Goal: Task Accomplishment & Management: Use online tool/utility

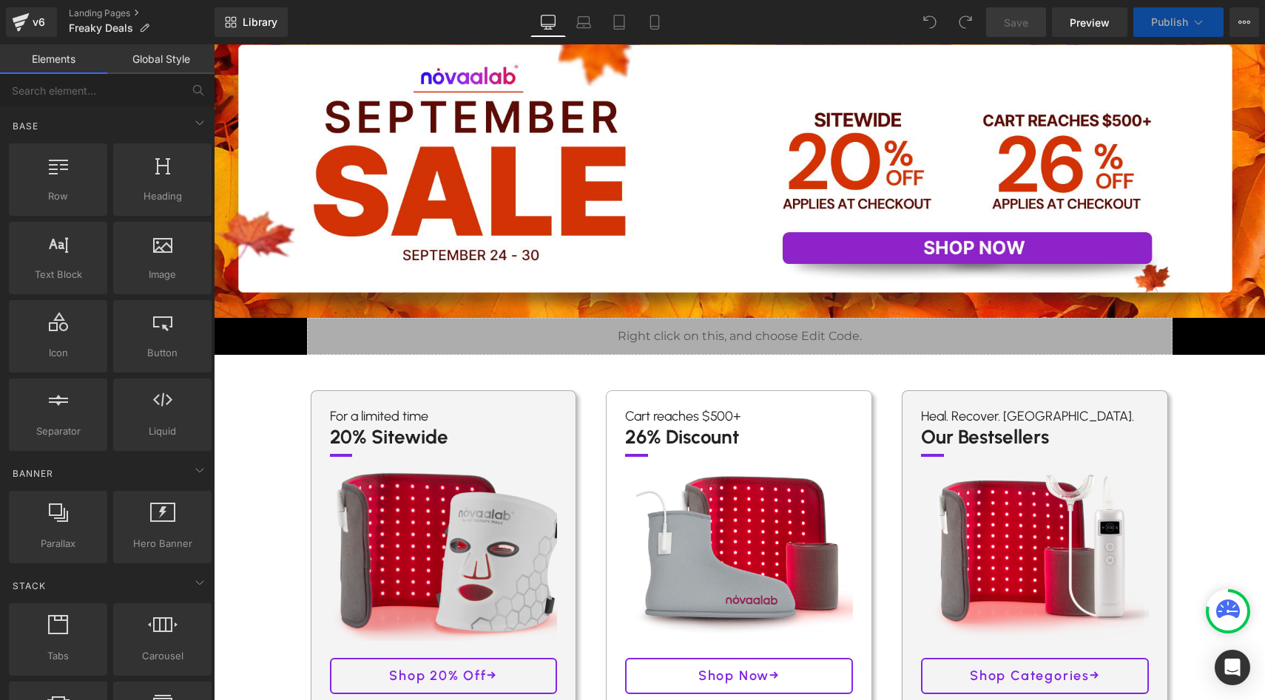
scroll to position [161, 0]
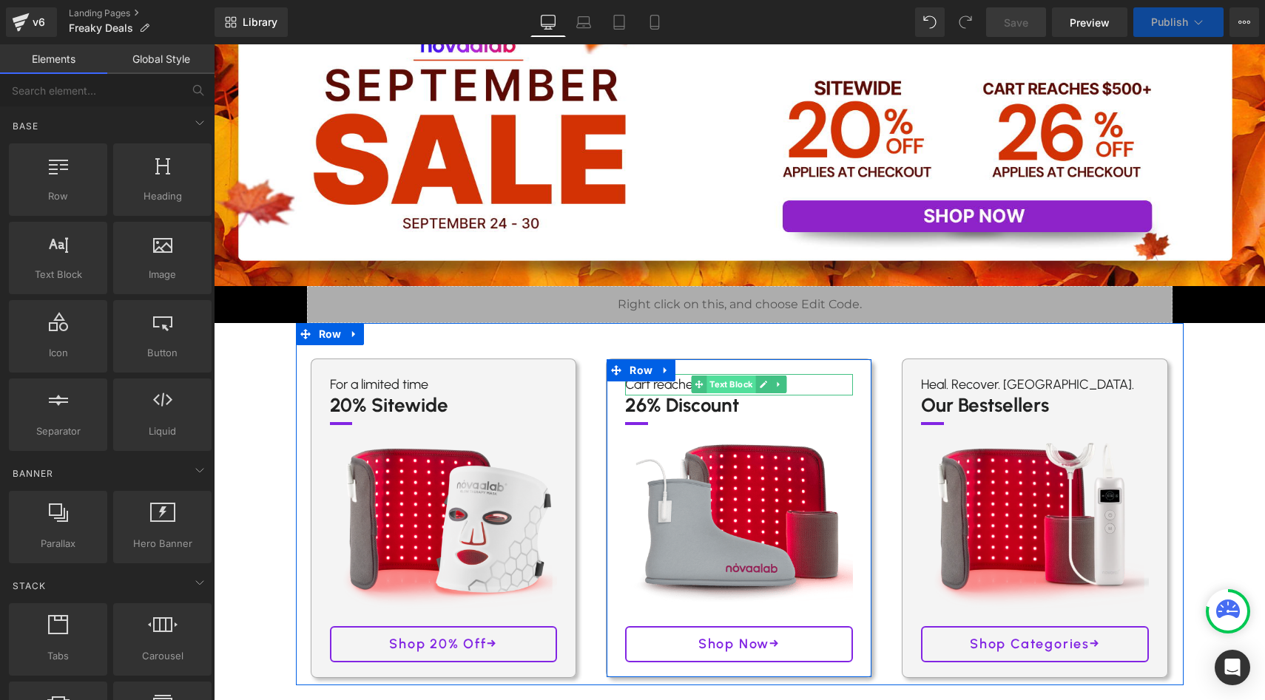
click at [721, 390] on span "Text Block" at bounding box center [731, 385] width 49 height 18
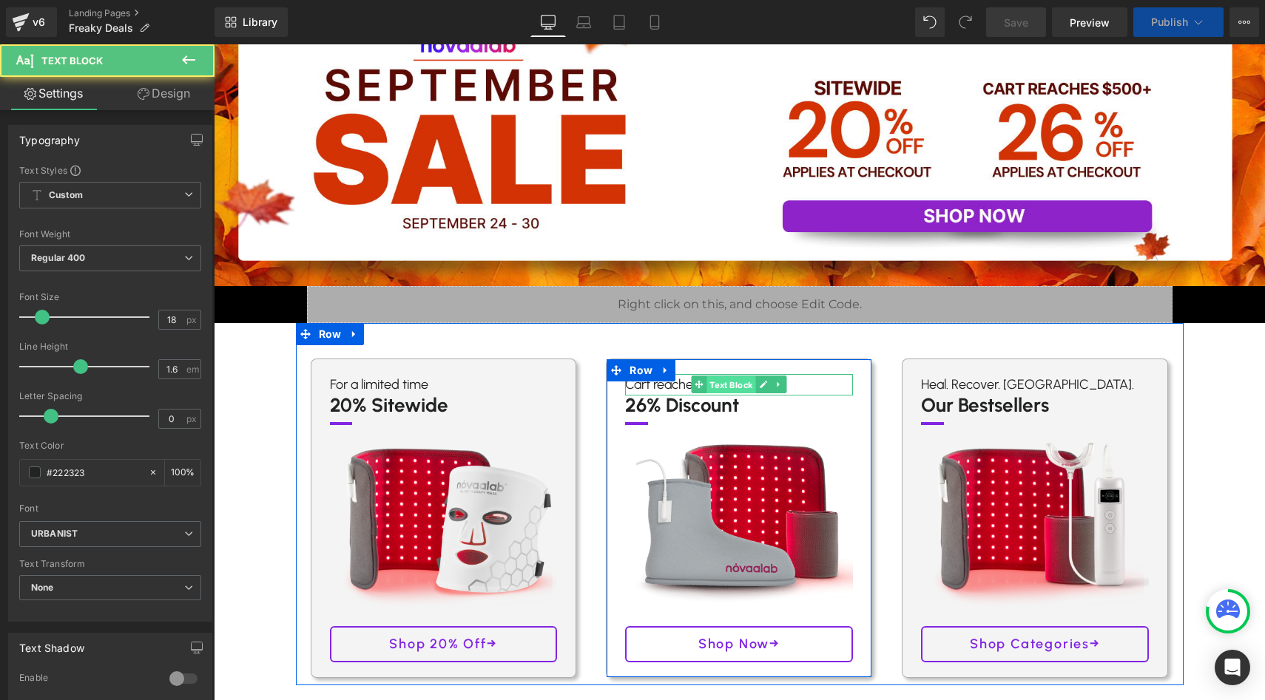
click at [721, 390] on span "Text Block" at bounding box center [731, 385] width 49 height 18
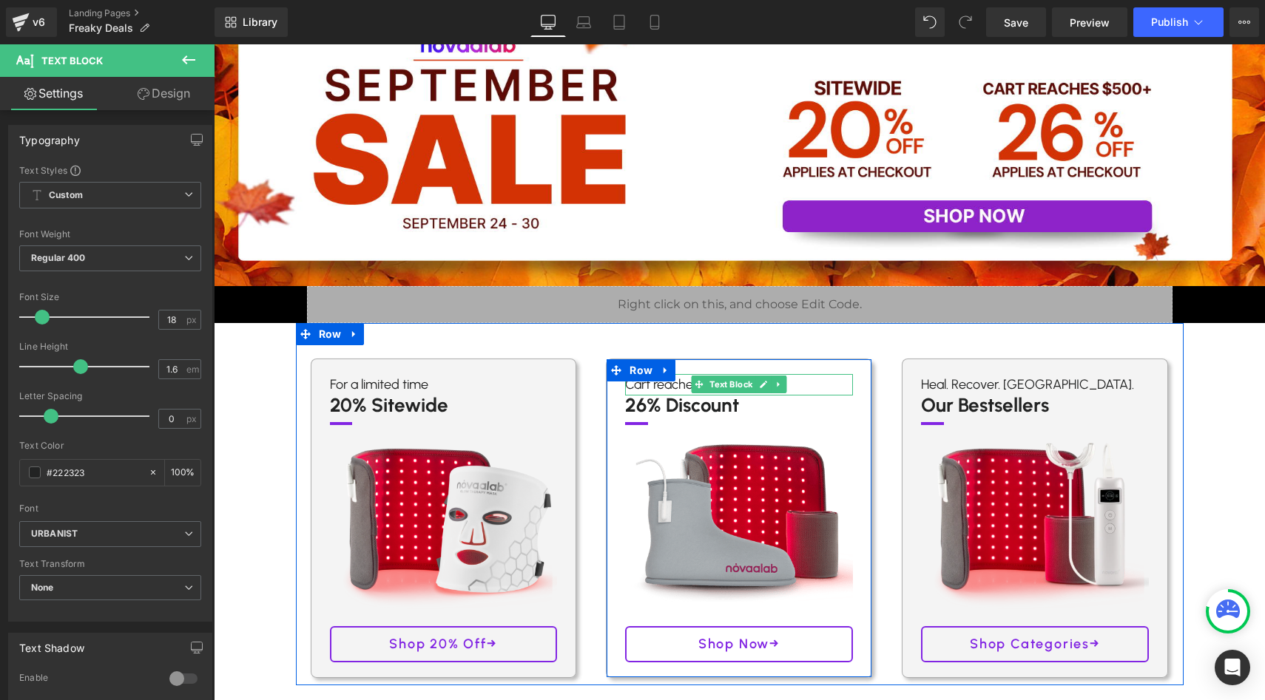
click at [681, 382] on p "Cart reaches $500+" at bounding box center [739, 384] width 228 height 21
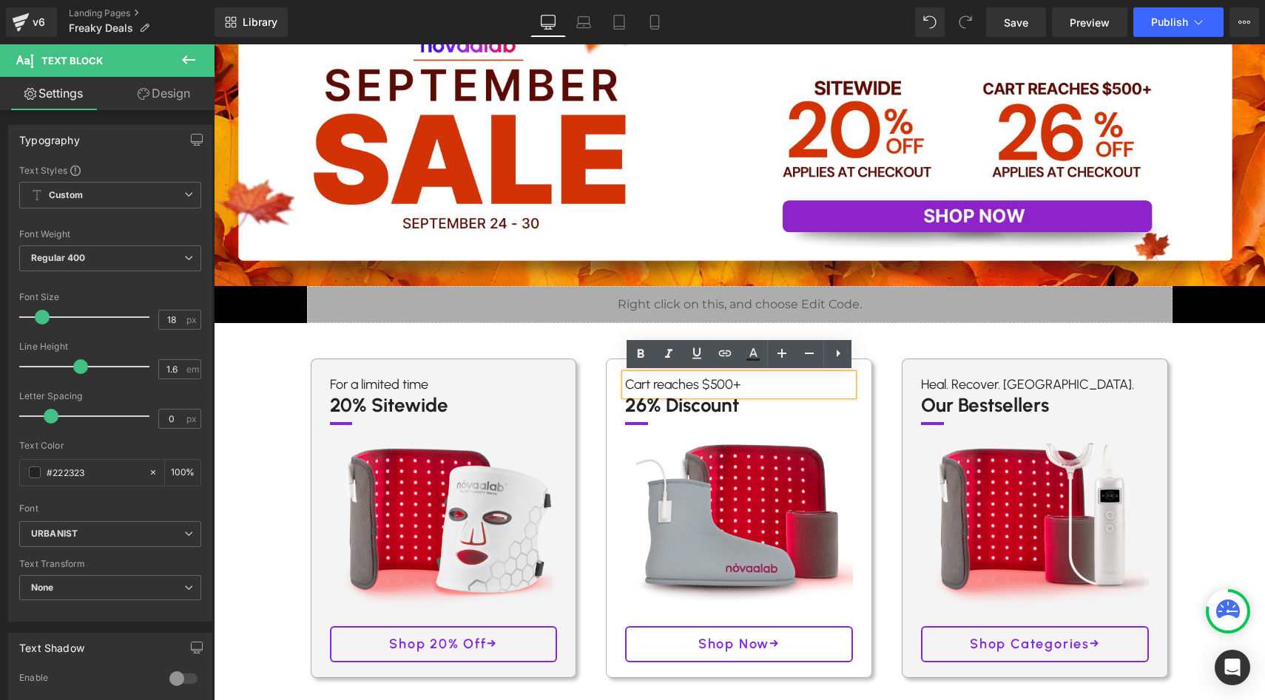
click at [732, 382] on p "Cart reaches $500+" at bounding box center [739, 384] width 228 height 21
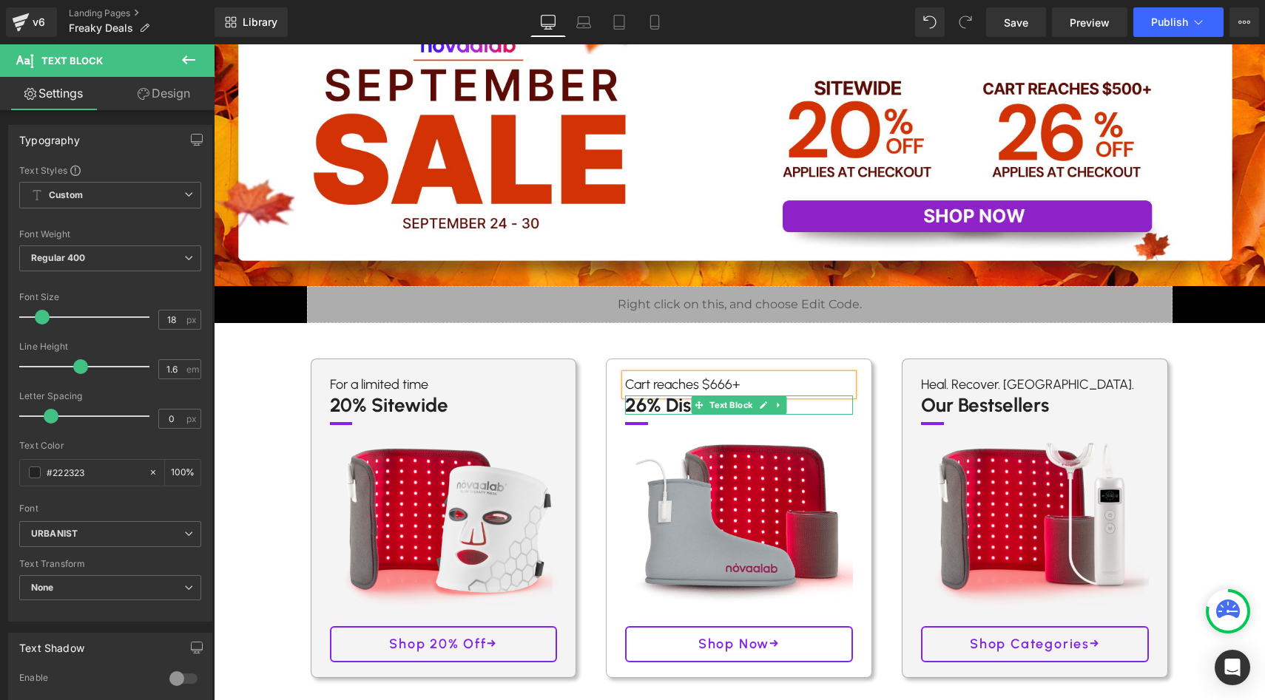
click at [646, 410] on p "26% Discount" at bounding box center [739, 405] width 228 height 19
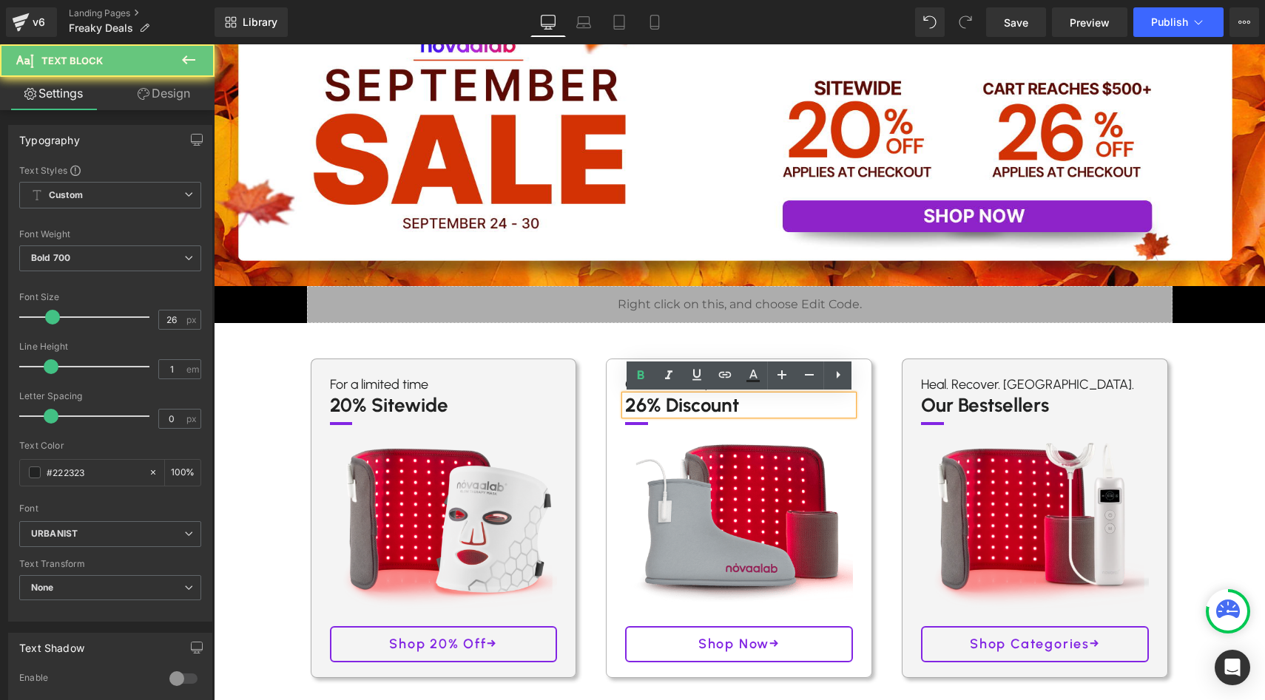
click at [646, 407] on p "26% Discount" at bounding box center [739, 405] width 228 height 19
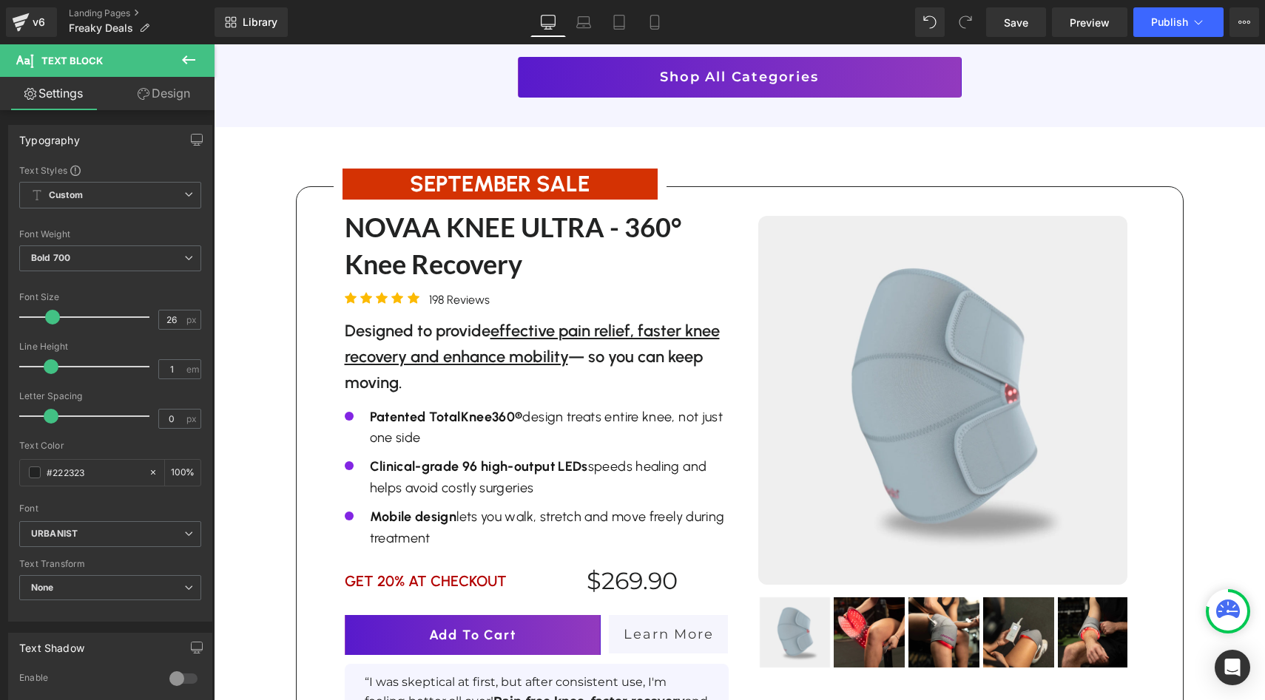
scroll to position [1923, 0]
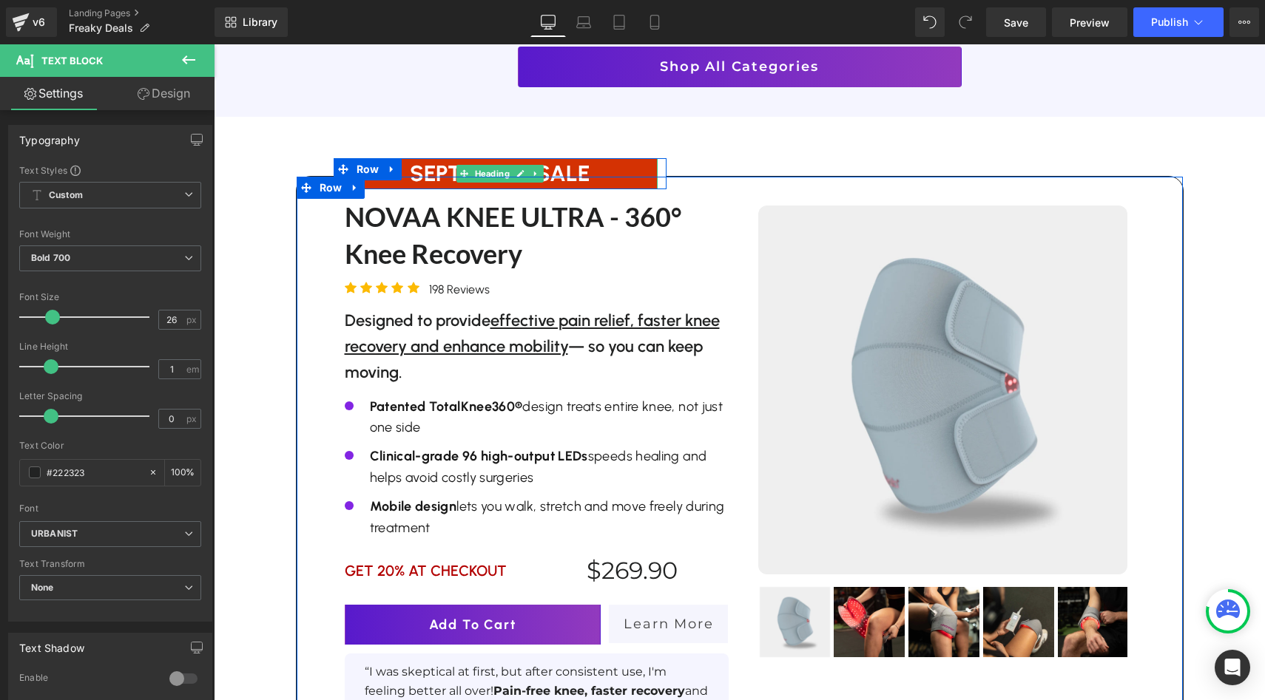
click at [439, 158] on h1 "SEPTEMBER SALE" at bounding box center [499, 173] width 315 height 31
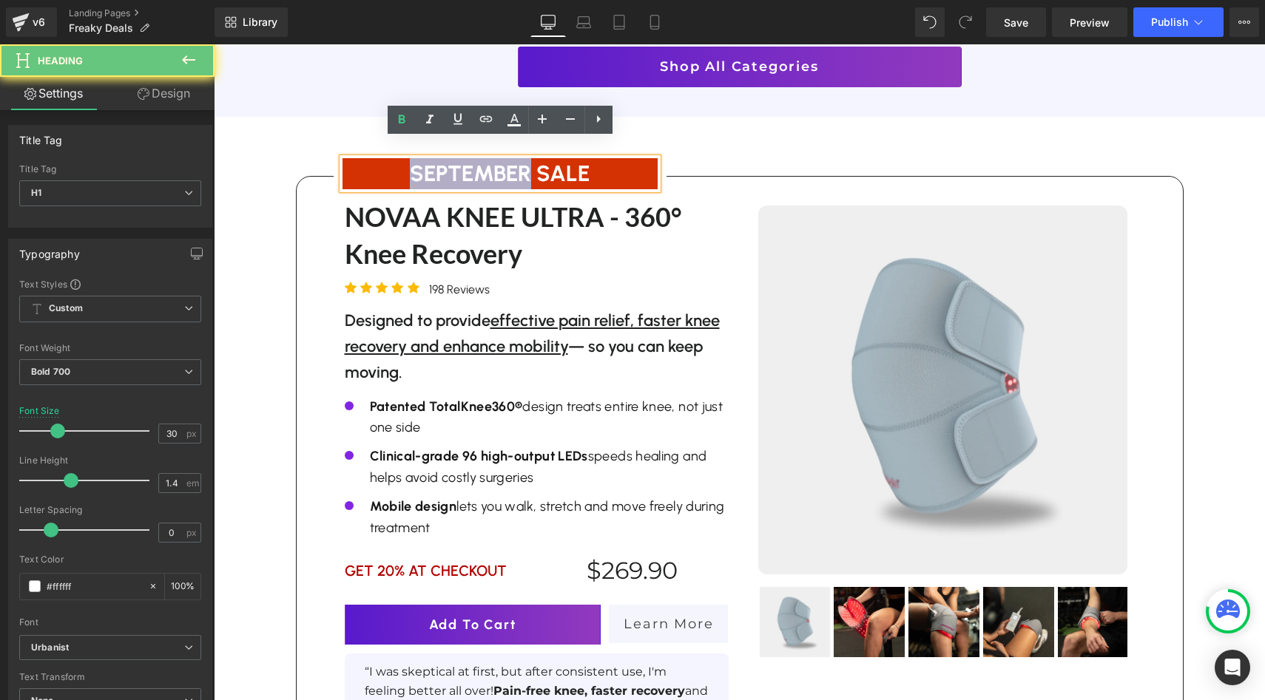
click at [439, 158] on h1 "SEPTEMBER SALE" at bounding box center [499, 173] width 315 height 31
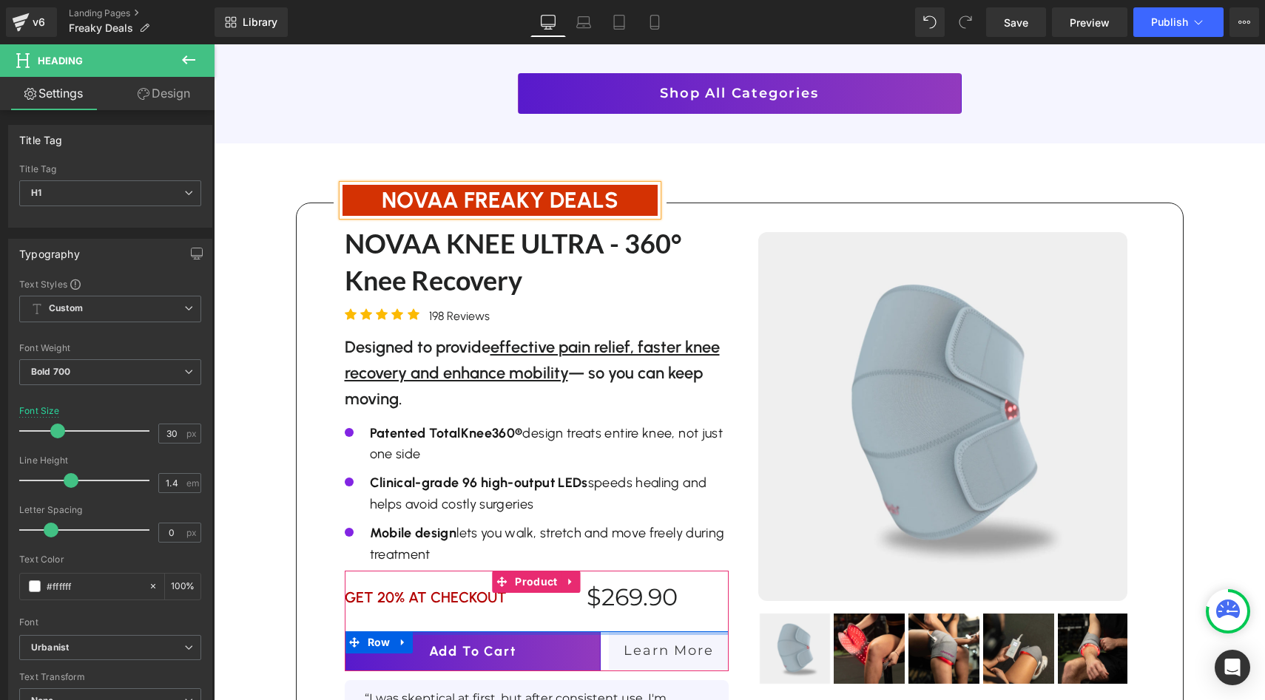
scroll to position [1875, 0]
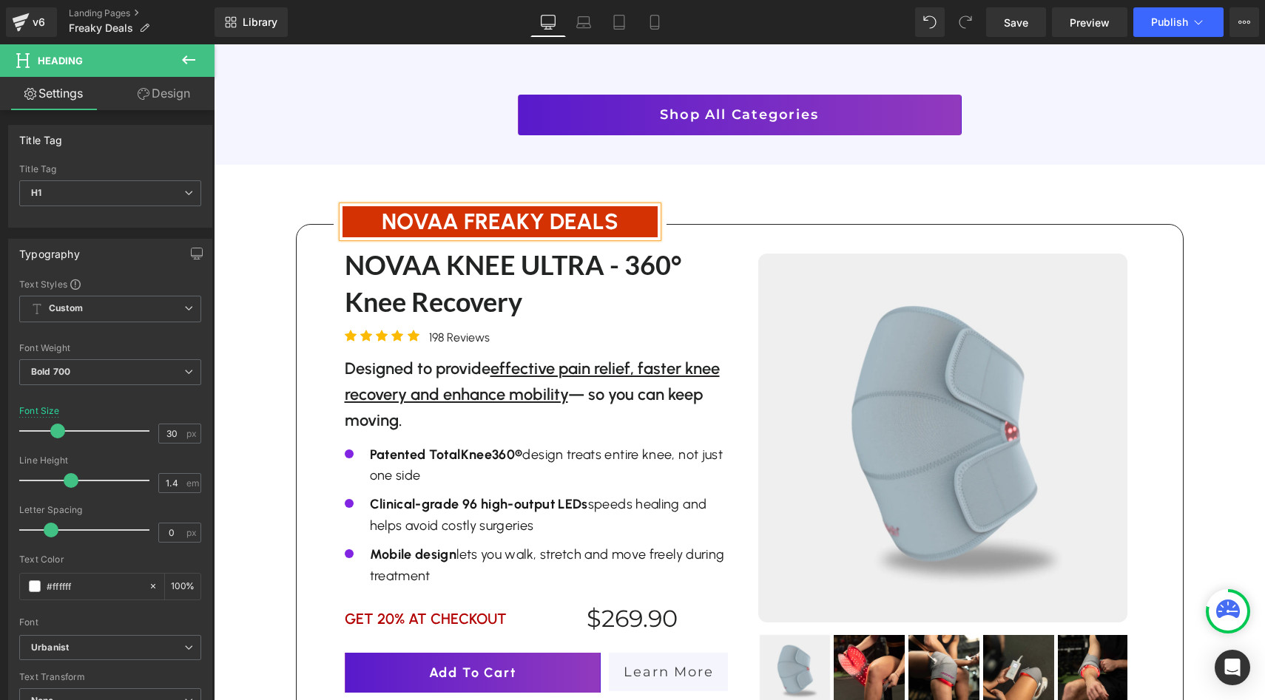
click at [340, 166] on div "Image Row Image Row Liquid Row Row For a limited time Text Block 20% Sitewide T…" at bounding box center [739, 118] width 917 height 3734
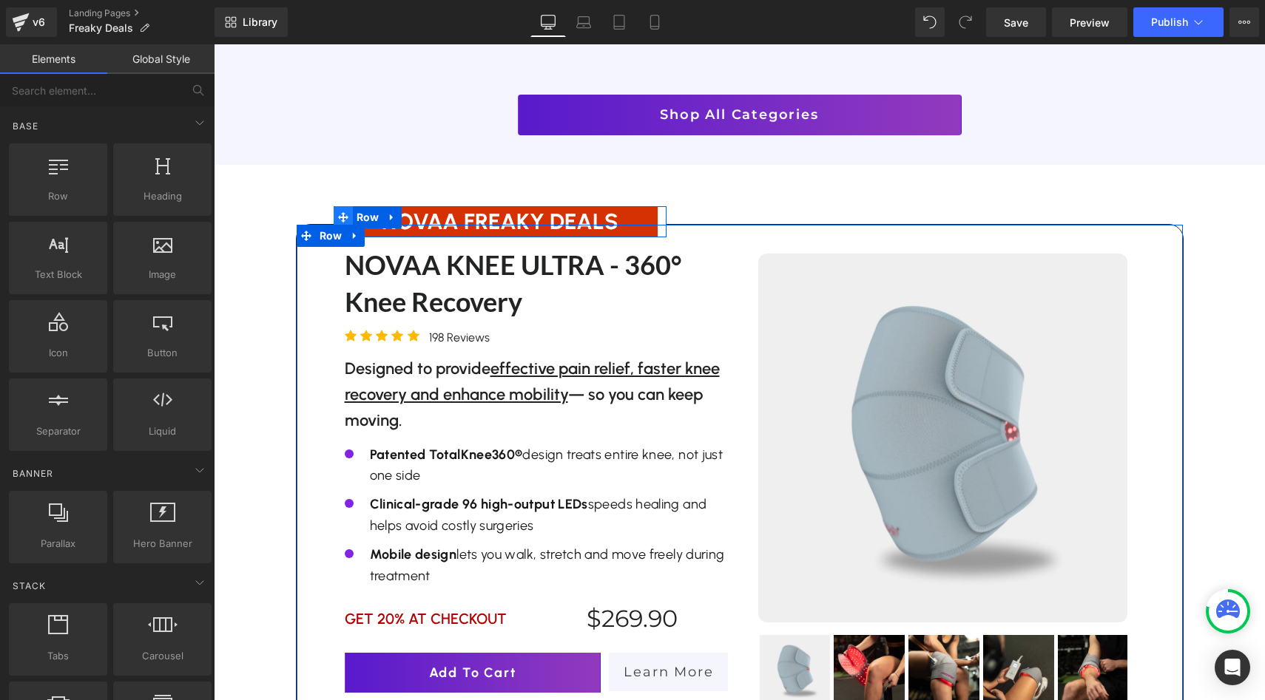
click at [351, 206] on span at bounding box center [343, 217] width 19 height 22
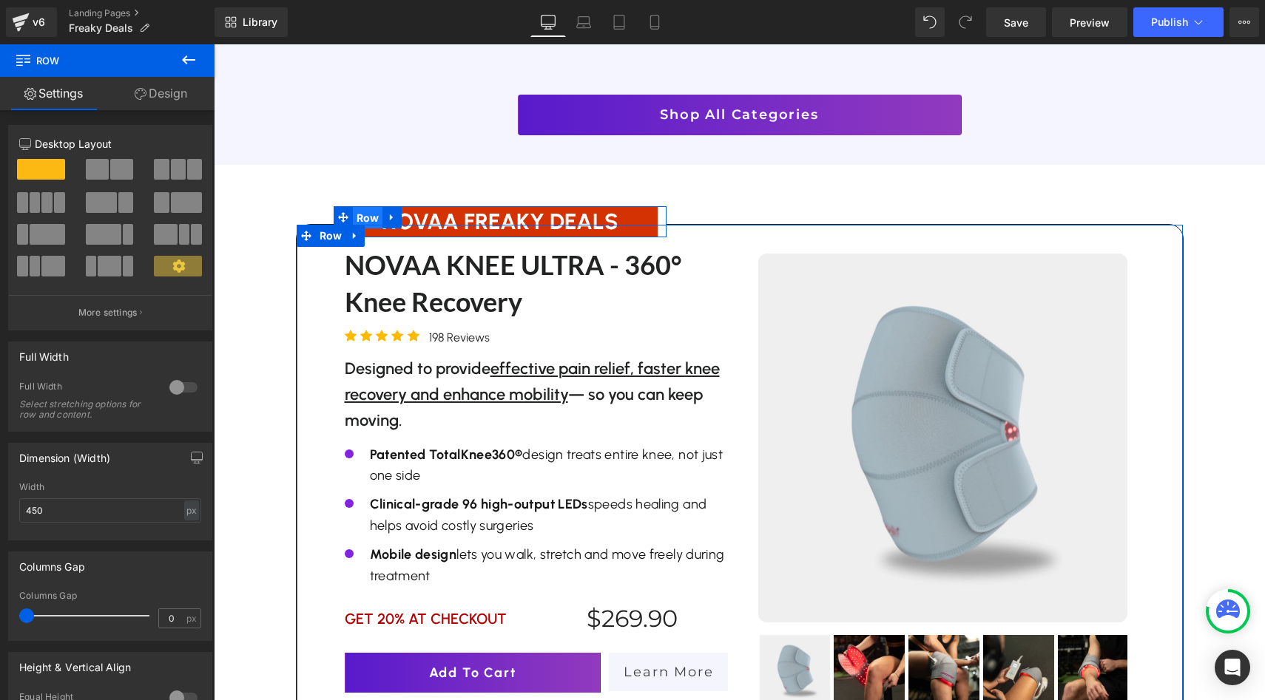
click at [369, 207] on span "Row" at bounding box center [368, 218] width 30 height 22
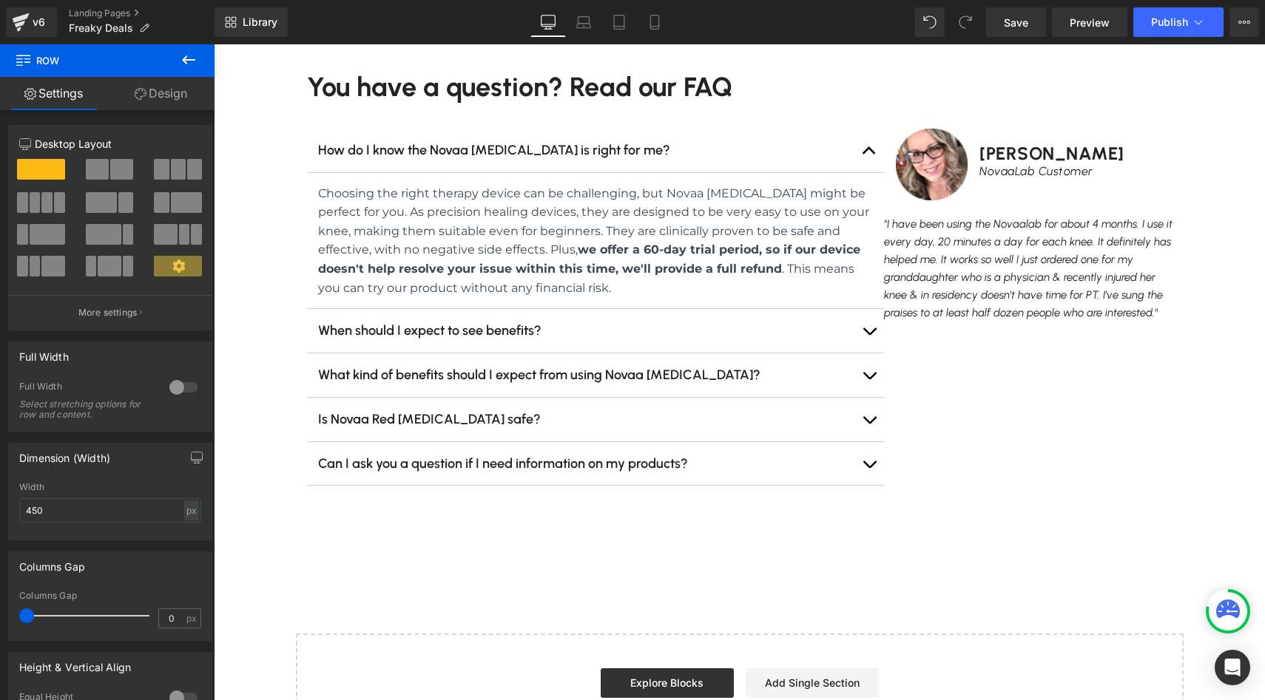
scroll to position [3200, 0]
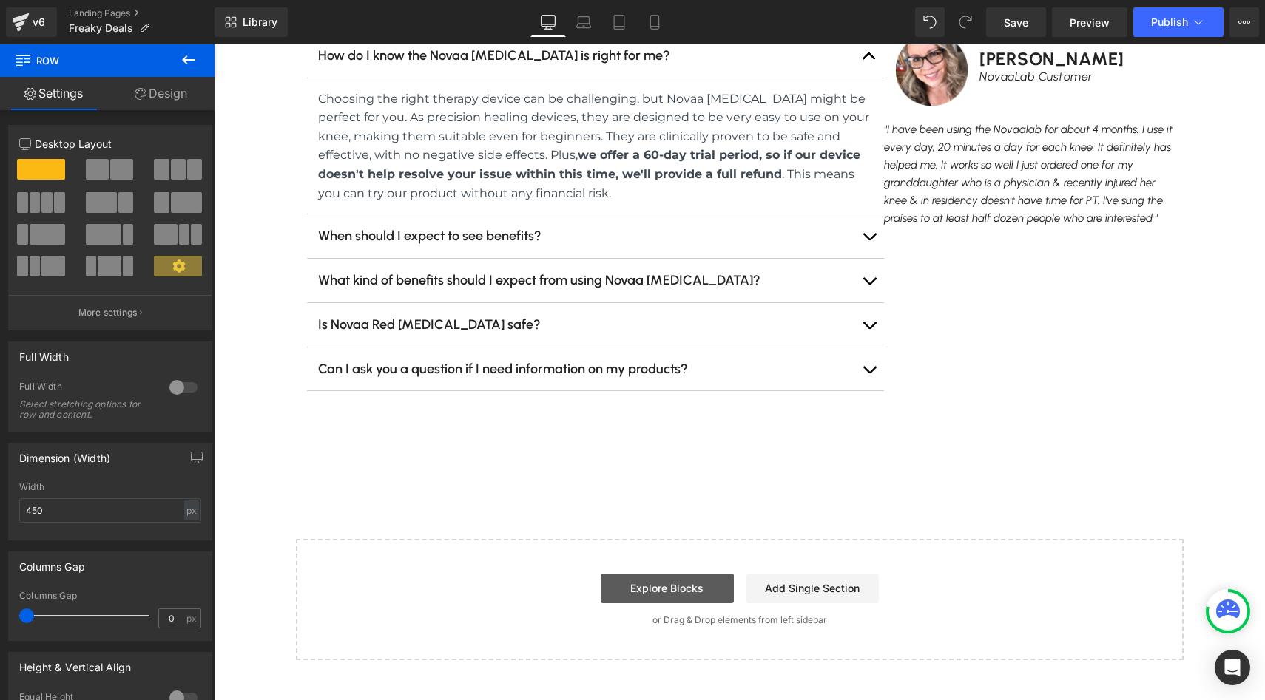
click at [726, 576] on link "Explore Blocks" at bounding box center [667, 589] width 133 height 30
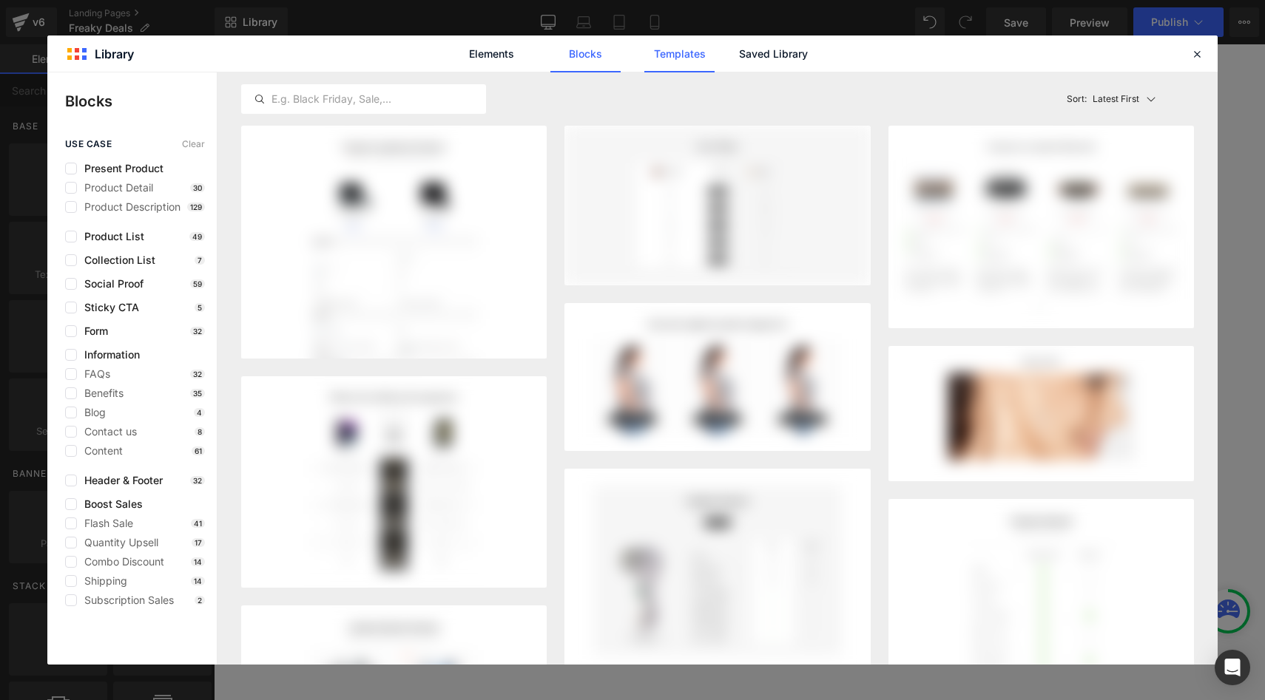
click at [695, 61] on link "Templates" at bounding box center [679, 54] width 70 height 37
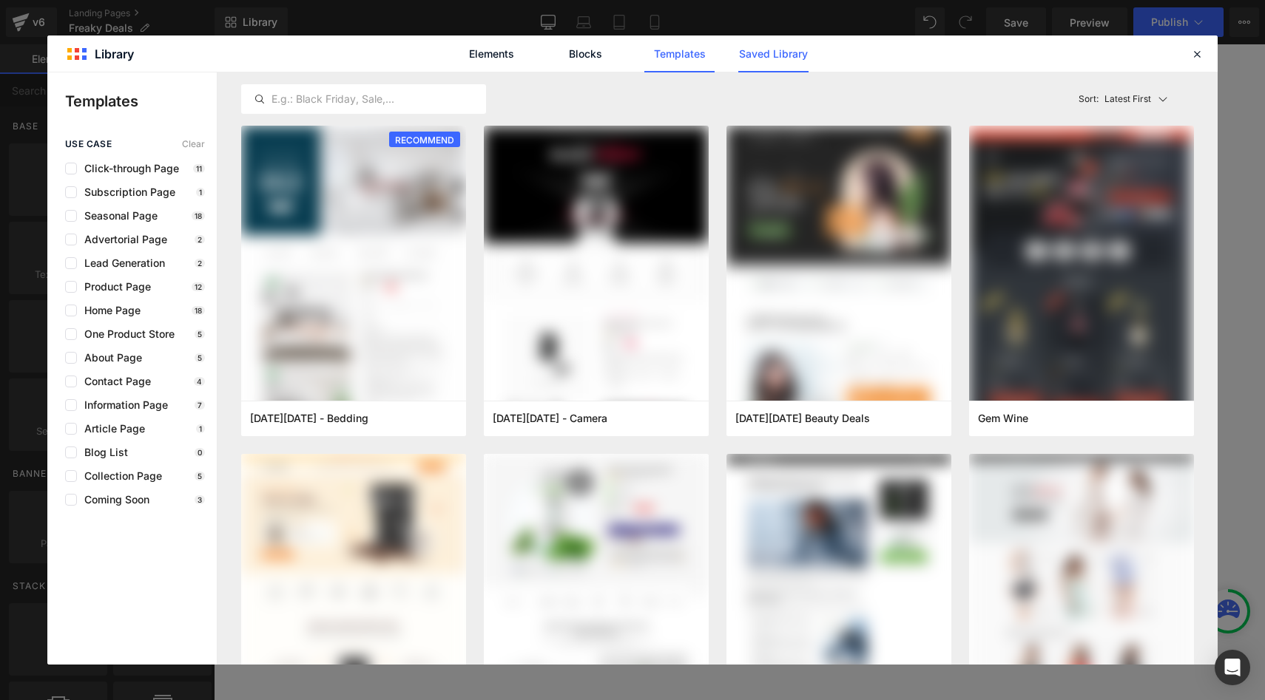
click at [763, 61] on link "Saved Library" at bounding box center [773, 54] width 70 height 37
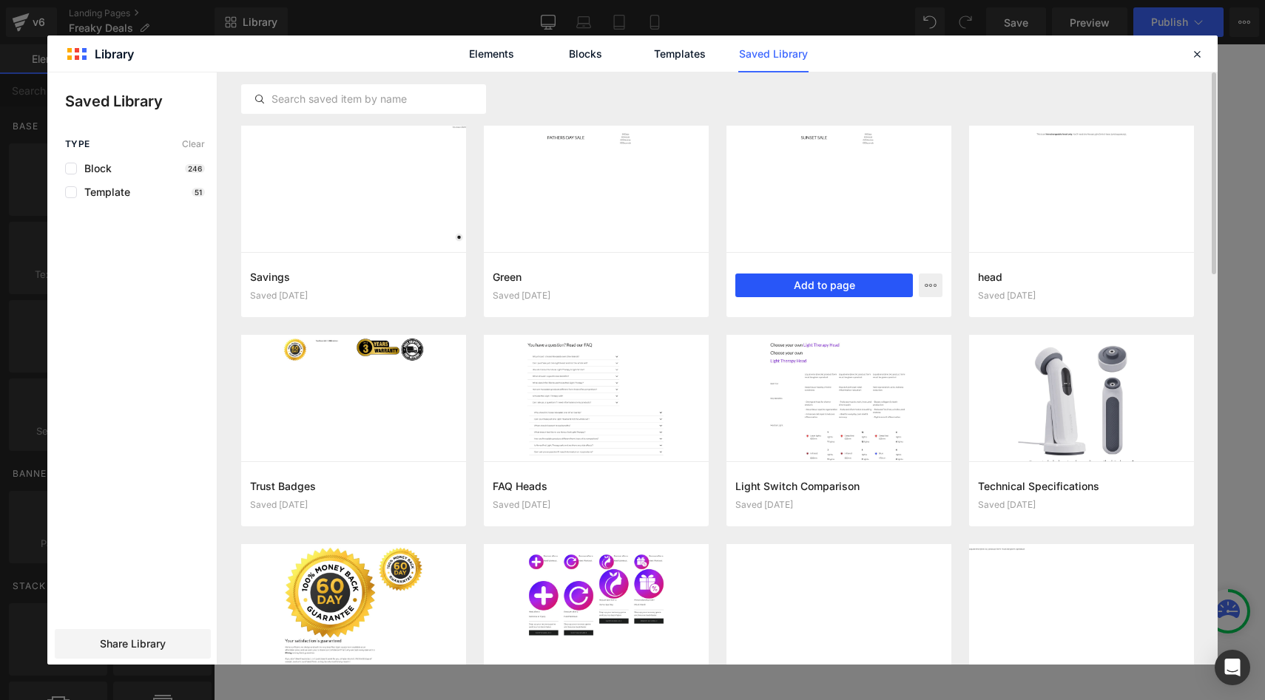
click at [802, 284] on button "Add to page" at bounding box center [824, 286] width 178 height 24
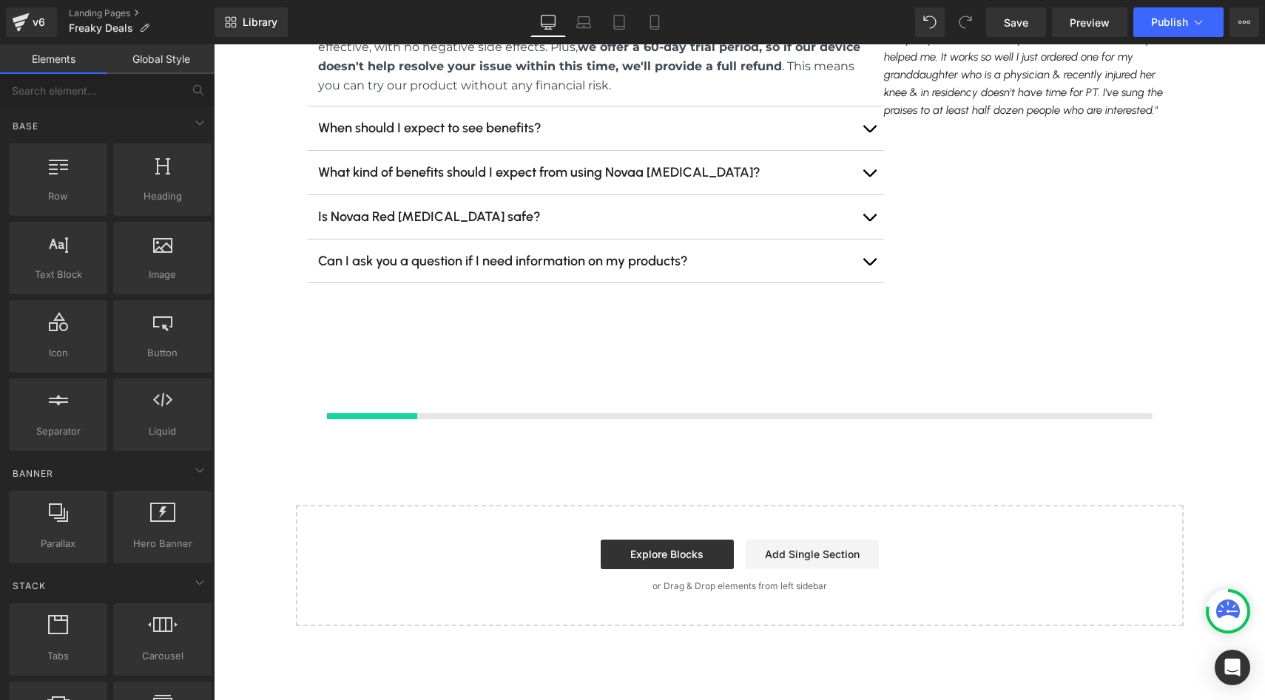
scroll to position [3303, 0]
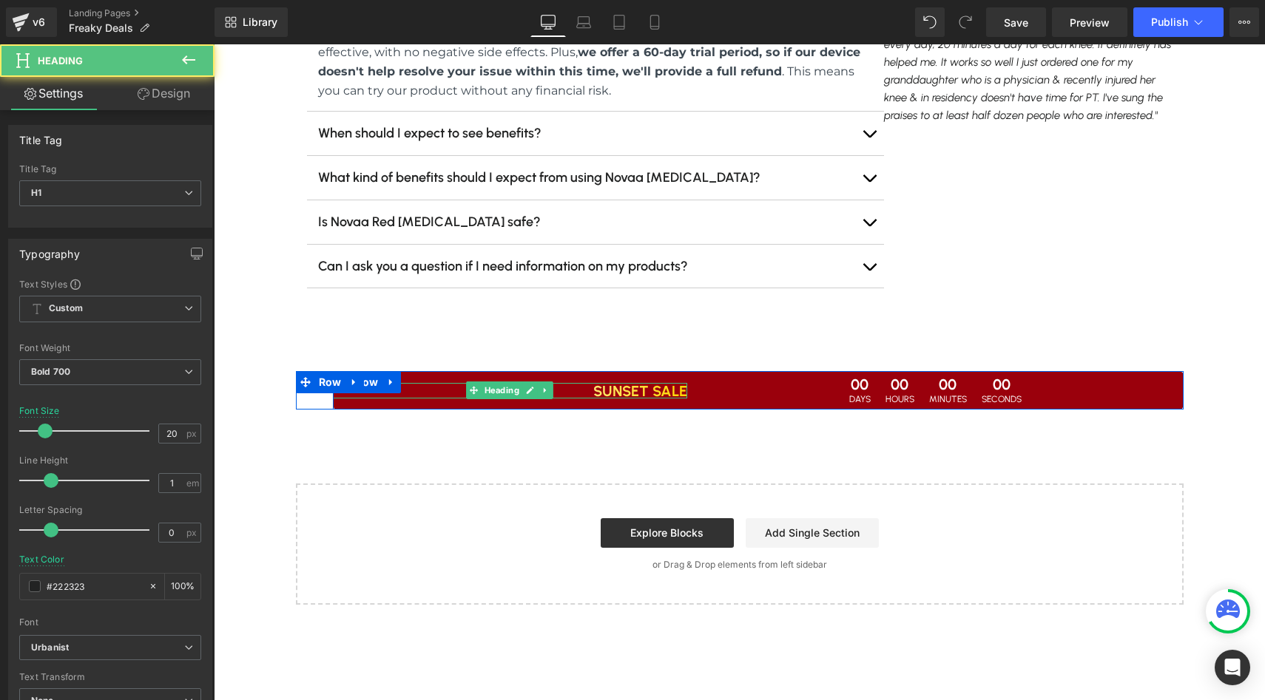
click at [464, 384] on h1 "SUNSET SALE" at bounding box center [510, 391] width 354 height 15
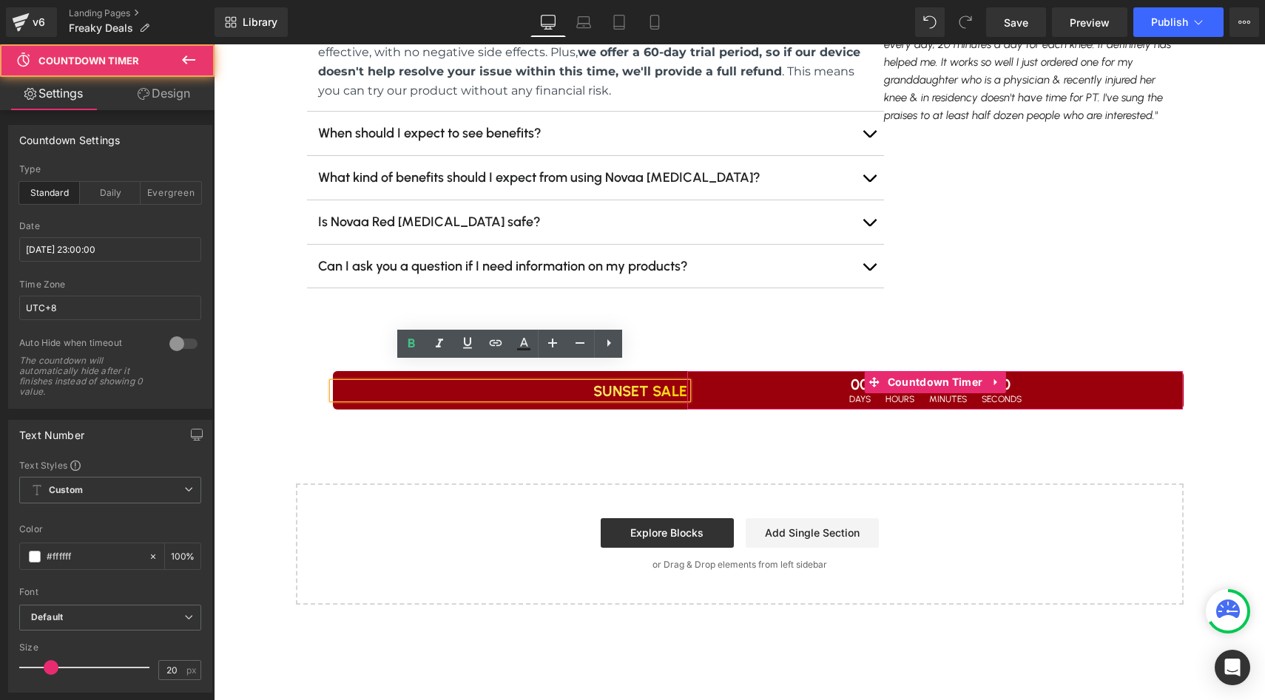
click at [699, 371] on div "00 Days 00 Hours 00 Minutes 00 Seconds" at bounding box center [935, 390] width 496 height 38
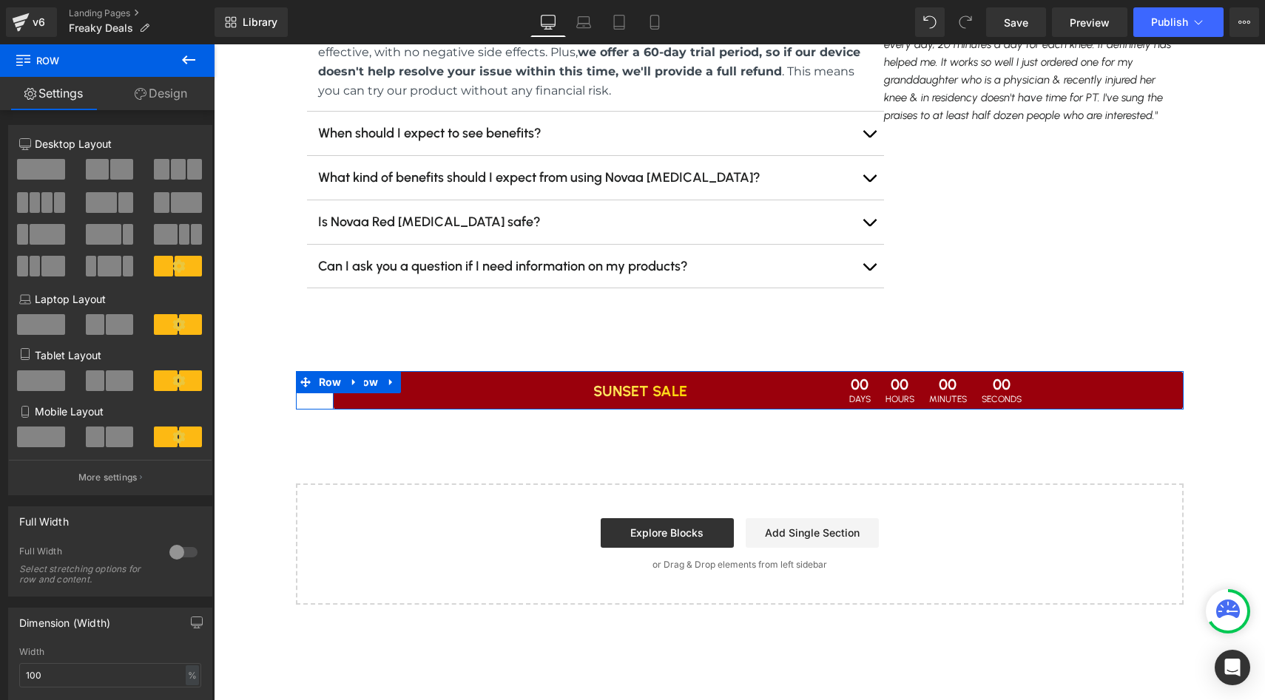
click at [673, 371] on div "SUNSET SALE Heading" at bounding box center [510, 390] width 354 height 38
click at [172, 93] on link "Design" at bounding box center [160, 93] width 107 height 33
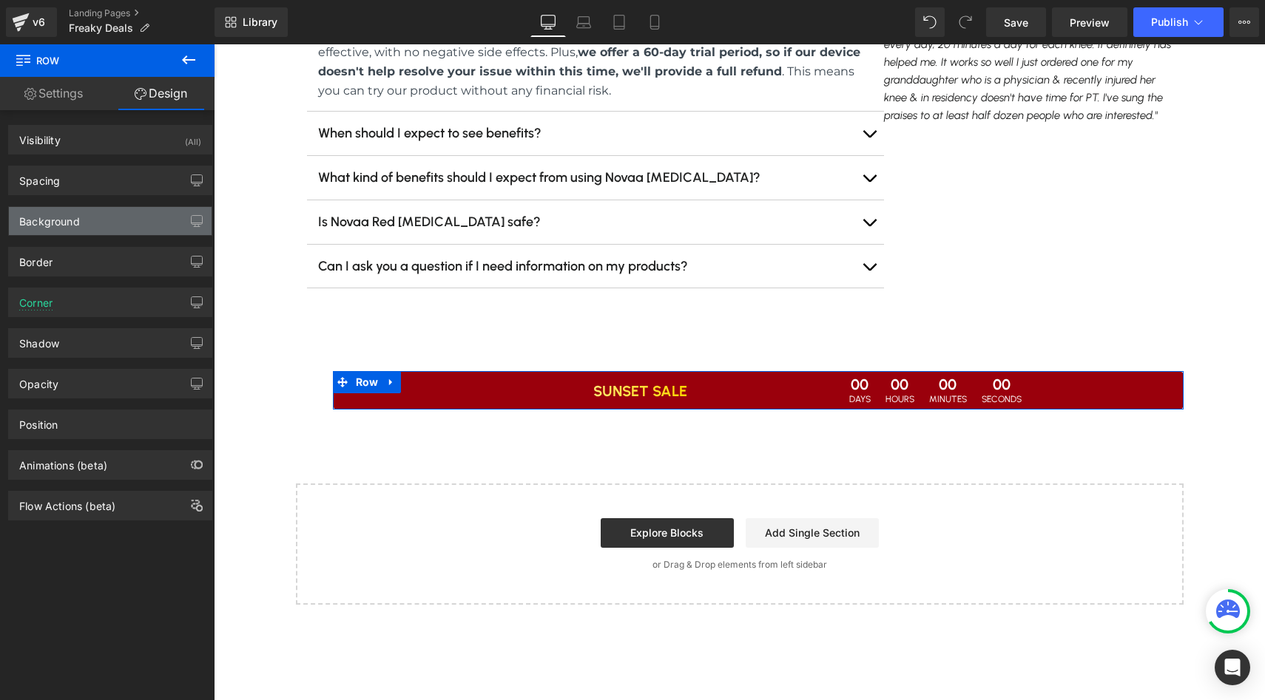
click at [103, 213] on div "Background" at bounding box center [110, 221] width 203 height 28
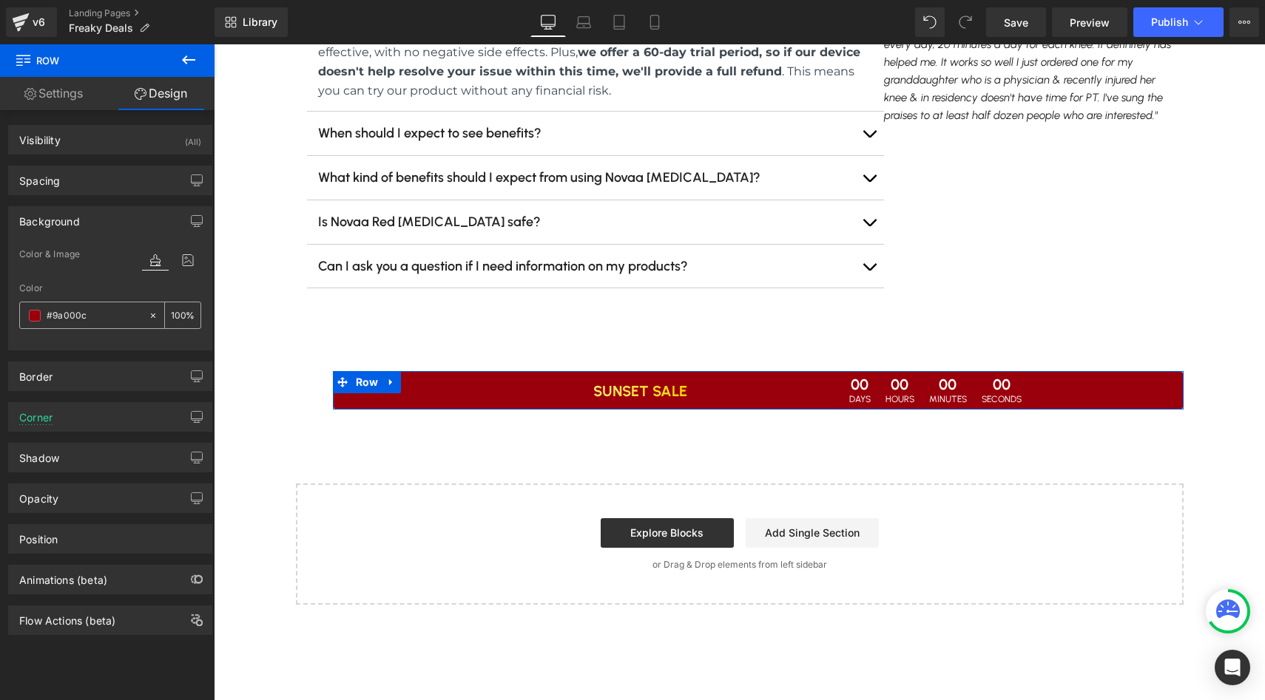
click at [110, 317] on input "#9a000c" at bounding box center [94, 316] width 95 height 16
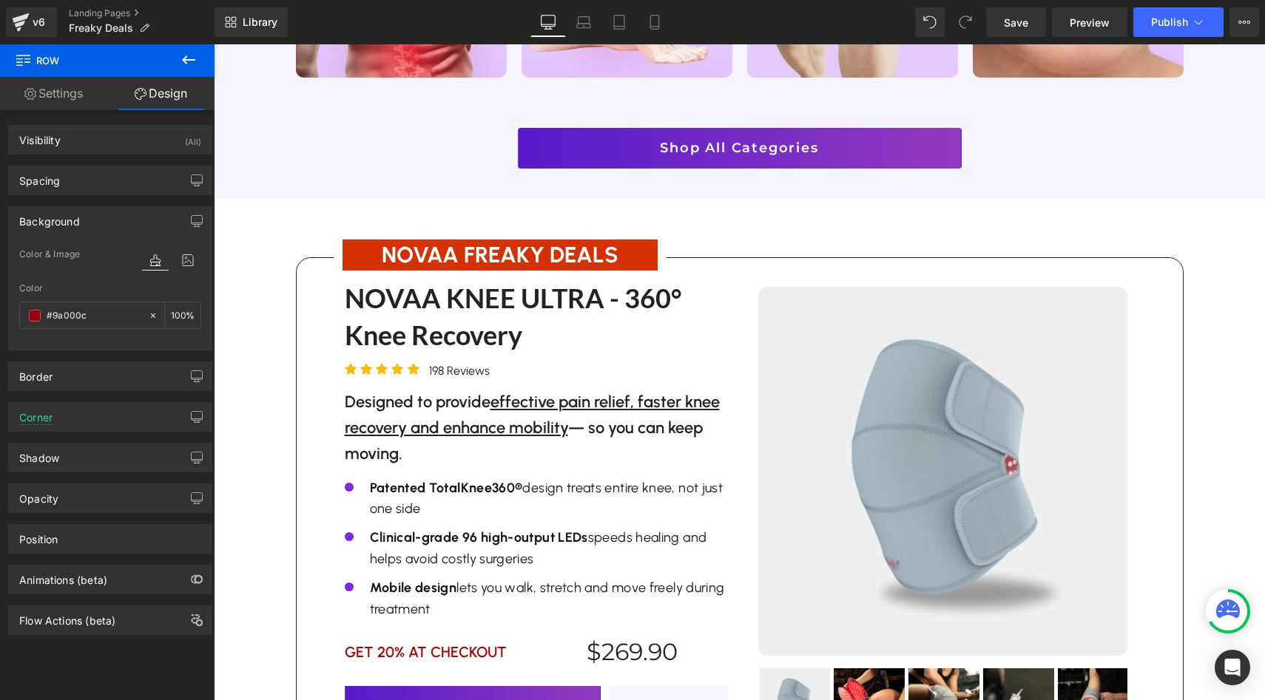
scroll to position [1833, 0]
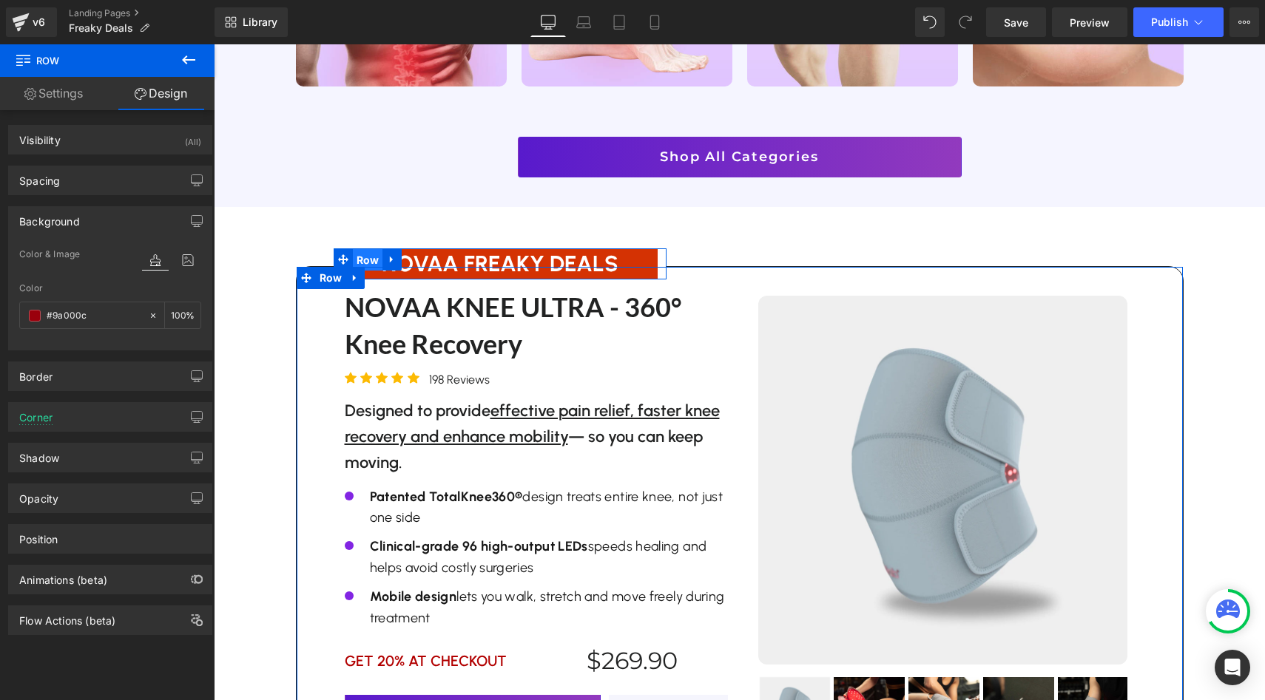
click at [373, 249] on span "Row" at bounding box center [368, 260] width 30 height 22
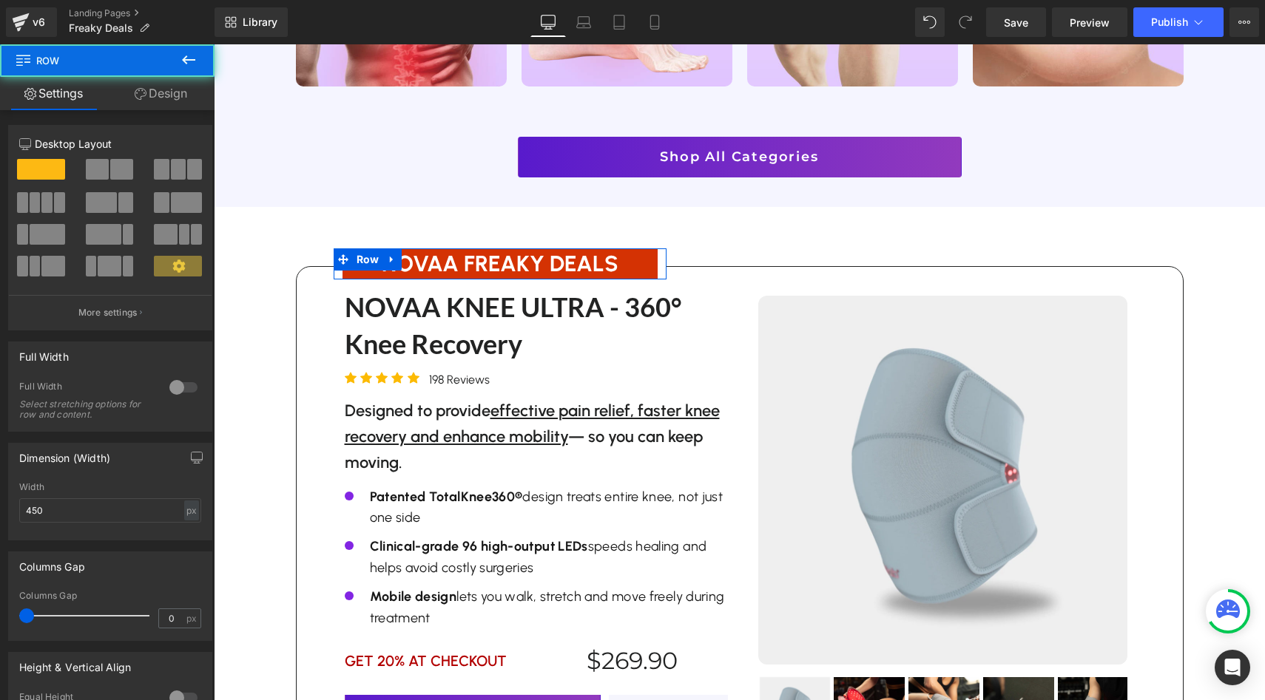
click at [158, 103] on link "Design" at bounding box center [160, 93] width 107 height 33
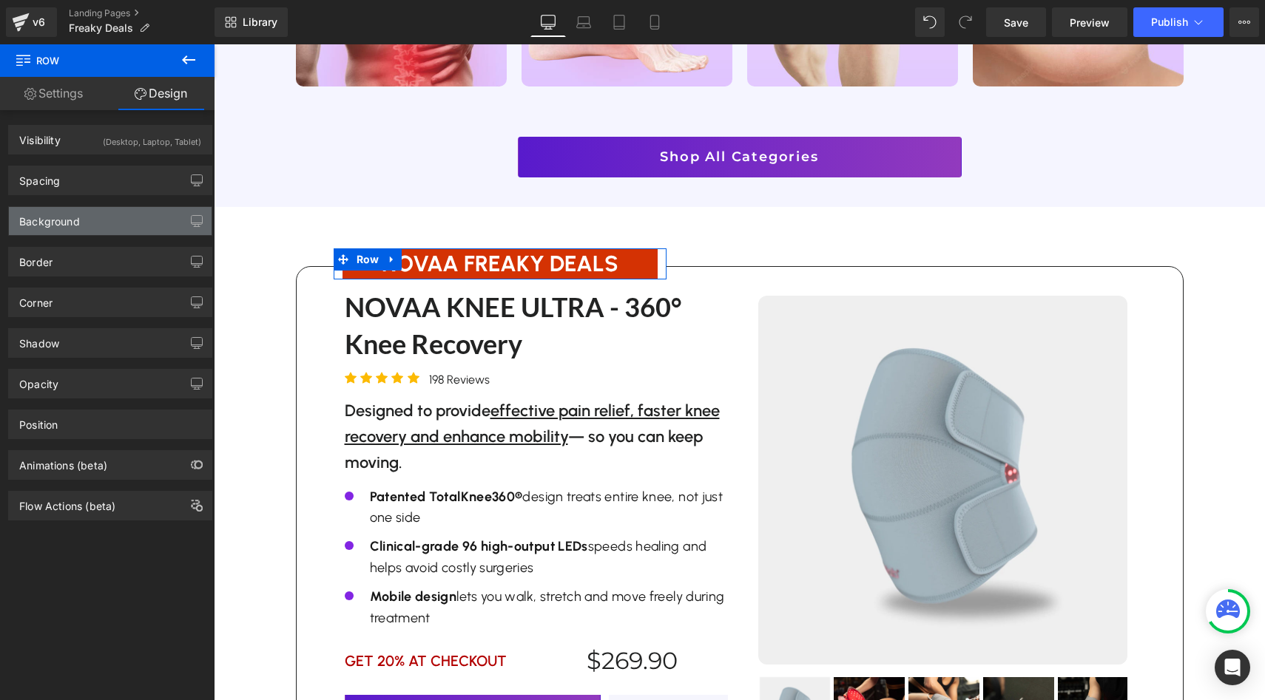
click at [117, 219] on div "Background" at bounding box center [110, 221] width 203 height 28
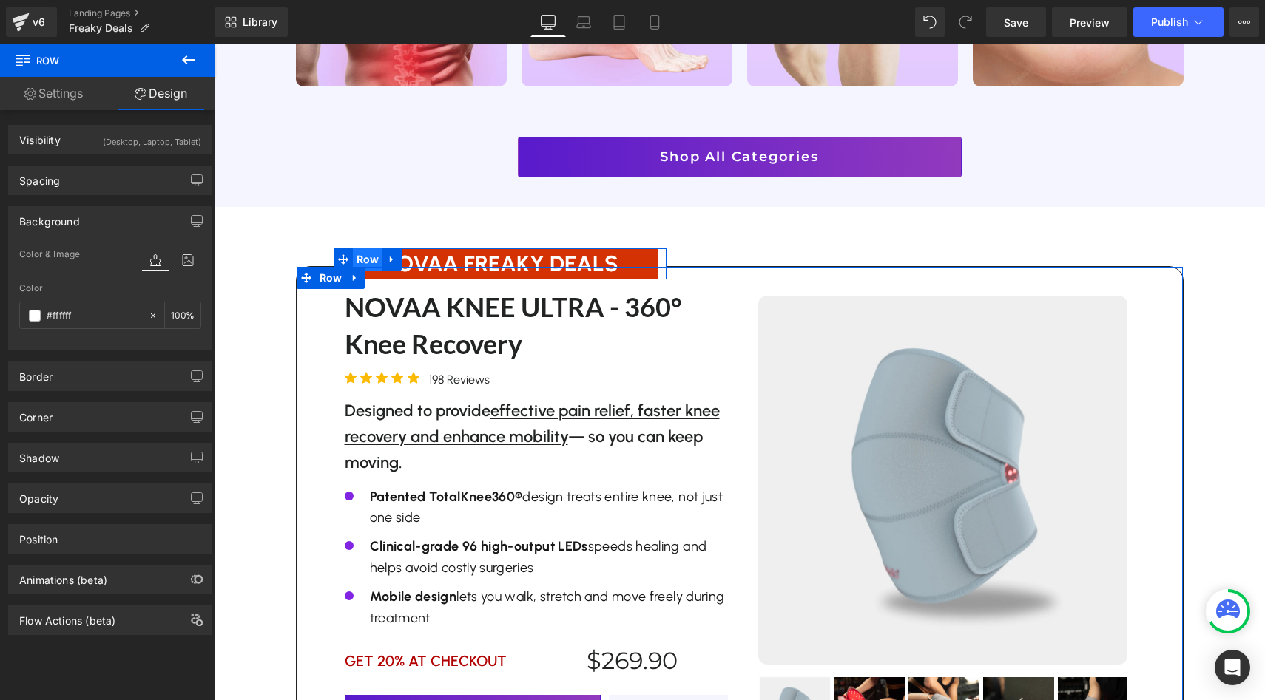
click at [378, 249] on span "Row" at bounding box center [368, 260] width 30 height 22
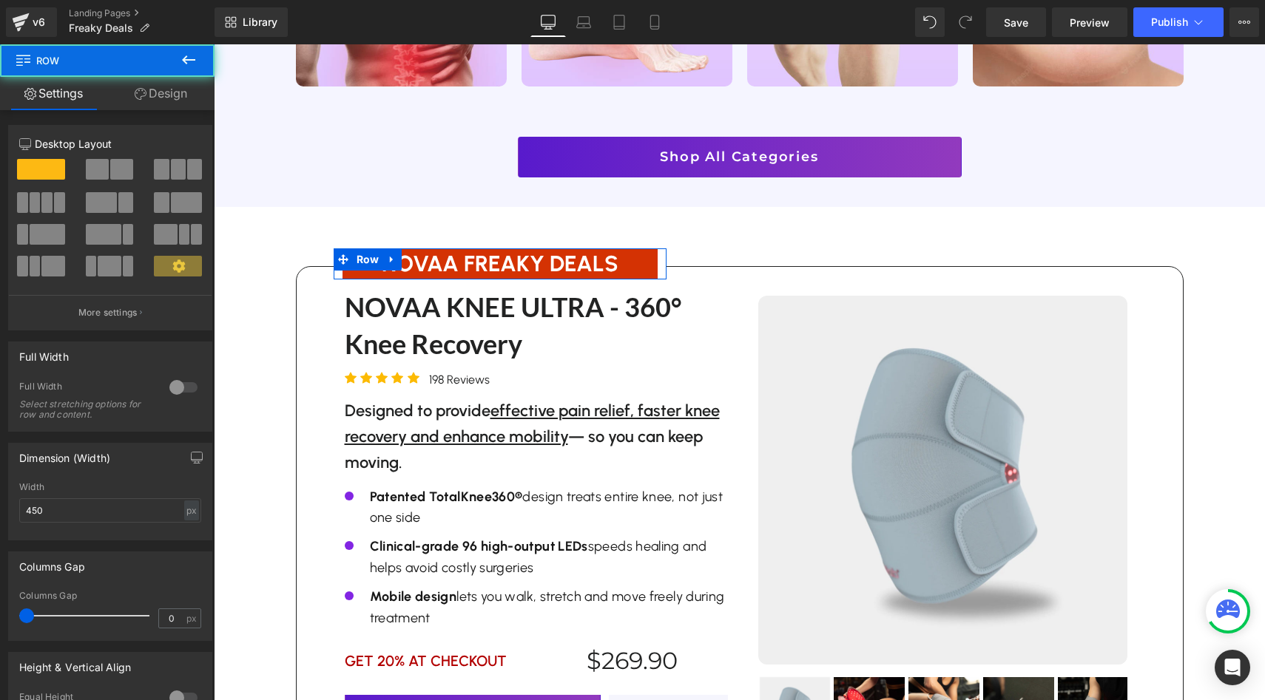
click at [189, 91] on link "Design" at bounding box center [160, 93] width 107 height 33
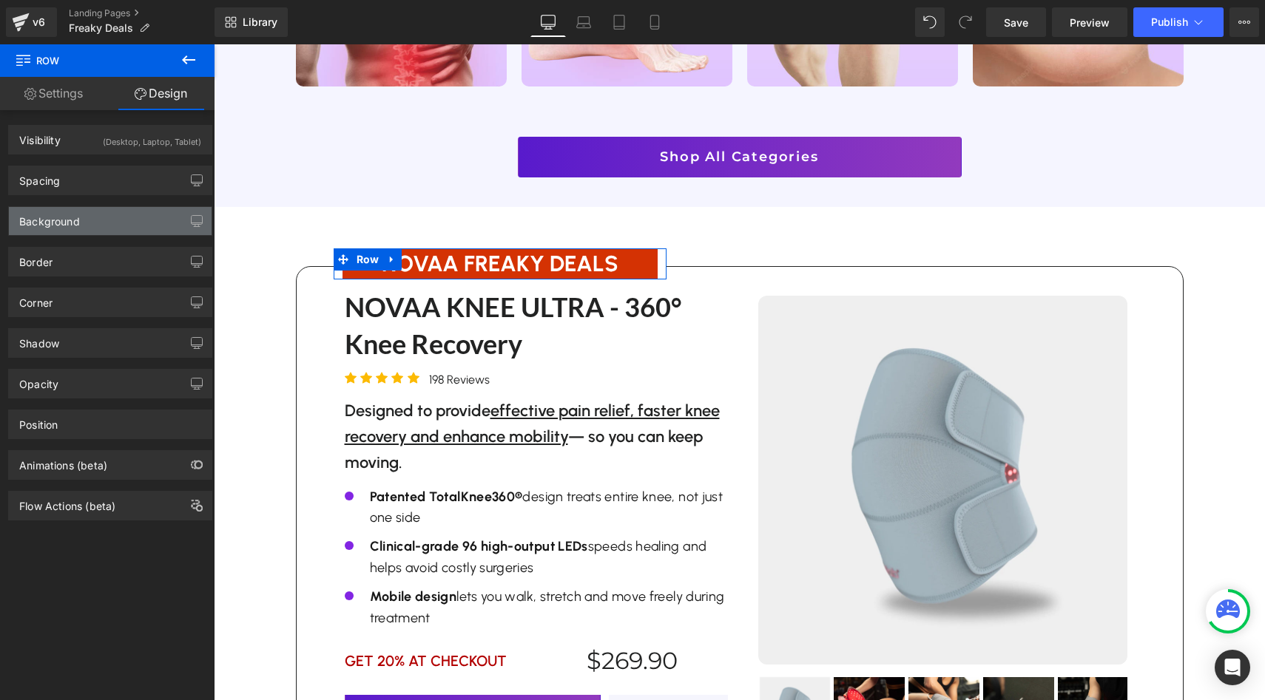
click at [100, 221] on div "Background" at bounding box center [110, 221] width 203 height 28
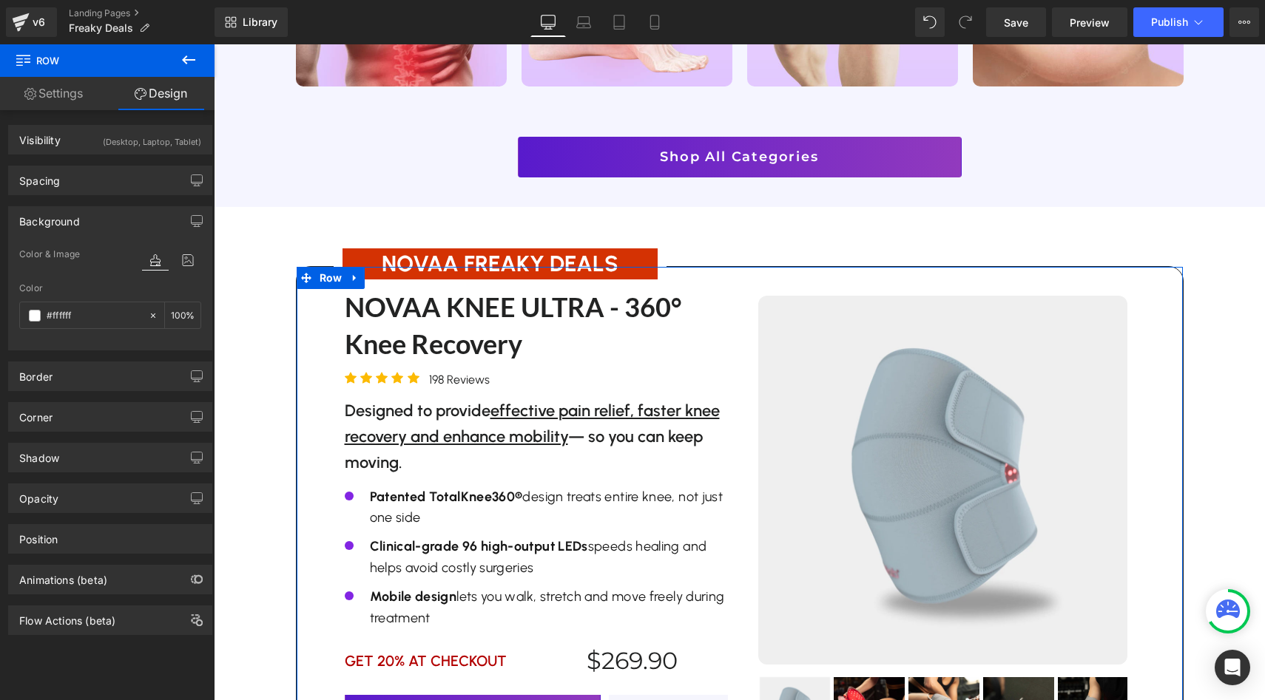
click at [431, 249] on h1 "NOVAA FREAKY DEALS" at bounding box center [499, 264] width 315 height 31
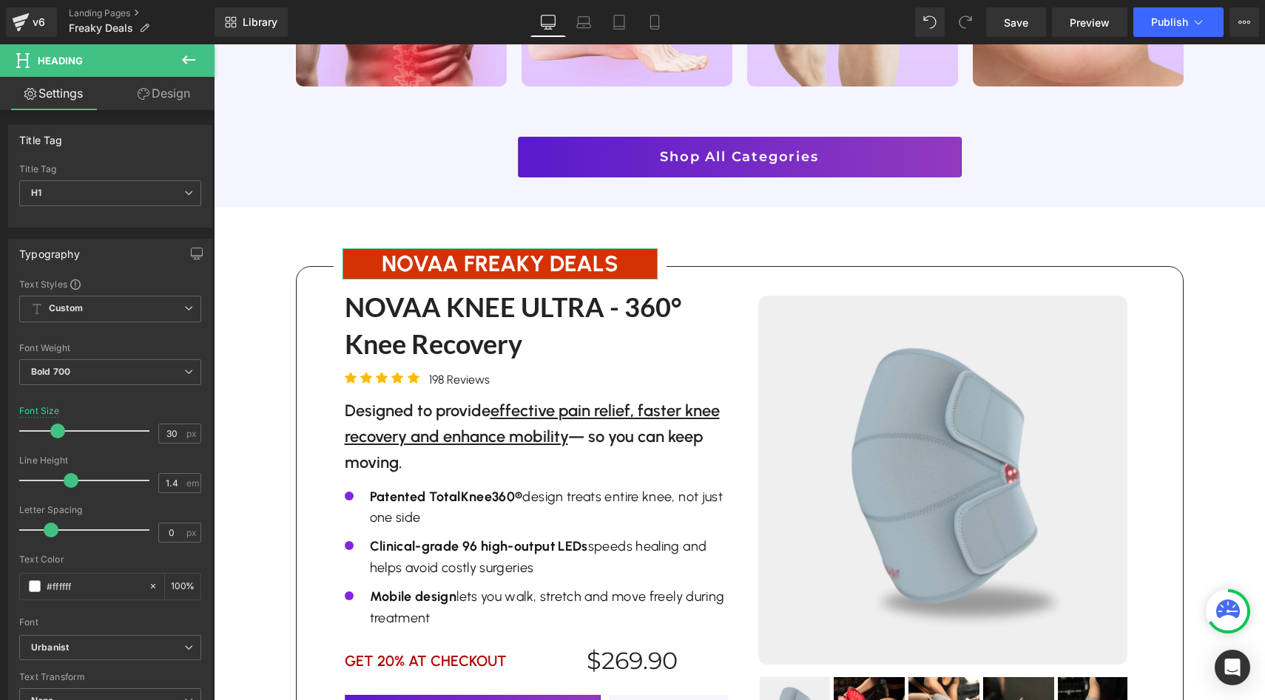
click at [146, 80] on link "Design" at bounding box center [163, 93] width 107 height 33
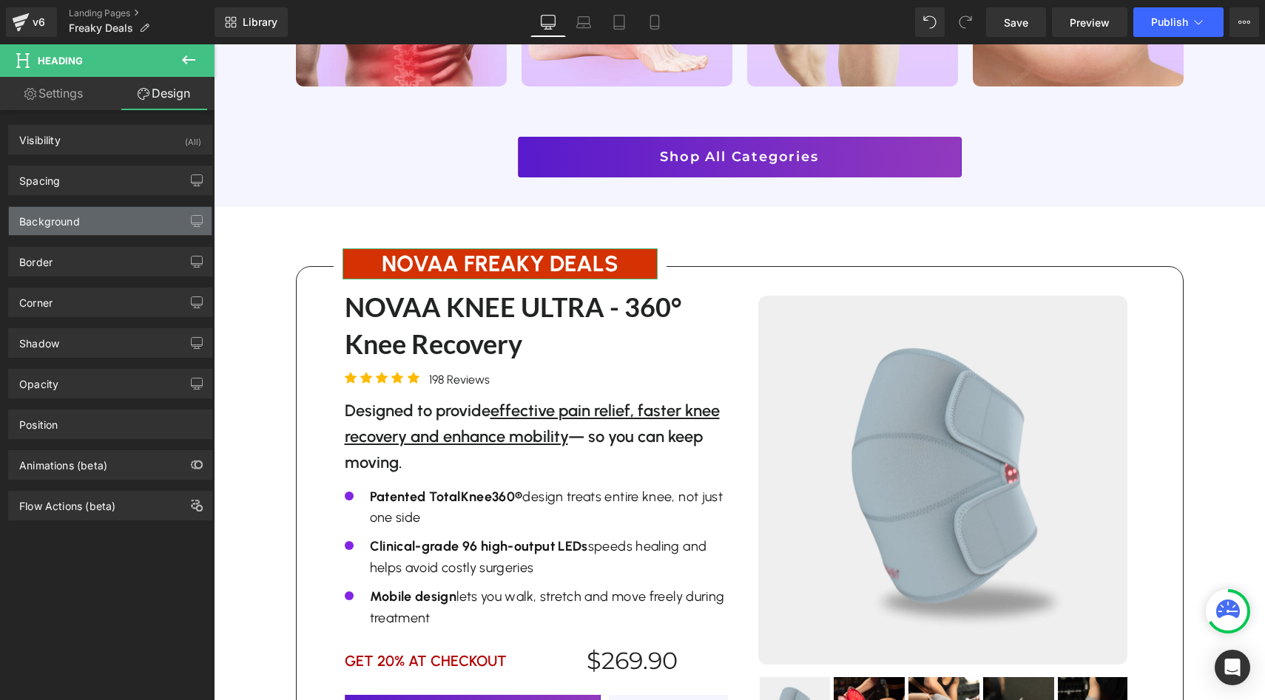
click at [78, 225] on div "Background" at bounding box center [49, 217] width 61 height 21
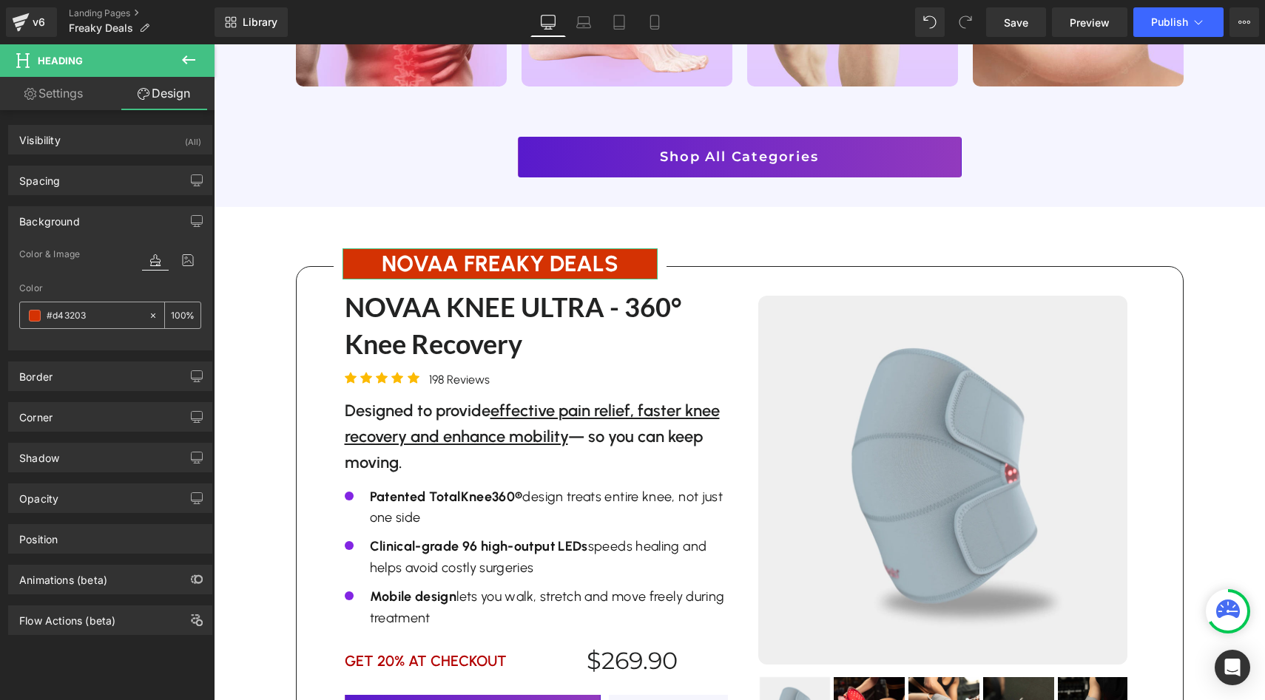
click at [102, 326] on div "#d43203" at bounding box center [84, 316] width 128 height 26
click at [102, 318] on input "#d43203" at bounding box center [94, 316] width 95 height 16
paste input "9a000c"
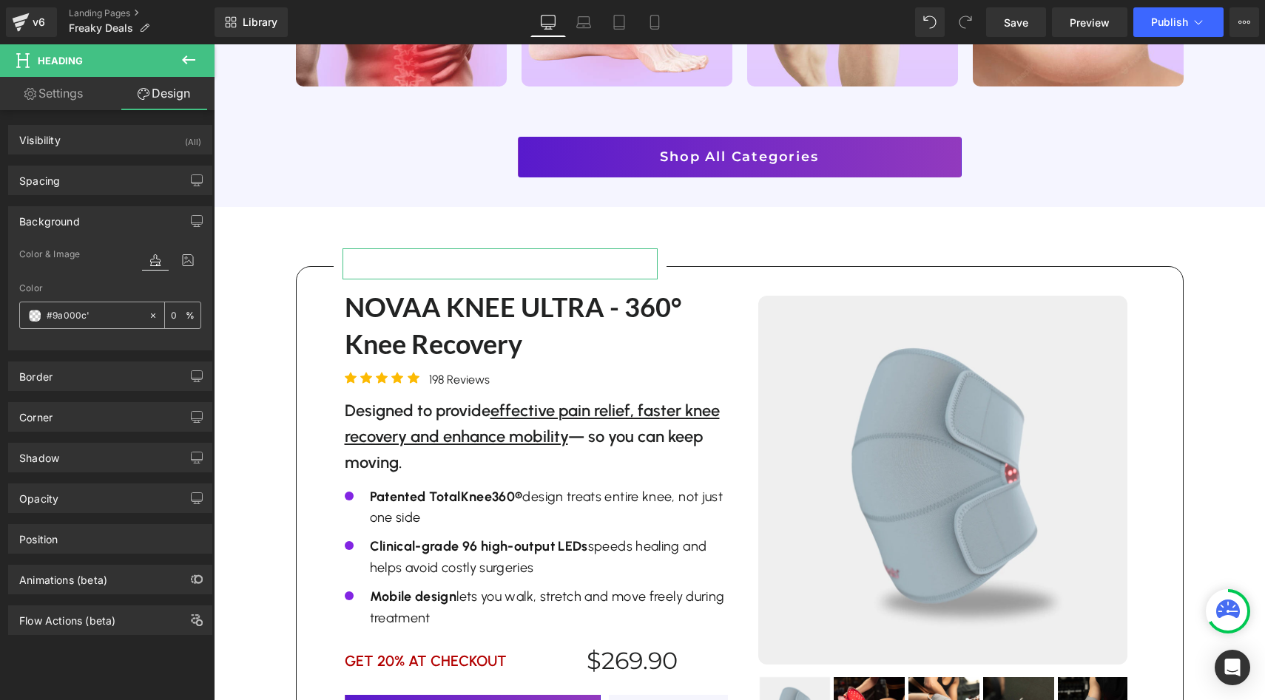
type input "#9a000c"
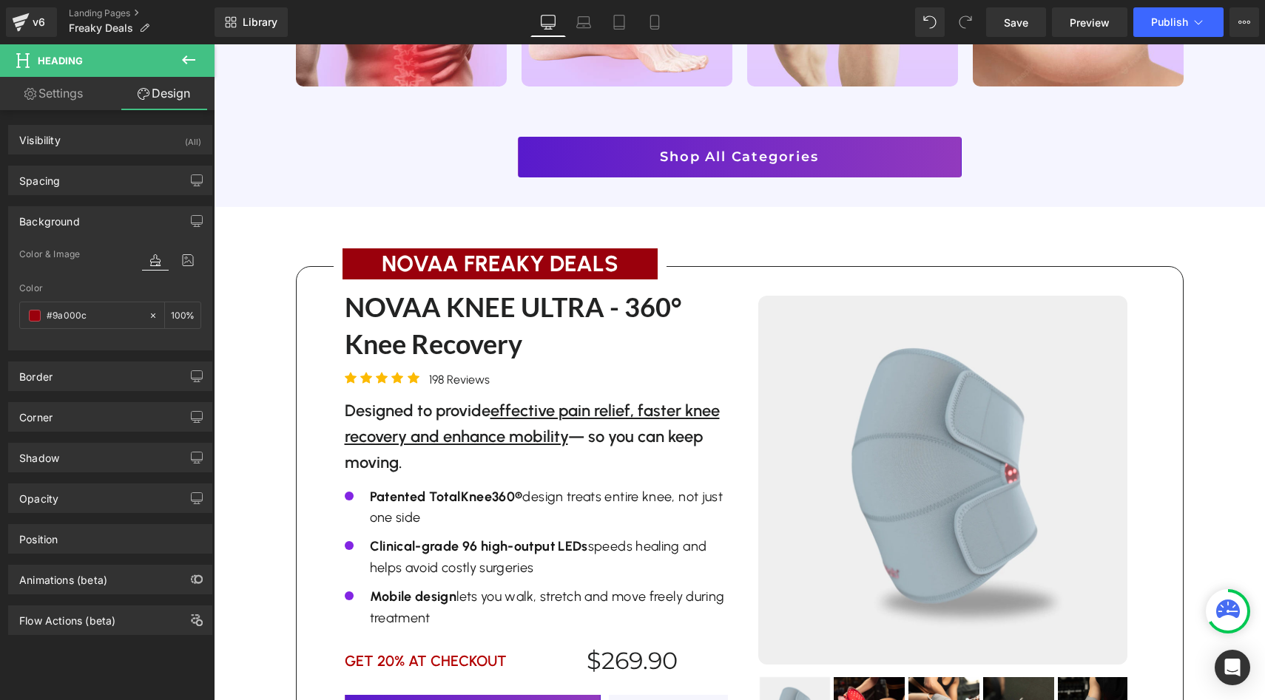
click at [226, 308] on main "Image Row Image Row Liquid Row Row For a limited time Text Block 20% Sitewide T…" at bounding box center [739, 210] width 1051 height 3833
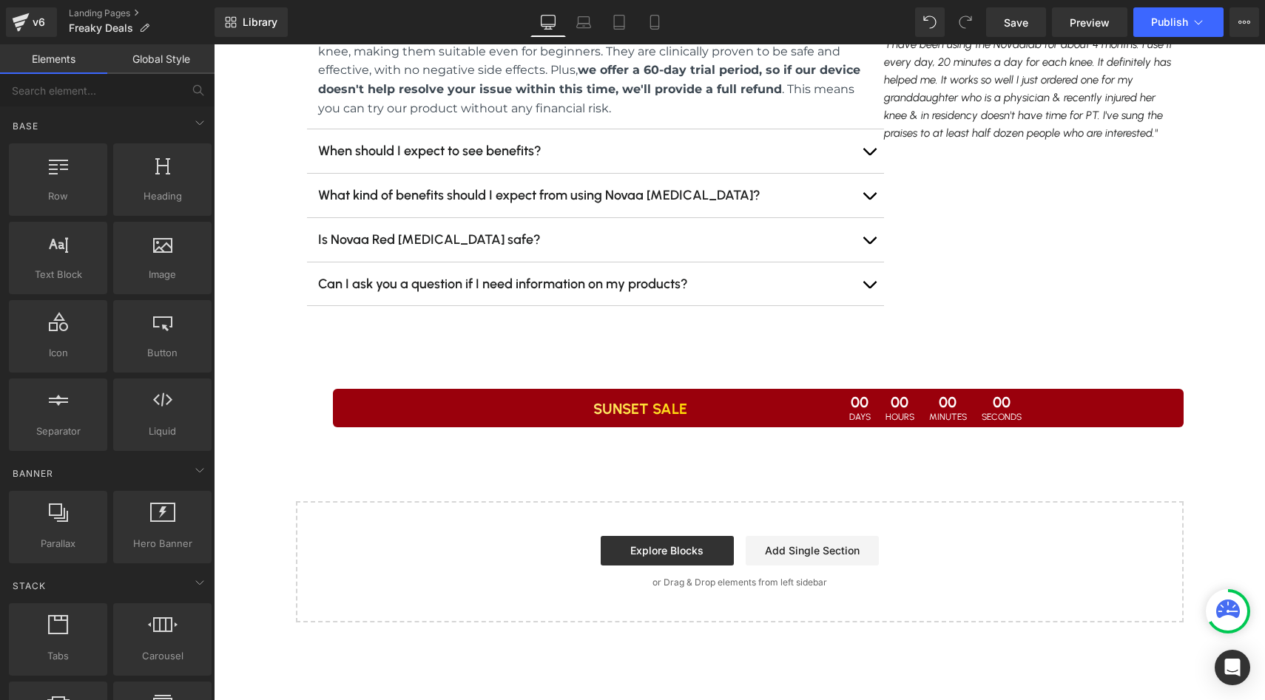
scroll to position [3289, 0]
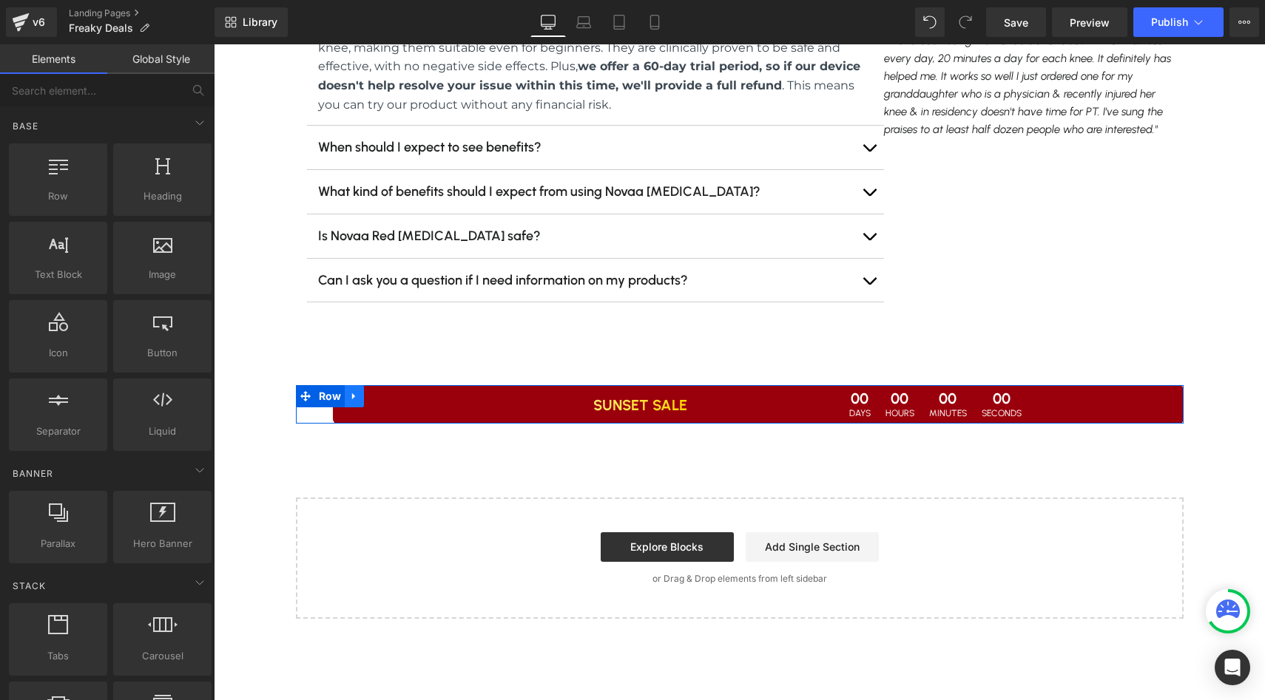
click at [352, 385] on link at bounding box center [354, 396] width 19 height 22
click at [398, 385] on link at bounding box center [392, 396] width 19 height 22
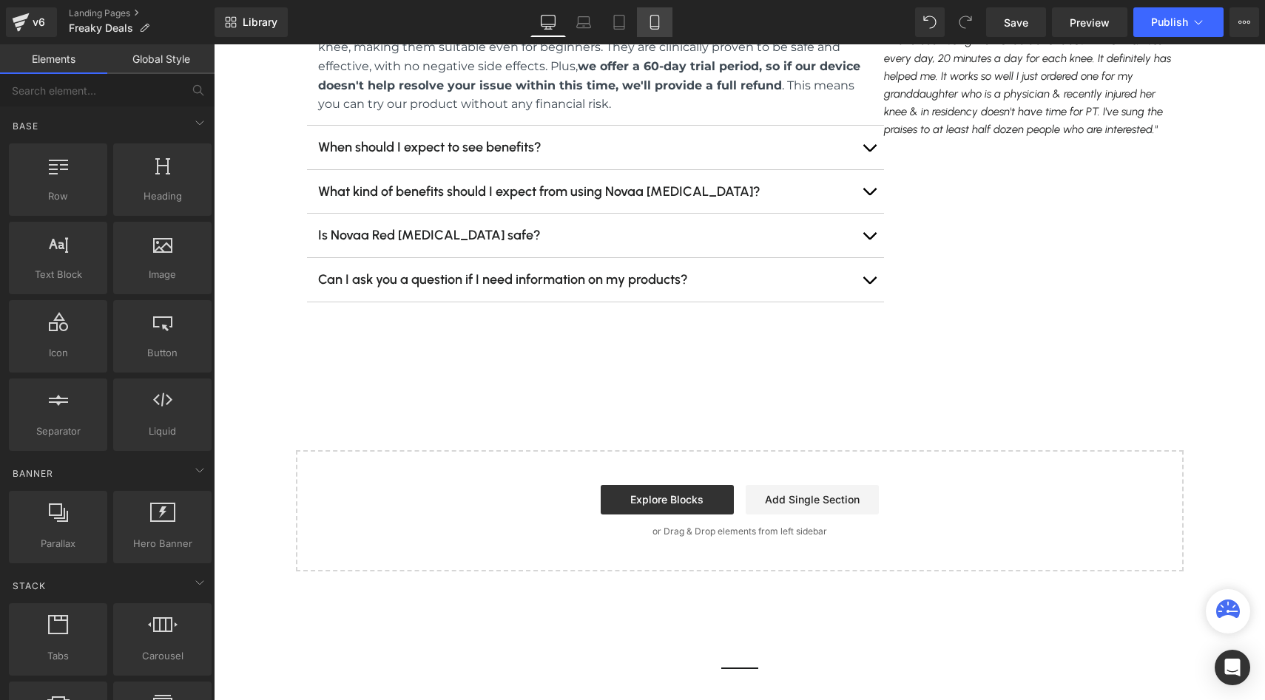
click at [666, 21] on link "Mobile" at bounding box center [655, 22] width 36 height 30
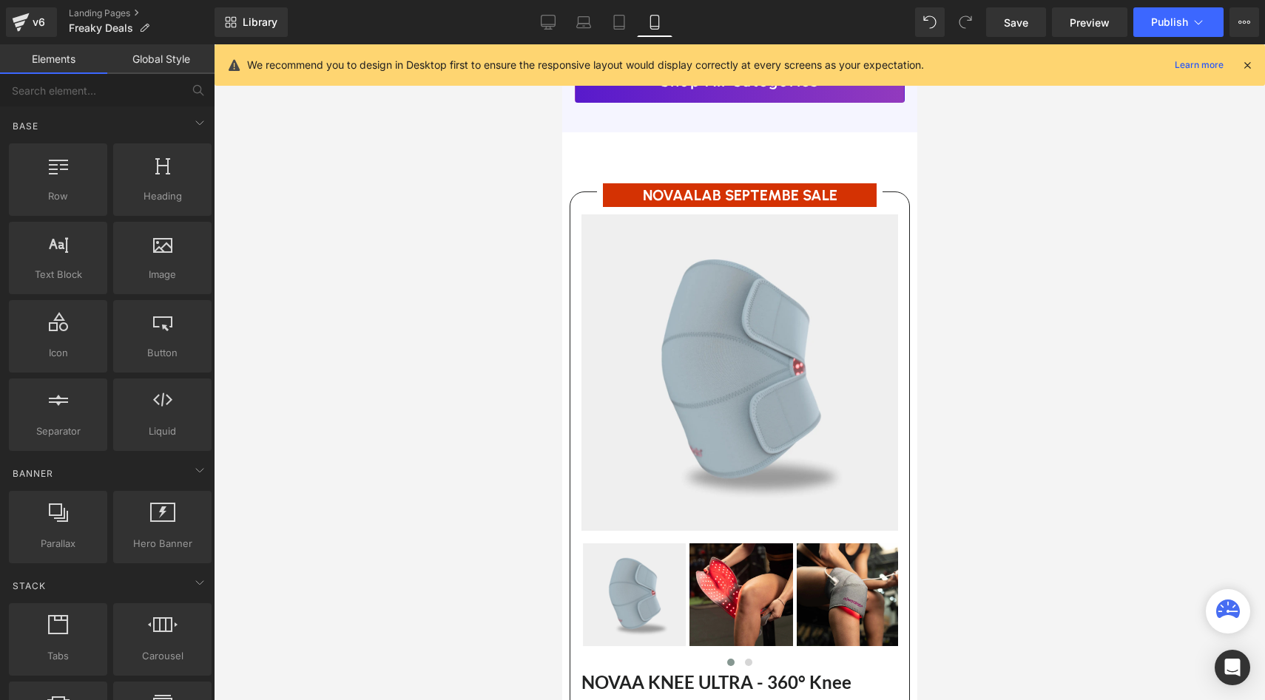
scroll to position [2167, 0]
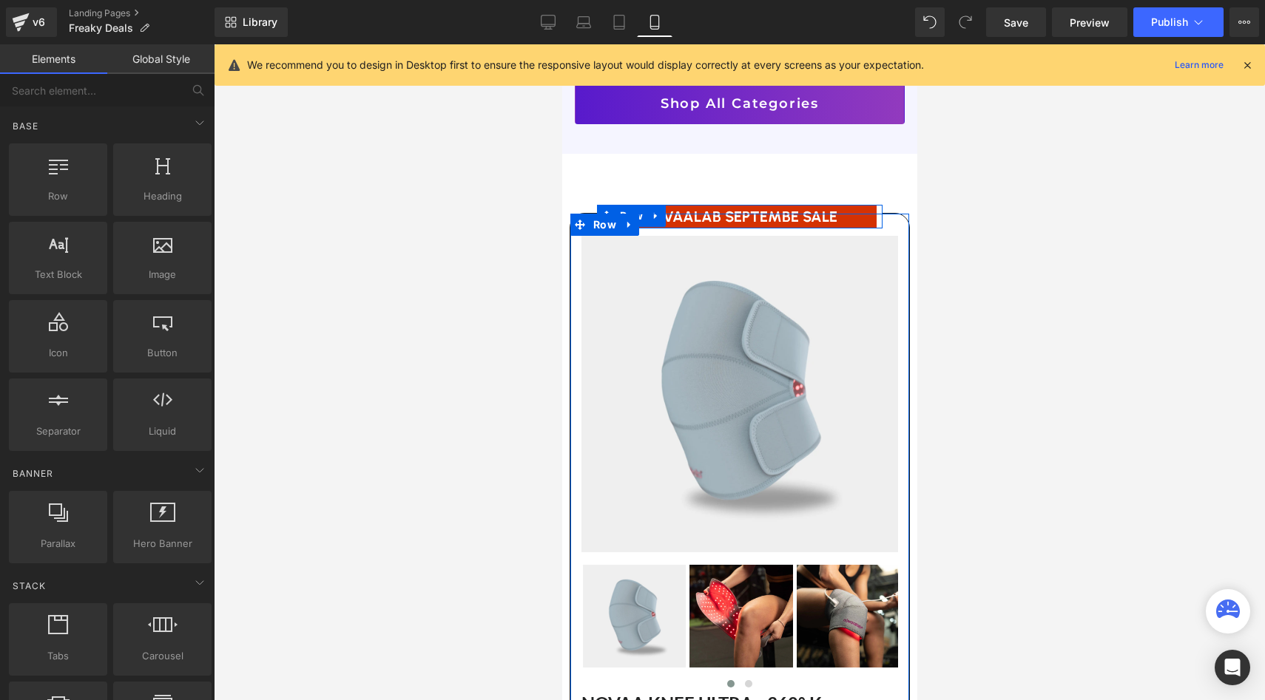
click at [612, 205] on span at bounding box center [605, 216] width 19 height 22
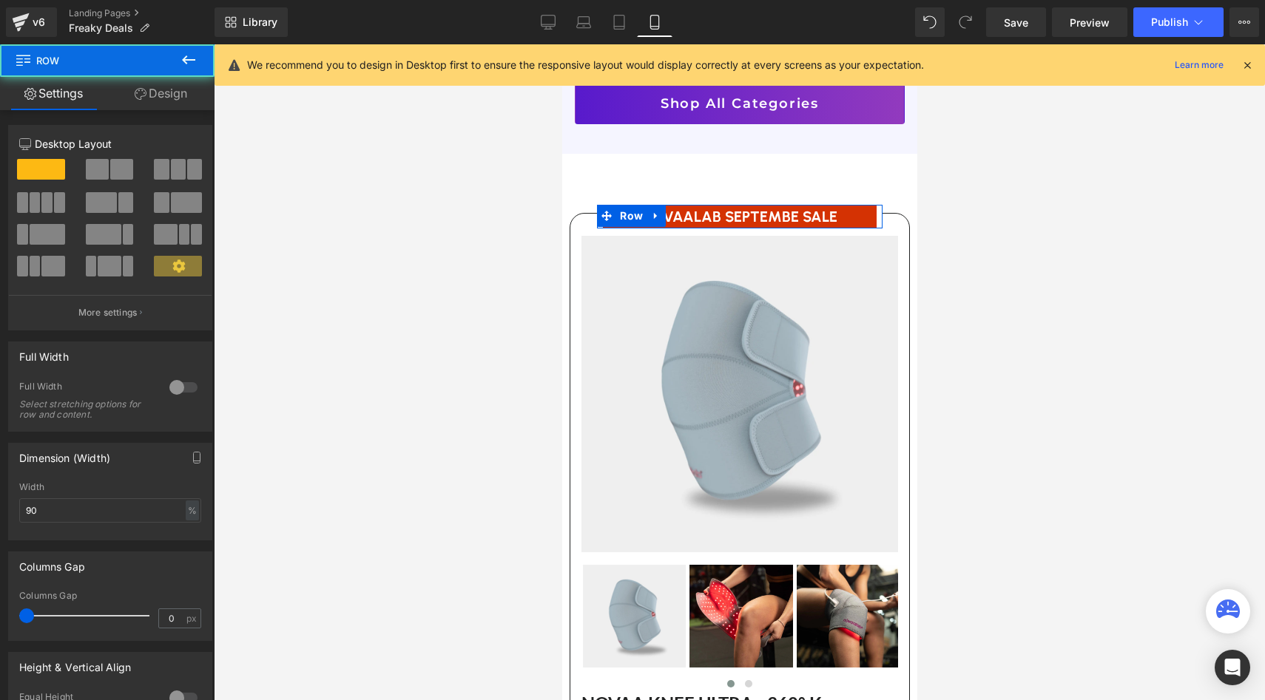
click at [179, 99] on link "Design" at bounding box center [160, 93] width 107 height 33
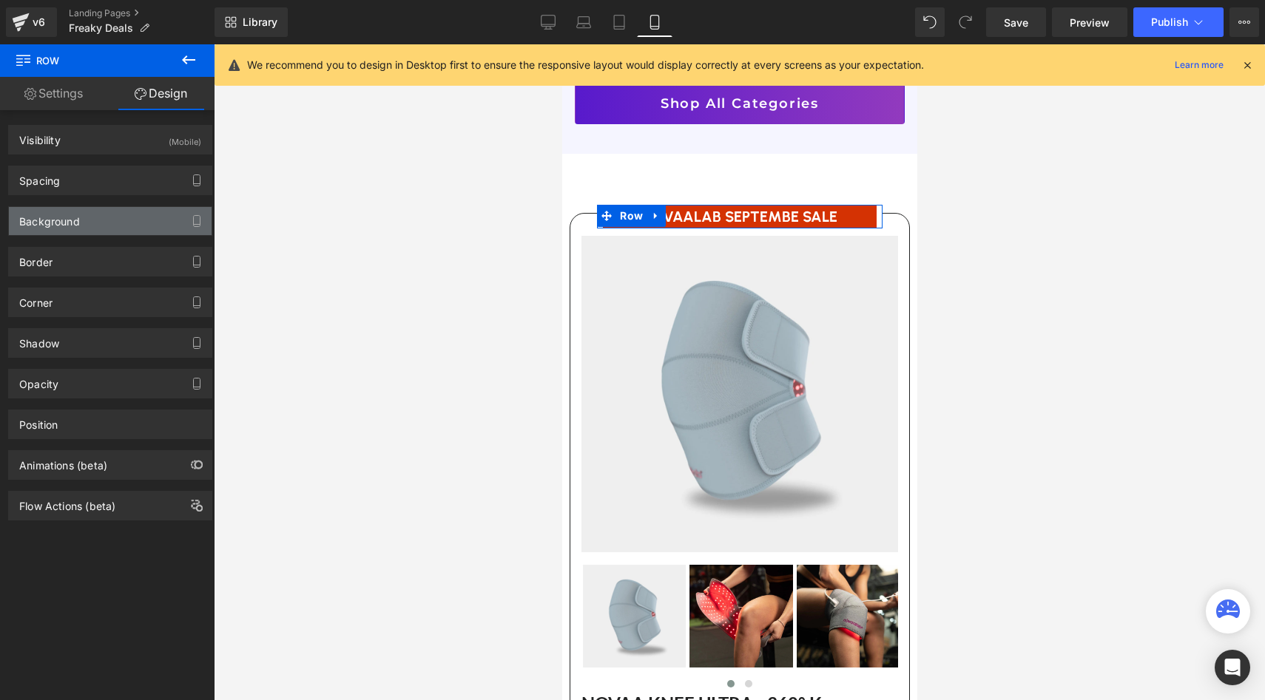
click at [109, 220] on div "Background" at bounding box center [110, 221] width 203 height 28
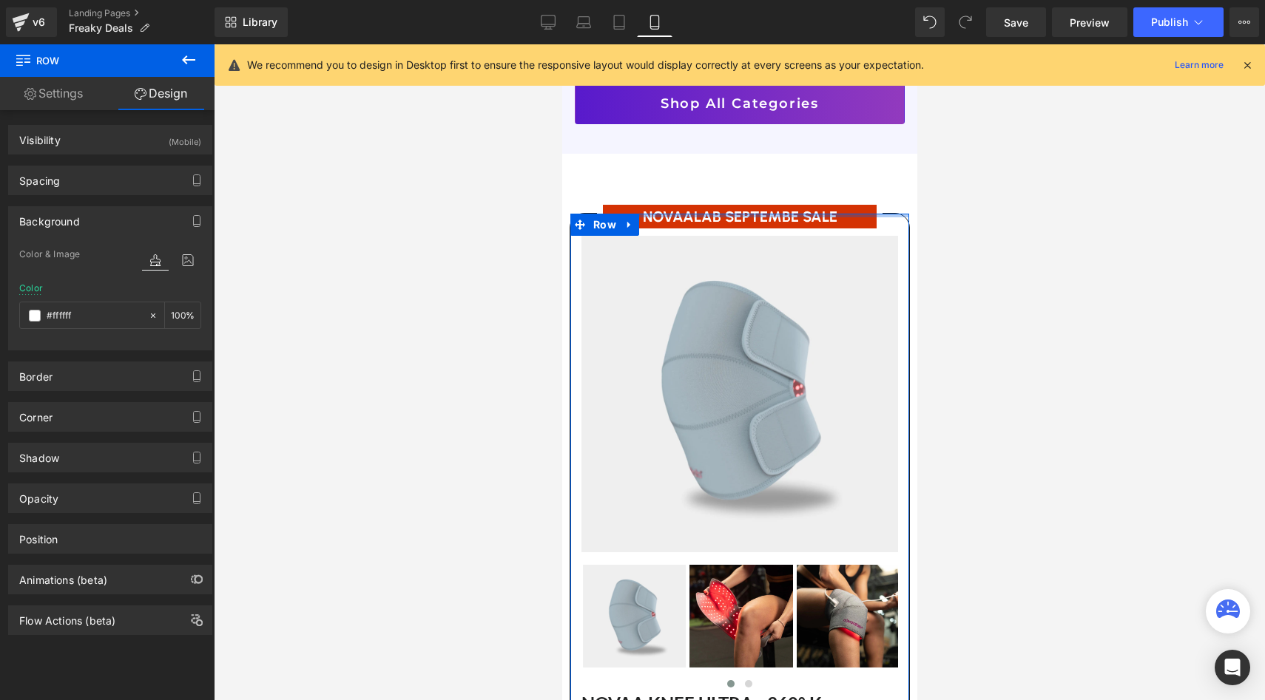
click at [709, 214] on div at bounding box center [739, 216] width 339 height 4
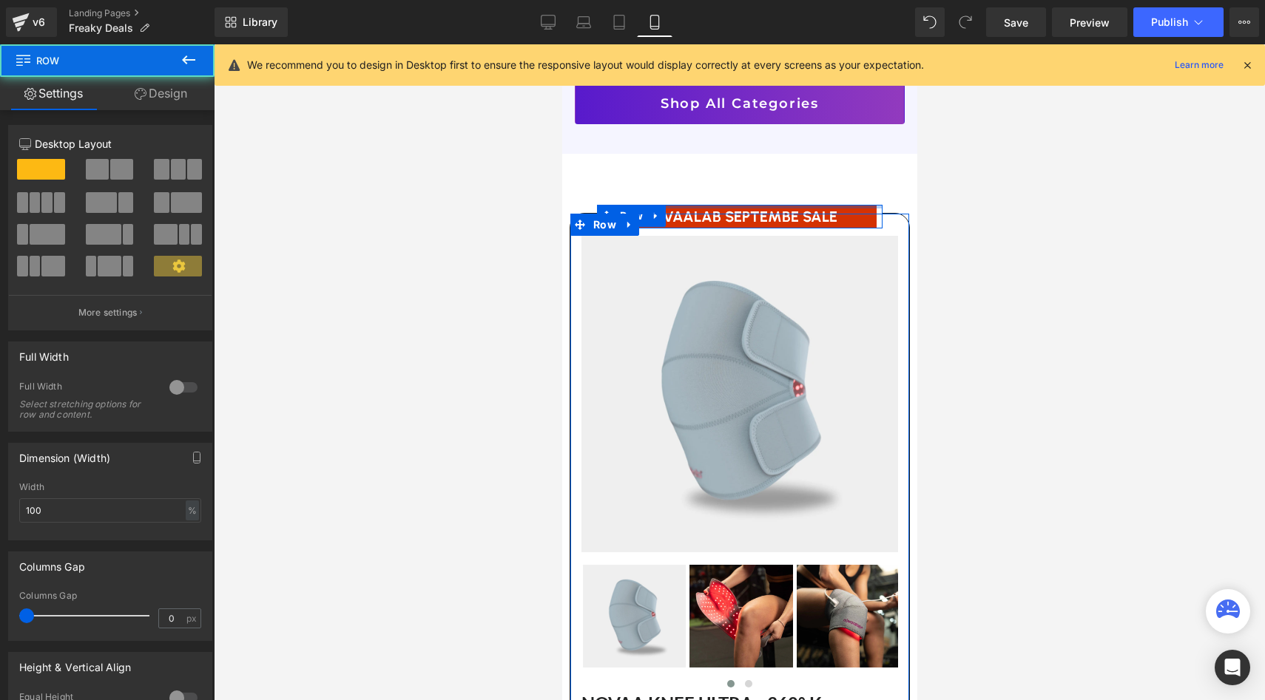
click at [693, 205] on div at bounding box center [738, 207] width 285 height 4
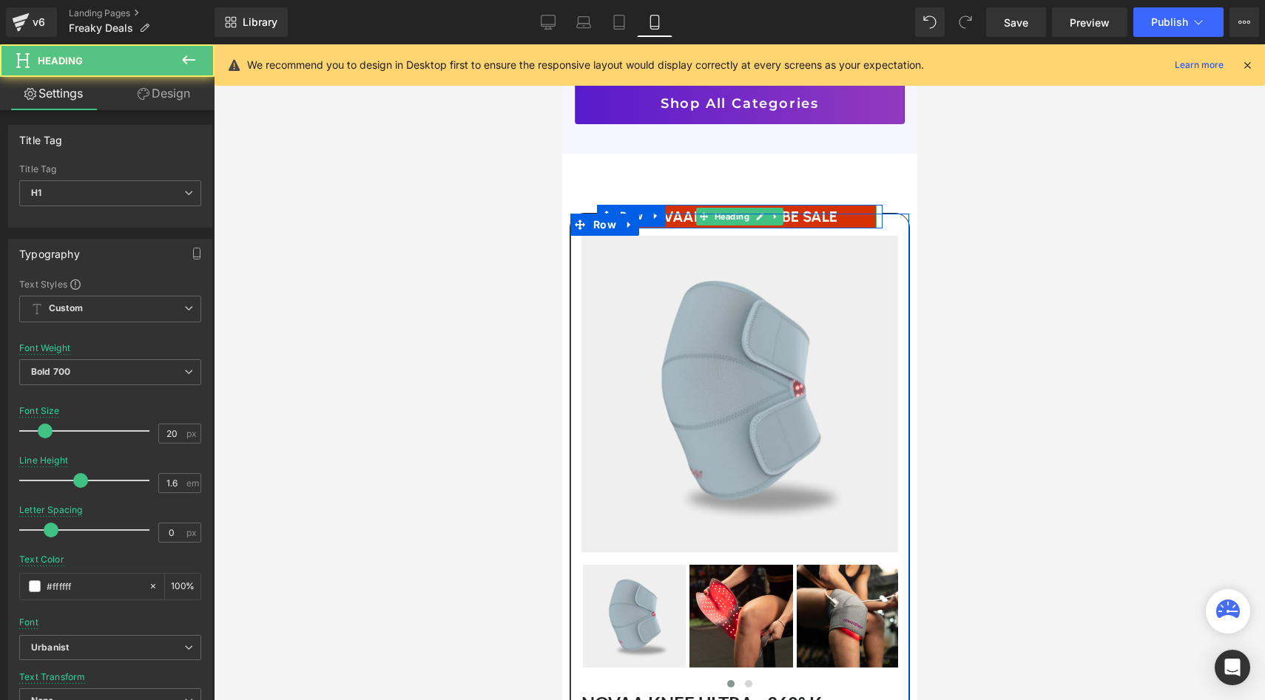
click at [687, 209] on h1 "NOVAALAB SEPTEMBE SALE" at bounding box center [738, 217] width 261 height 24
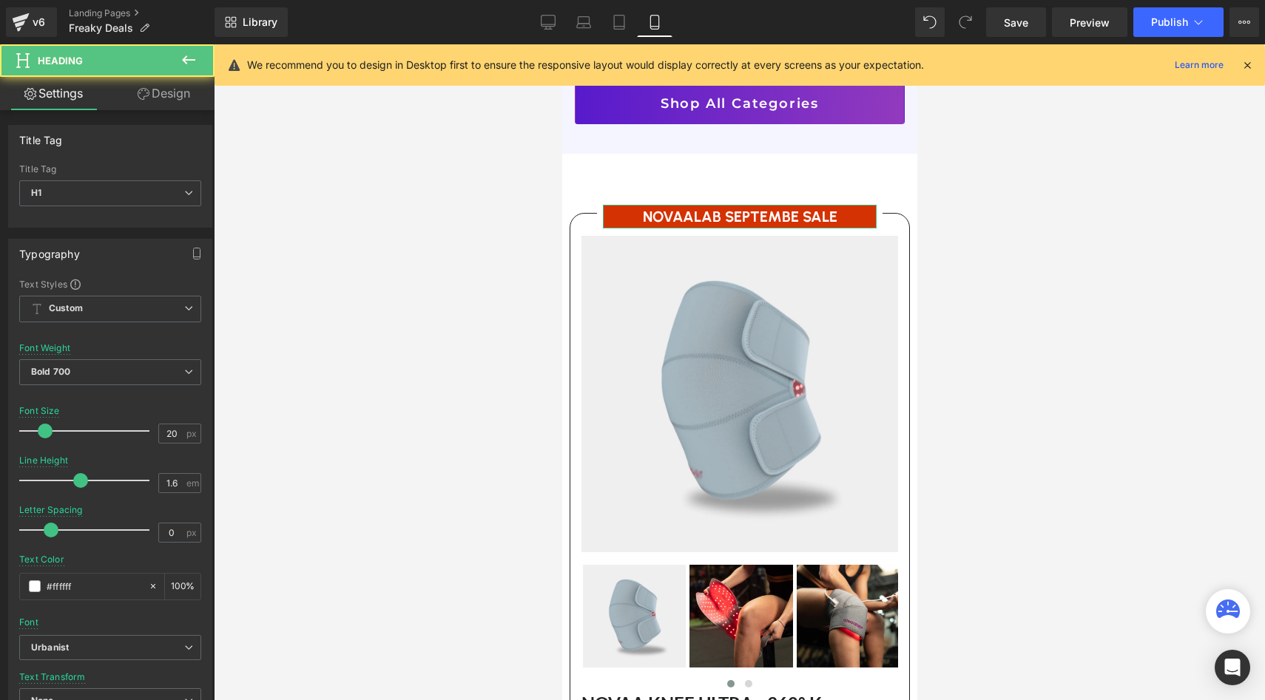
click at [181, 79] on link "Design" at bounding box center [163, 93] width 107 height 33
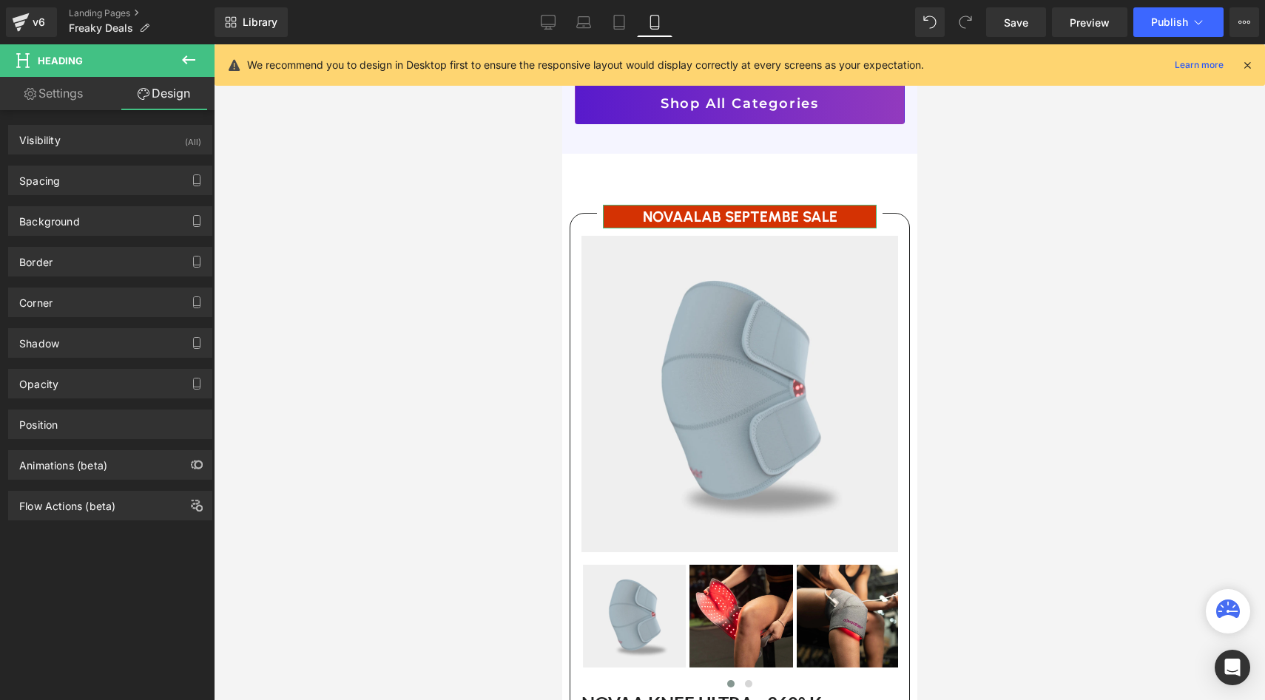
click at [52, 236] on div "Border Border Style Custom Custom Setup Global Style Custom Setup Global Style …" at bounding box center [110, 256] width 221 height 41
click at [62, 229] on div "Background" at bounding box center [110, 221] width 203 height 28
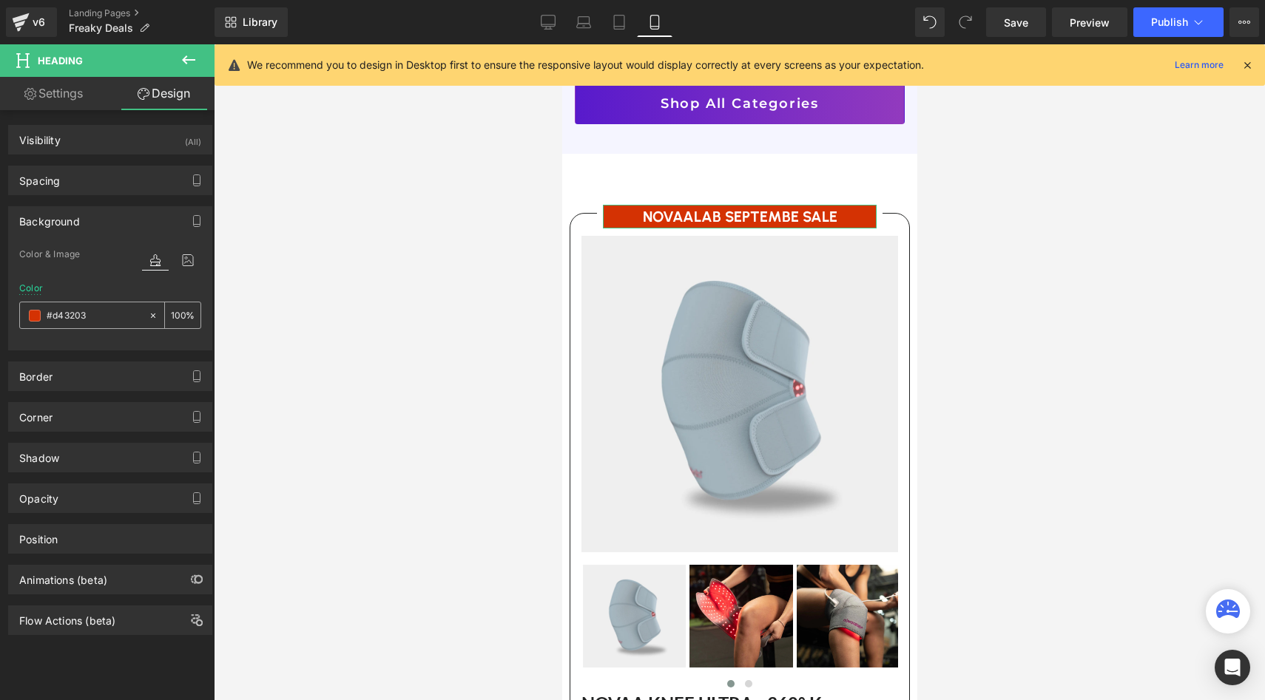
click at [82, 313] on input "#d43203" at bounding box center [94, 316] width 95 height 16
paste input "9a000c"
paste input "text"
type input "#9a000c"
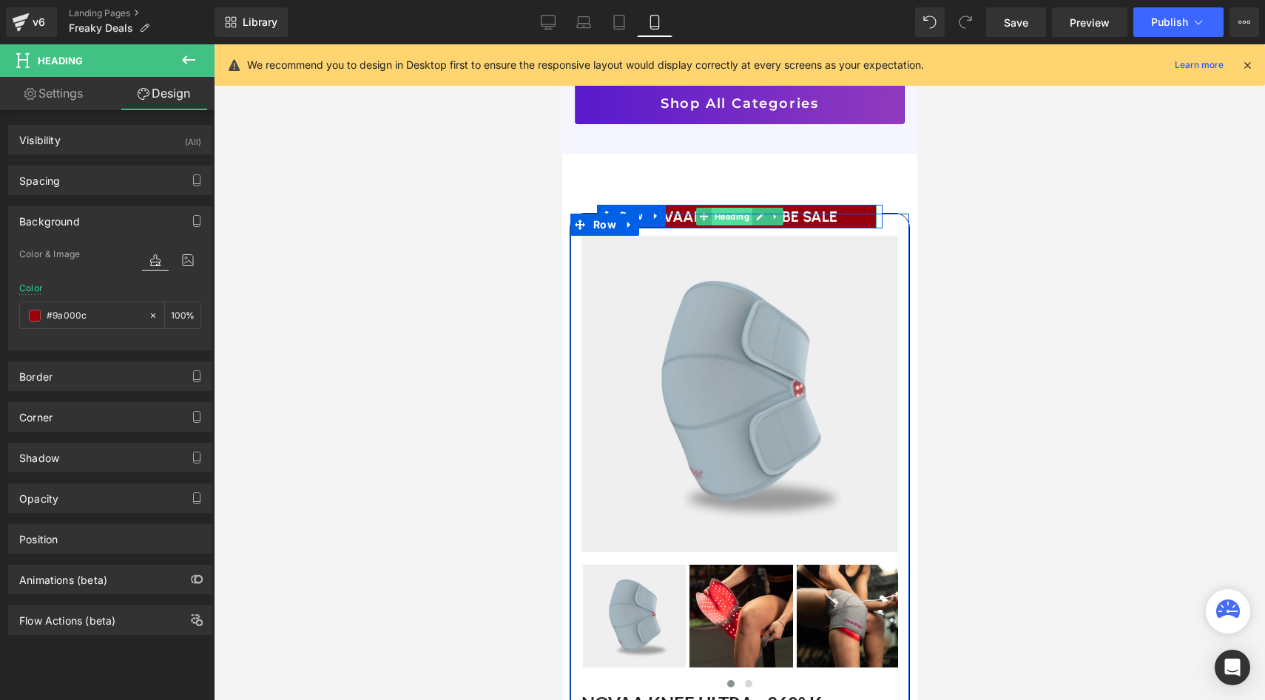
click at [738, 208] on span "Heading" at bounding box center [731, 217] width 41 height 18
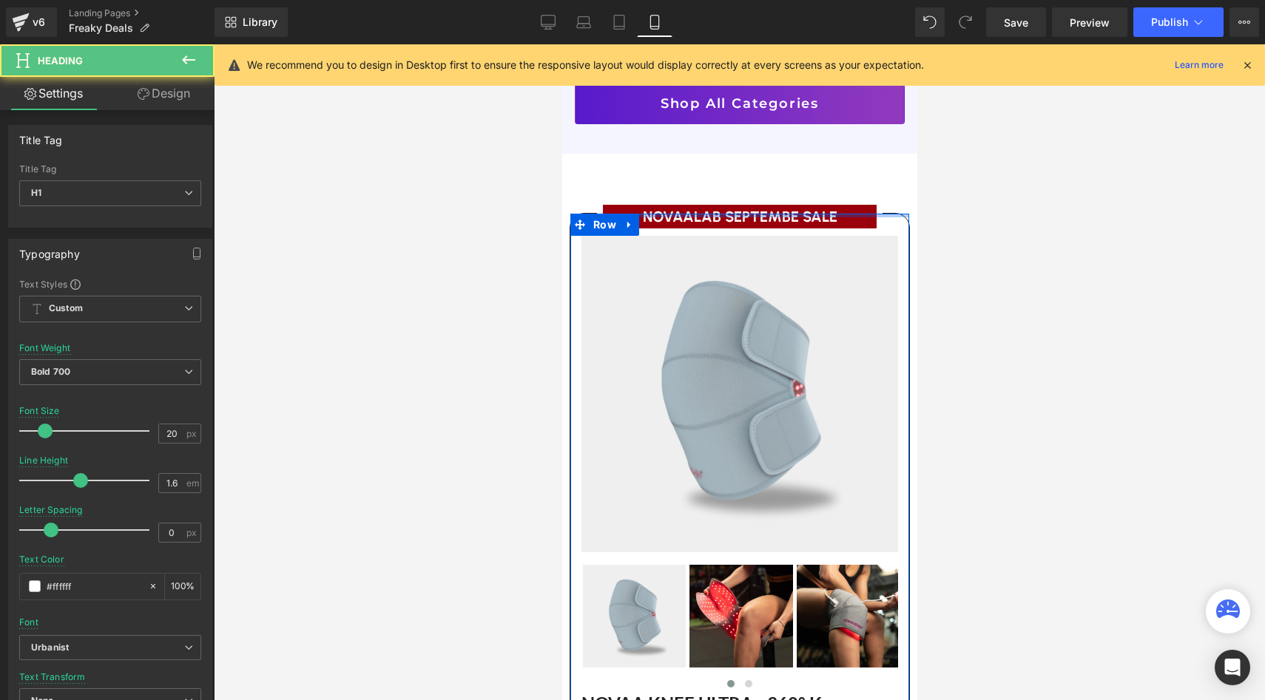
click at [758, 214] on div at bounding box center [739, 216] width 339 height 4
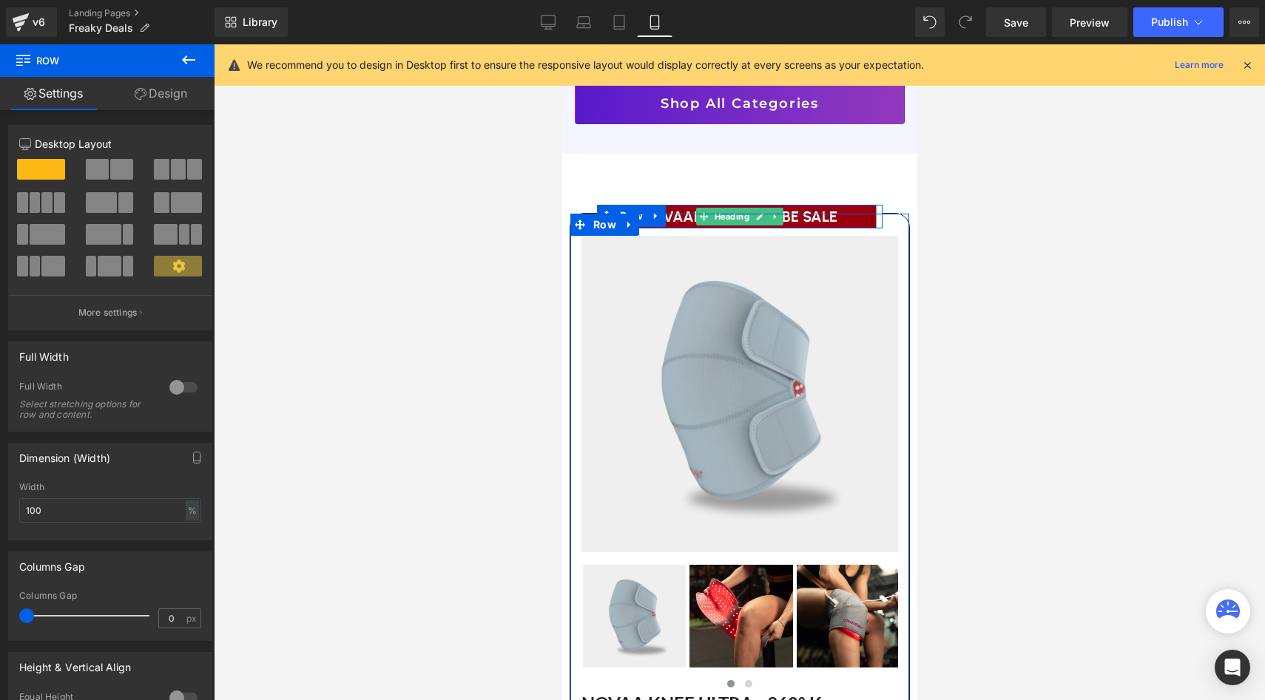
click at [692, 207] on h1 "NOVAALAB SEPTEMBE SALE" at bounding box center [738, 217] width 261 height 24
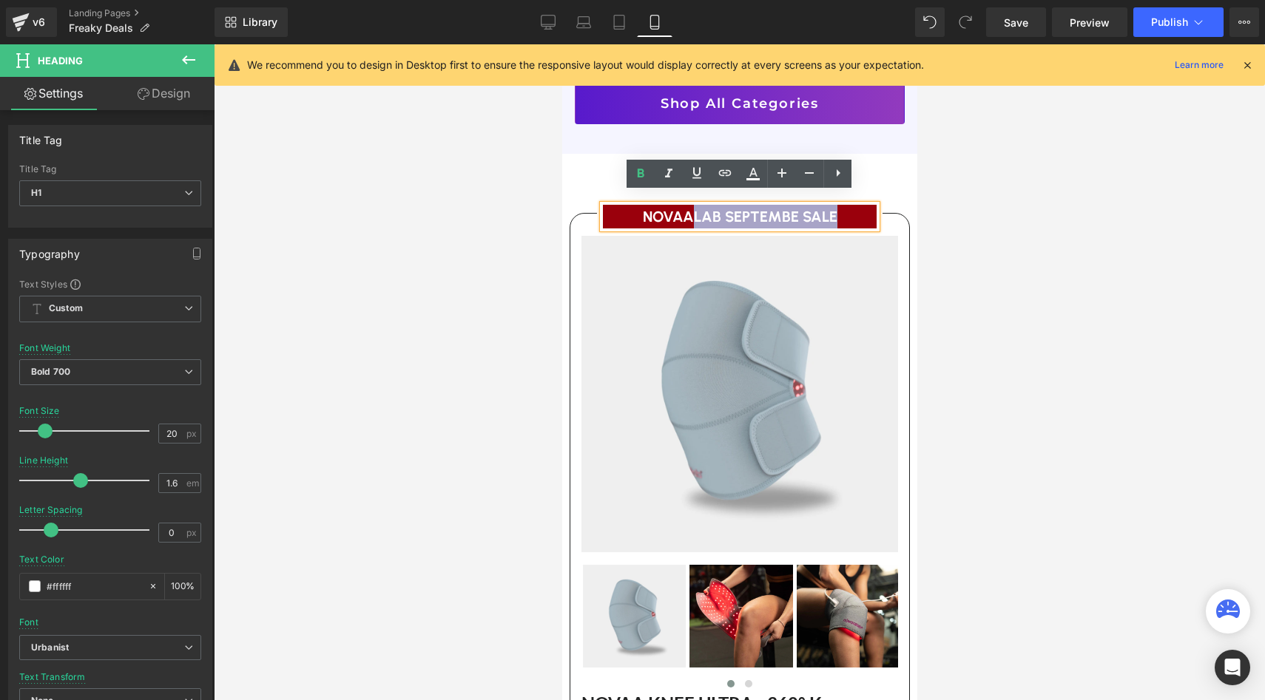
drag, startPoint x: 697, startPoint y: 207, endPoint x: 834, endPoint y: 209, distance: 136.8
click at [834, 209] on h1 "NOVAALAB SEPTEMBE SALE" at bounding box center [738, 217] width 261 height 24
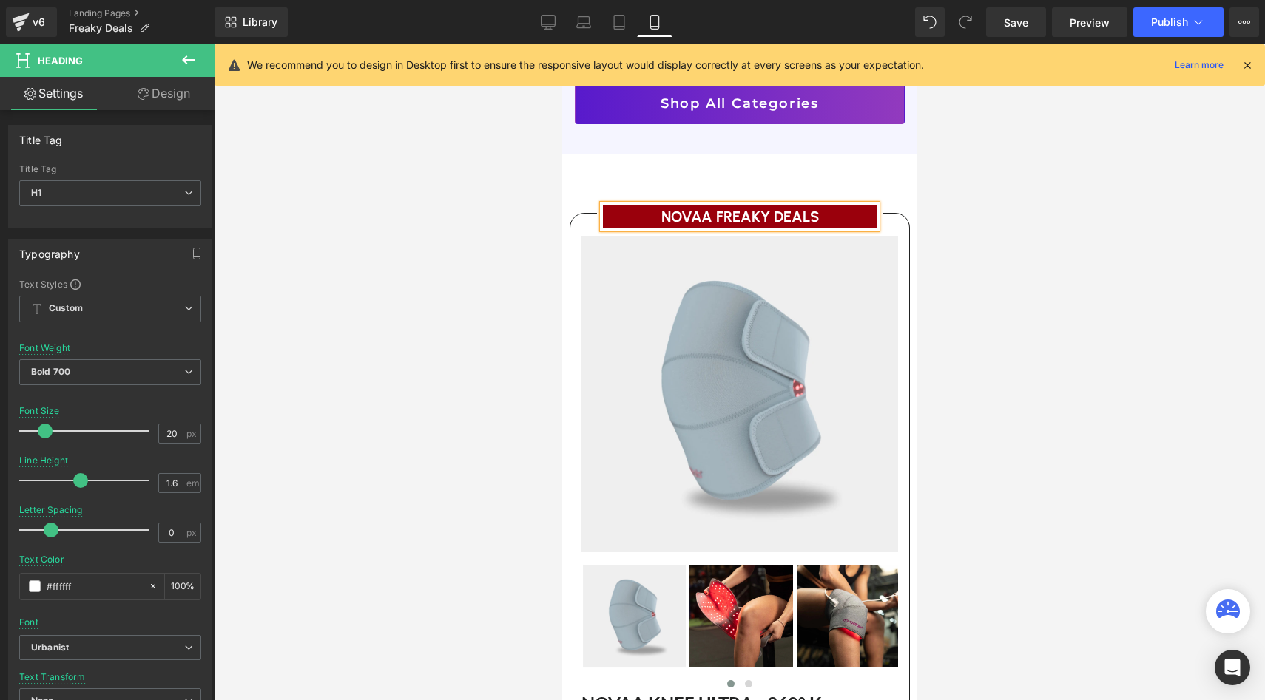
click at [1078, 398] on div at bounding box center [739, 372] width 1051 height 656
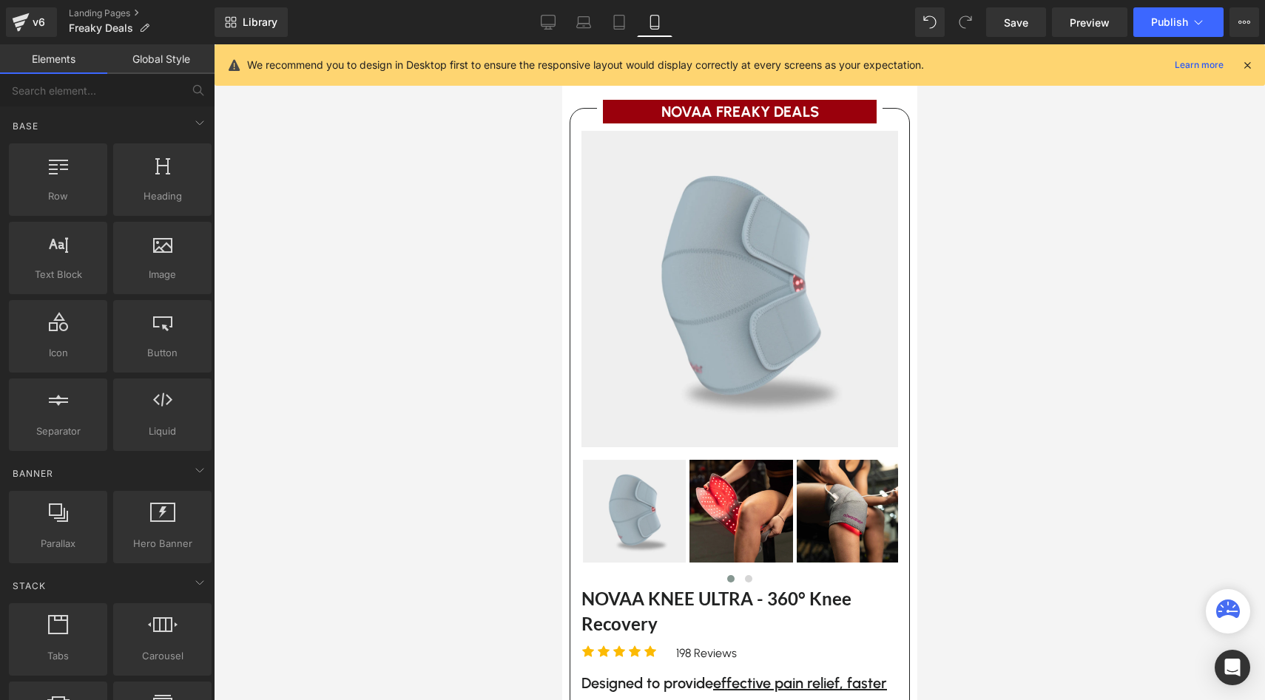
scroll to position [2271, 0]
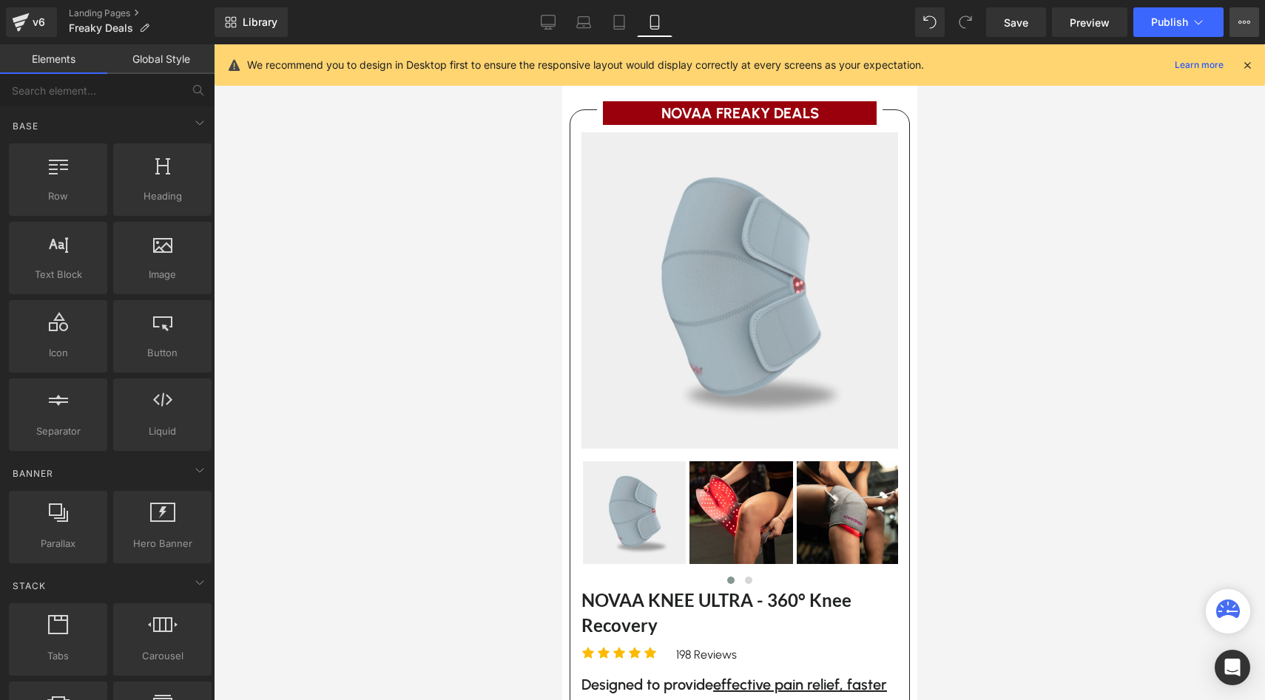
click at [1254, 22] on button "View Live Page View with current Template Save Template to Library Schedule Pub…" at bounding box center [1244, 22] width 30 height 30
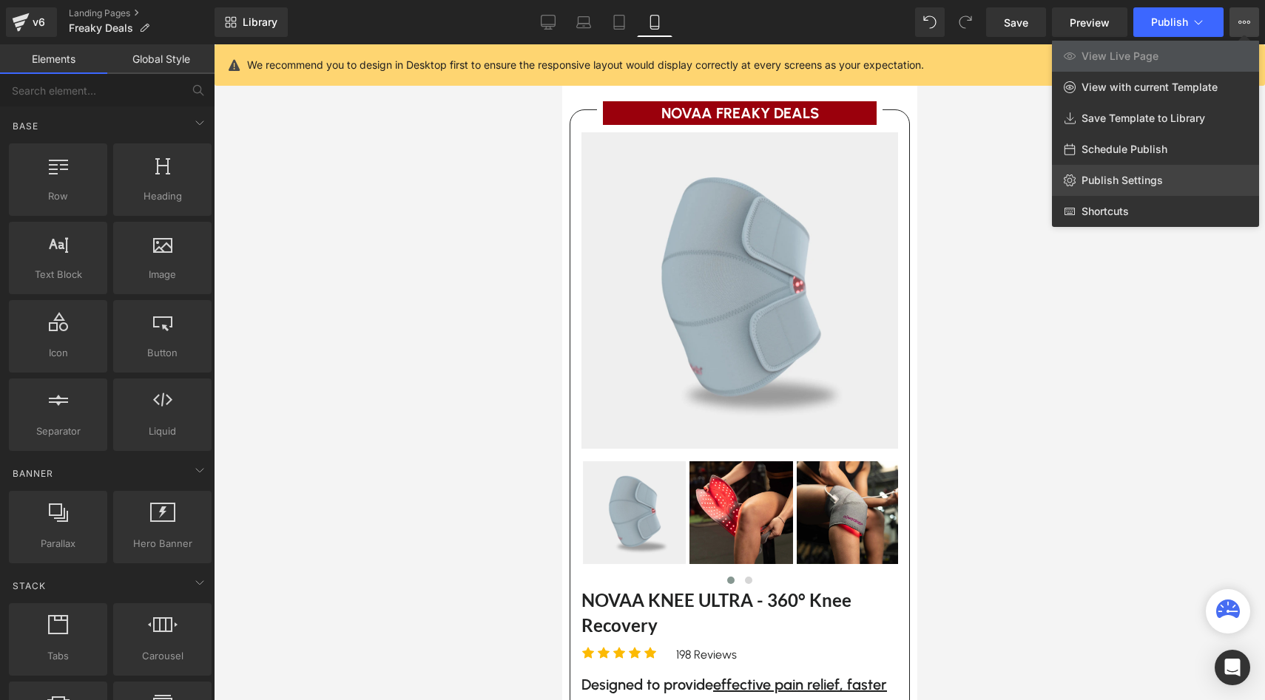
click at [1148, 169] on link "Publish Settings" at bounding box center [1155, 180] width 207 height 31
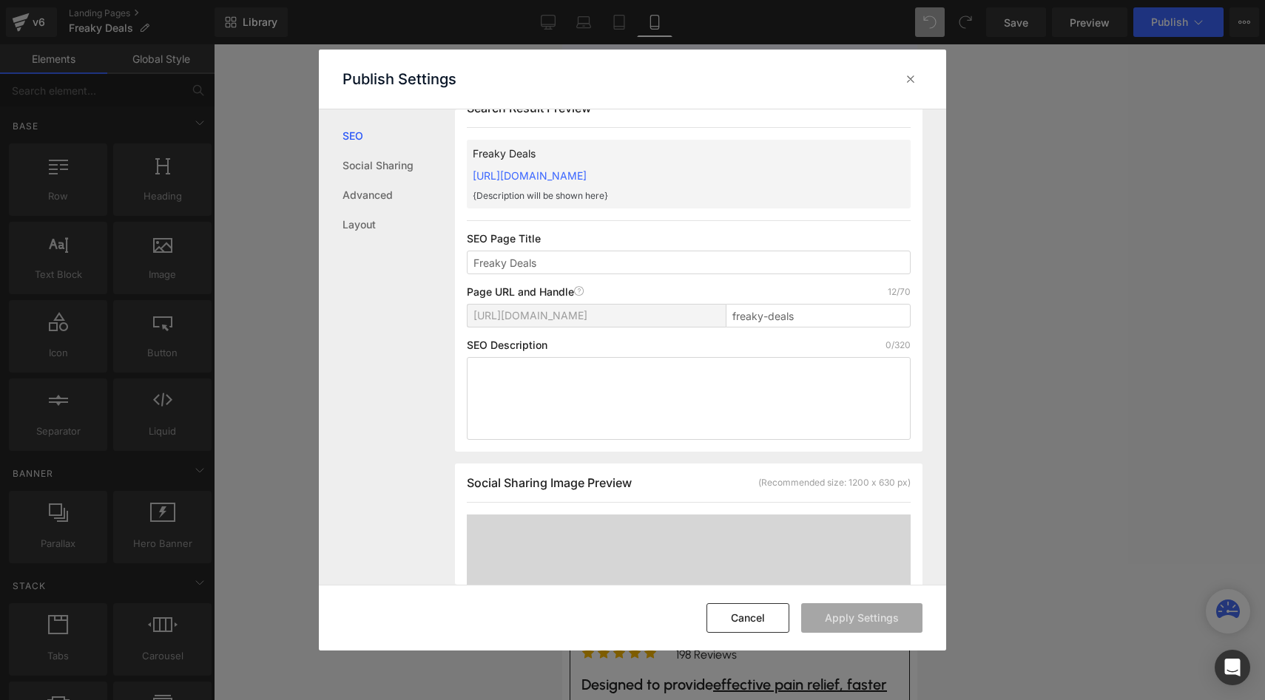
scroll to position [36, 0]
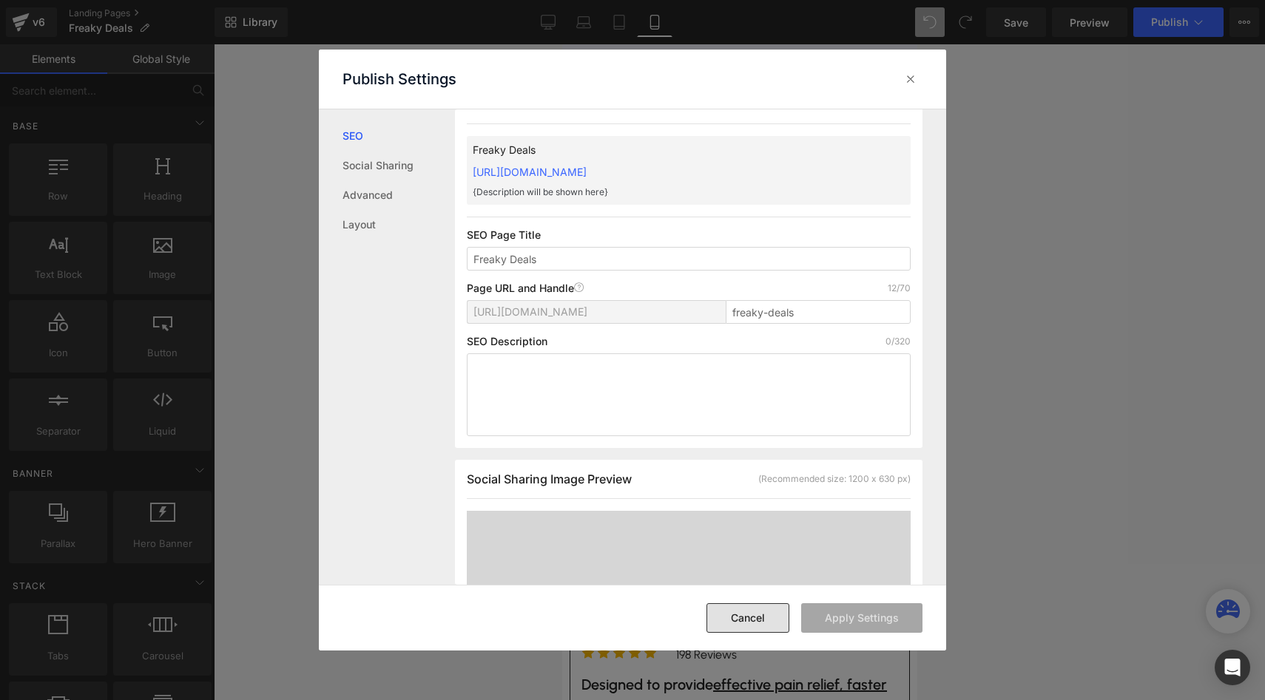
click at [755, 609] on button "Cancel" at bounding box center [747, 619] width 83 height 30
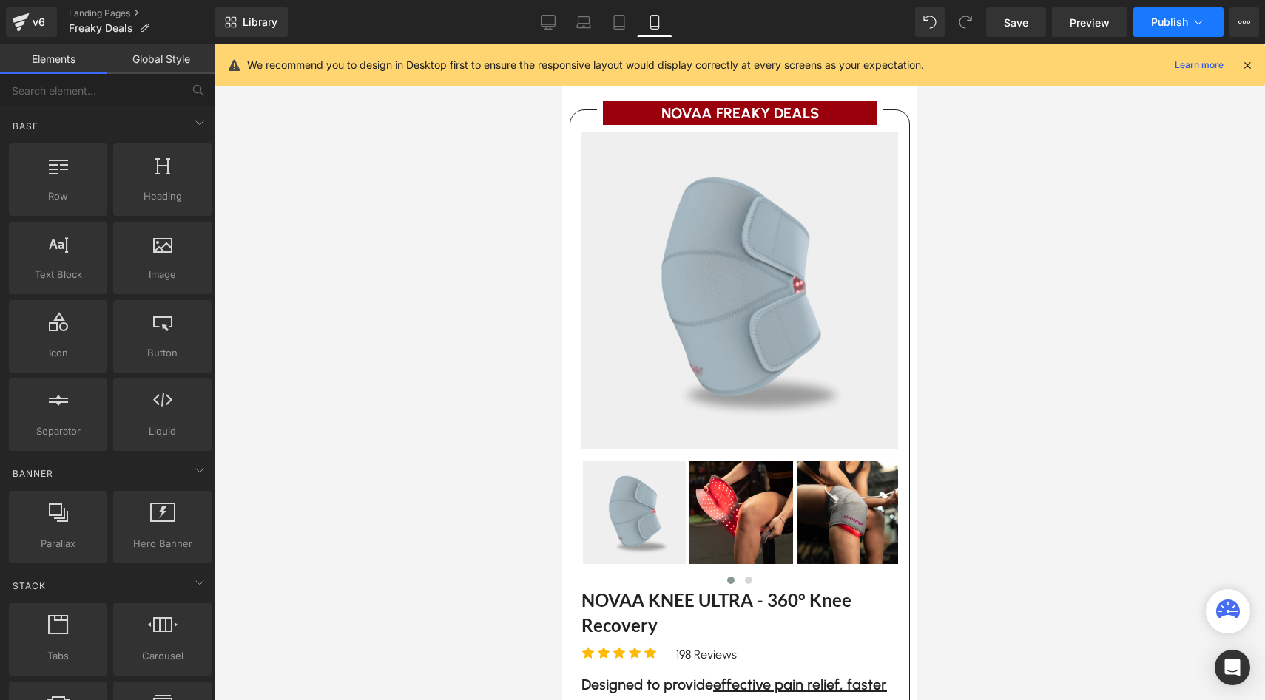
click at [1168, 27] on span "Publish" at bounding box center [1169, 22] width 37 height 12
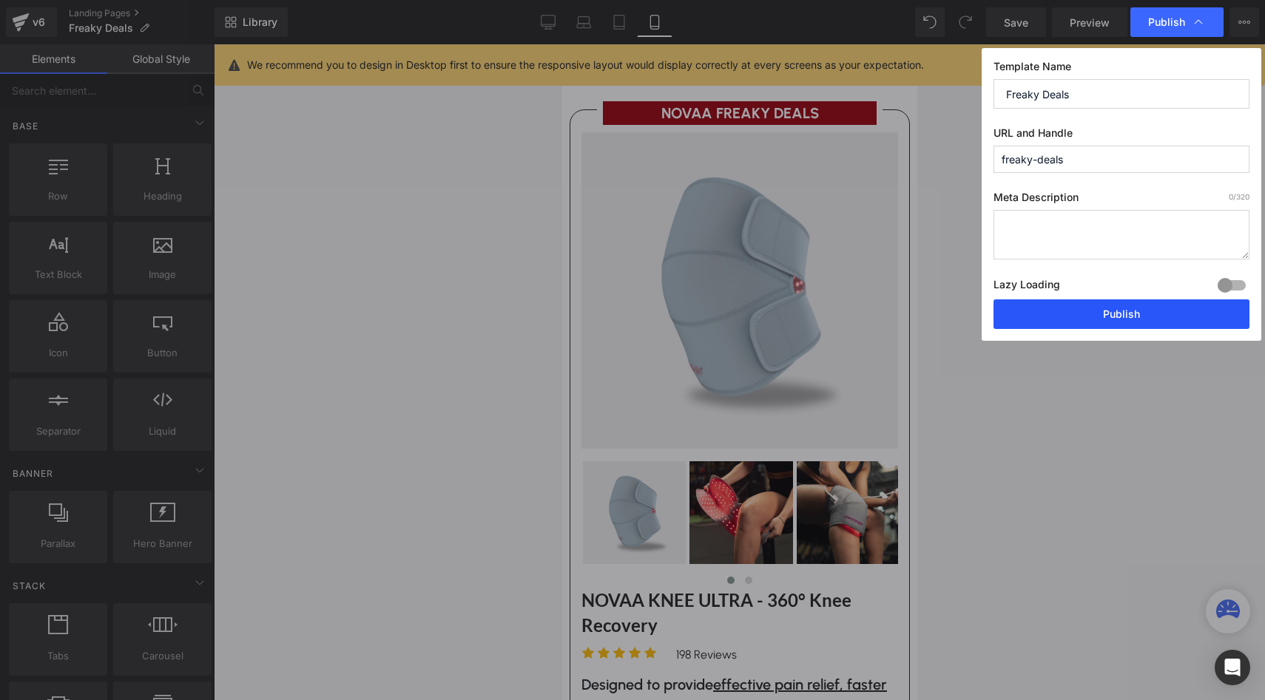
click at [1140, 309] on button "Publish" at bounding box center [1121, 315] width 256 height 30
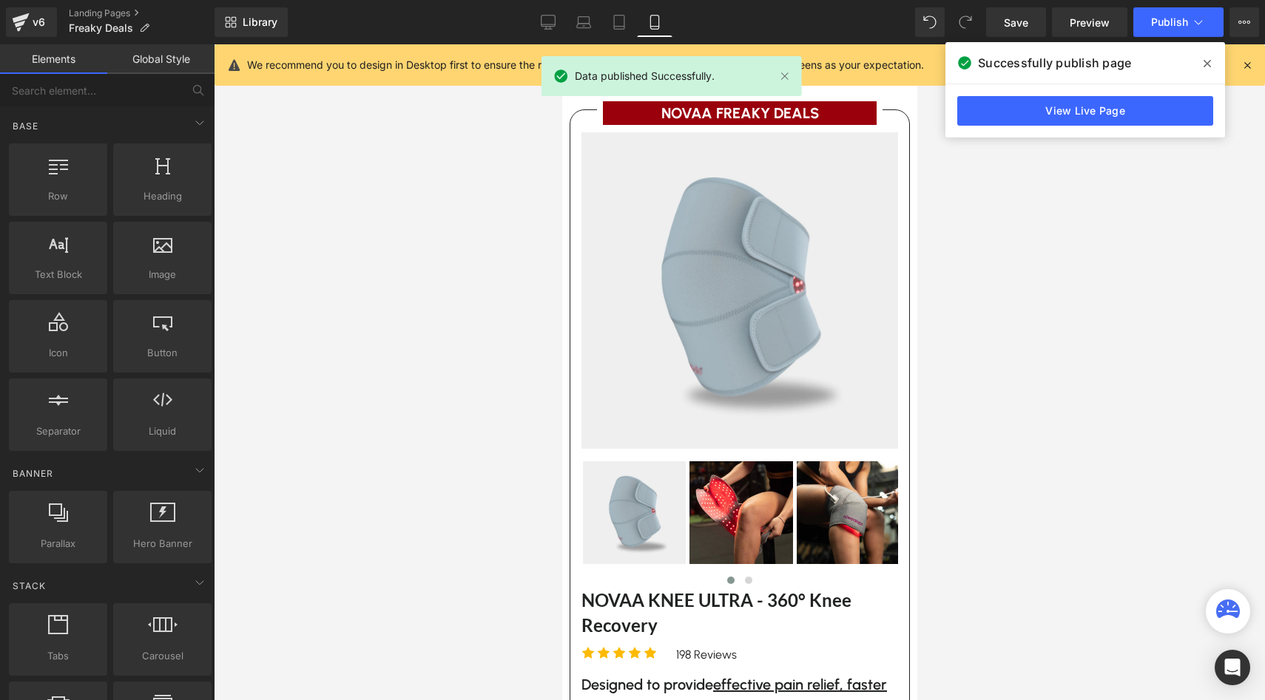
click at [530, 21] on div "Library Mobile Desktop Laptop Tablet Mobile Save Preview Publish Scheduled View…" at bounding box center [740, 22] width 1050 height 30
click at [538, 7] on div "Library Mobile Desktop Laptop Tablet Mobile Save Preview Publish Scheduled View…" at bounding box center [740, 22] width 1050 height 44
click at [547, 27] on icon at bounding box center [548, 28] width 4 height 3
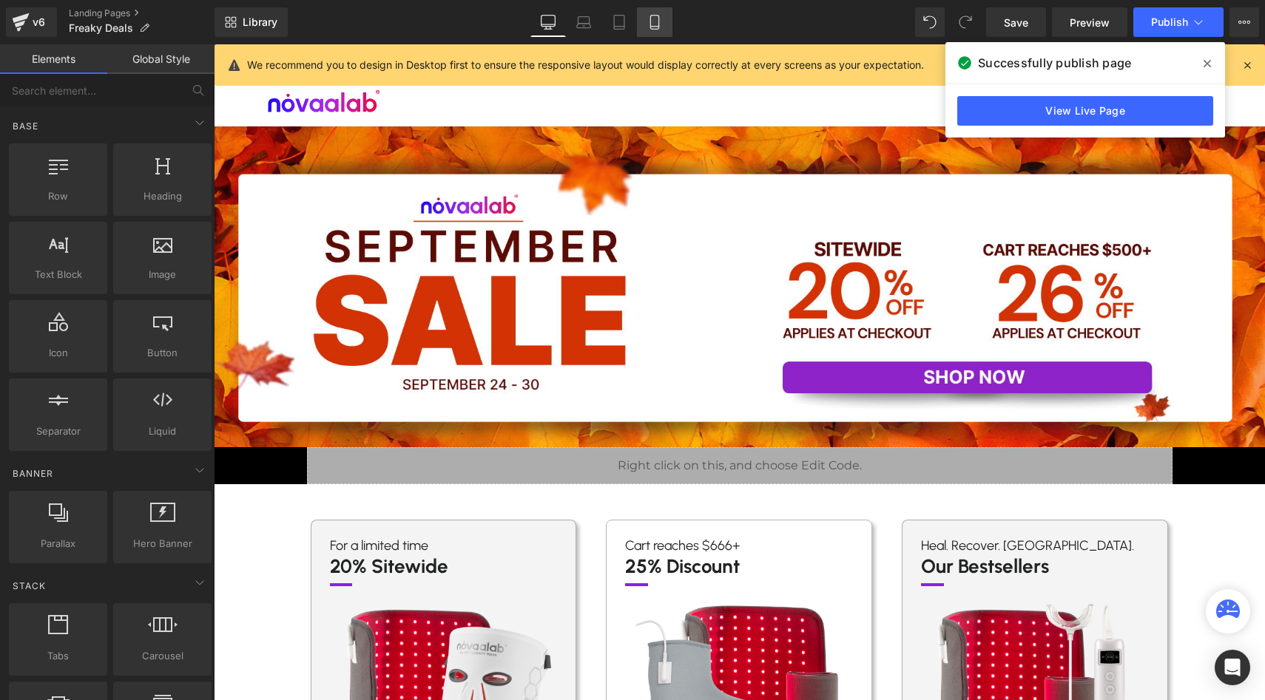
click at [654, 19] on icon at bounding box center [654, 22] width 15 height 15
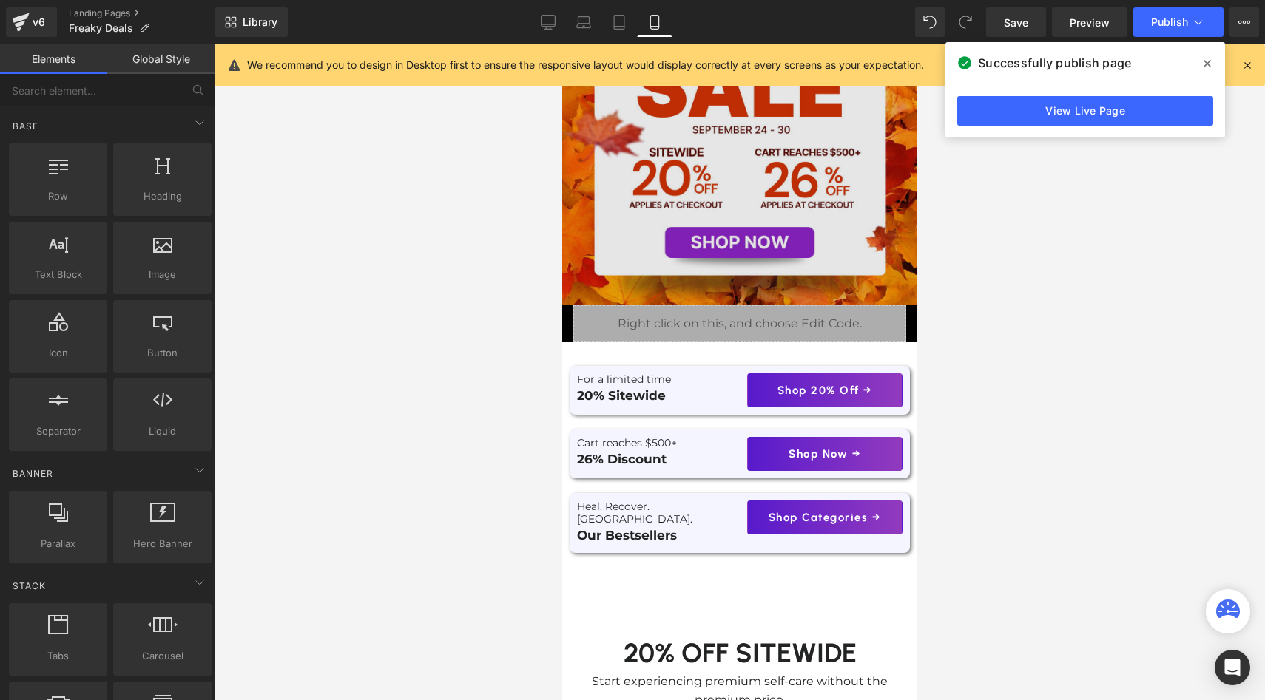
scroll to position [249, 0]
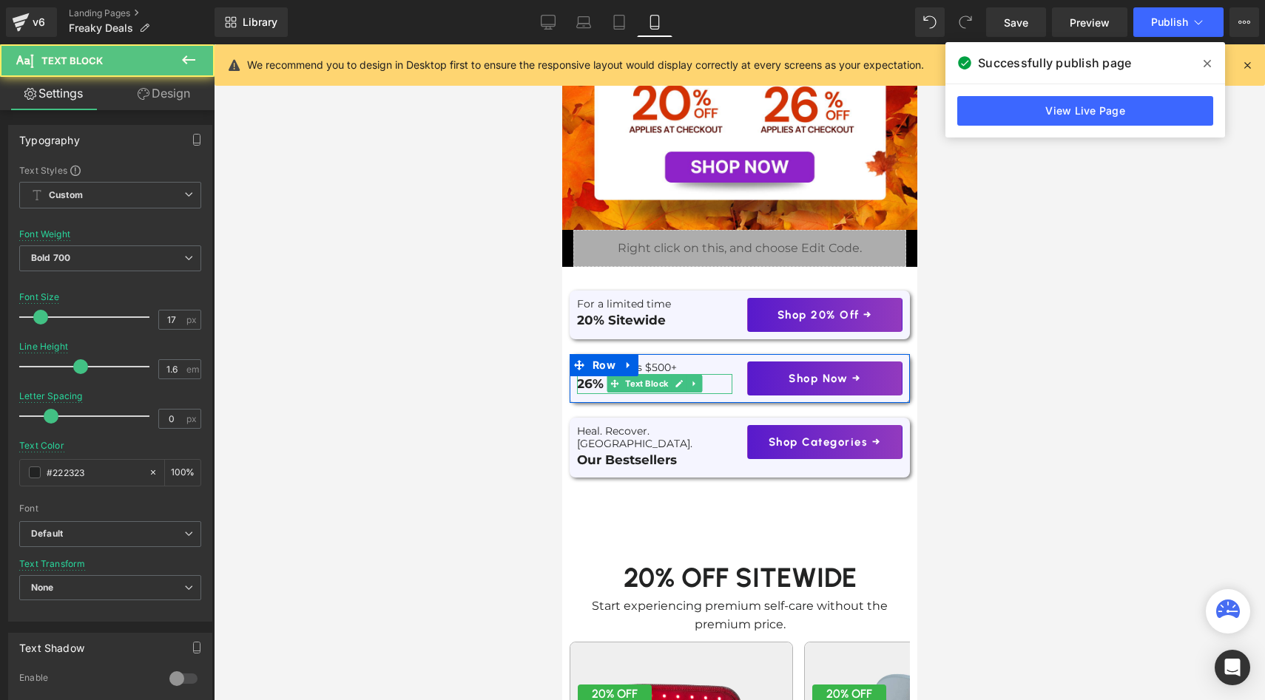
click at [601, 382] on p "26% Discount" at bounding box center [653, 384] width 155 height 20
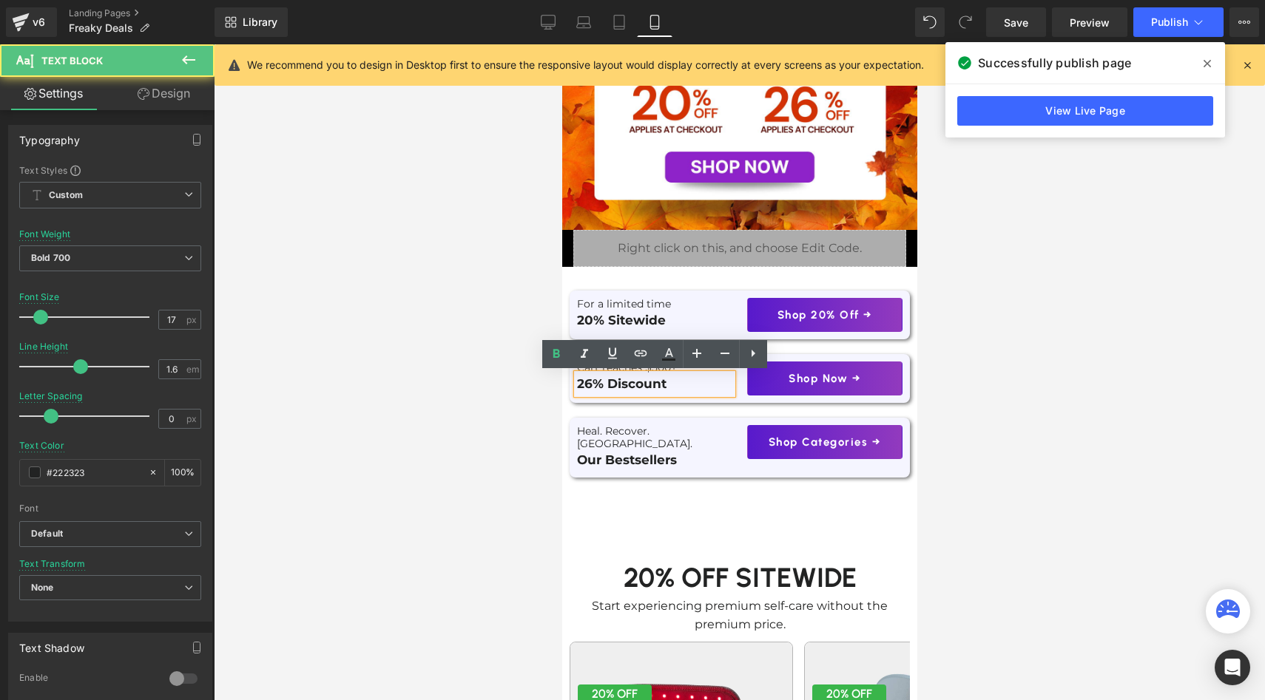
click at [589, 385] on p "26% Discount" at bounding box center [653, 384] width 155 height 20
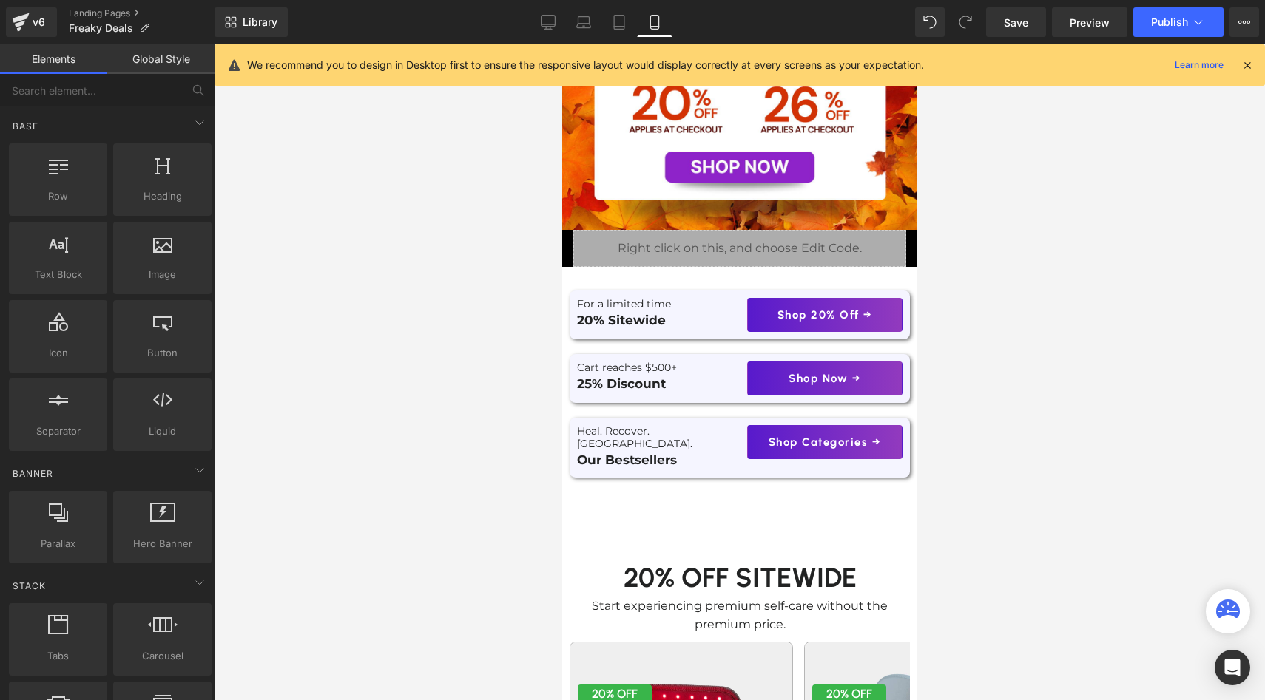
drag, startPoint x: 493, startPoint y: 382, endPoint x: 22, endPoint y: 307, distance: 476.4
click at [493, 382] on div at bounding box center [739, 372] width 1051 height 656
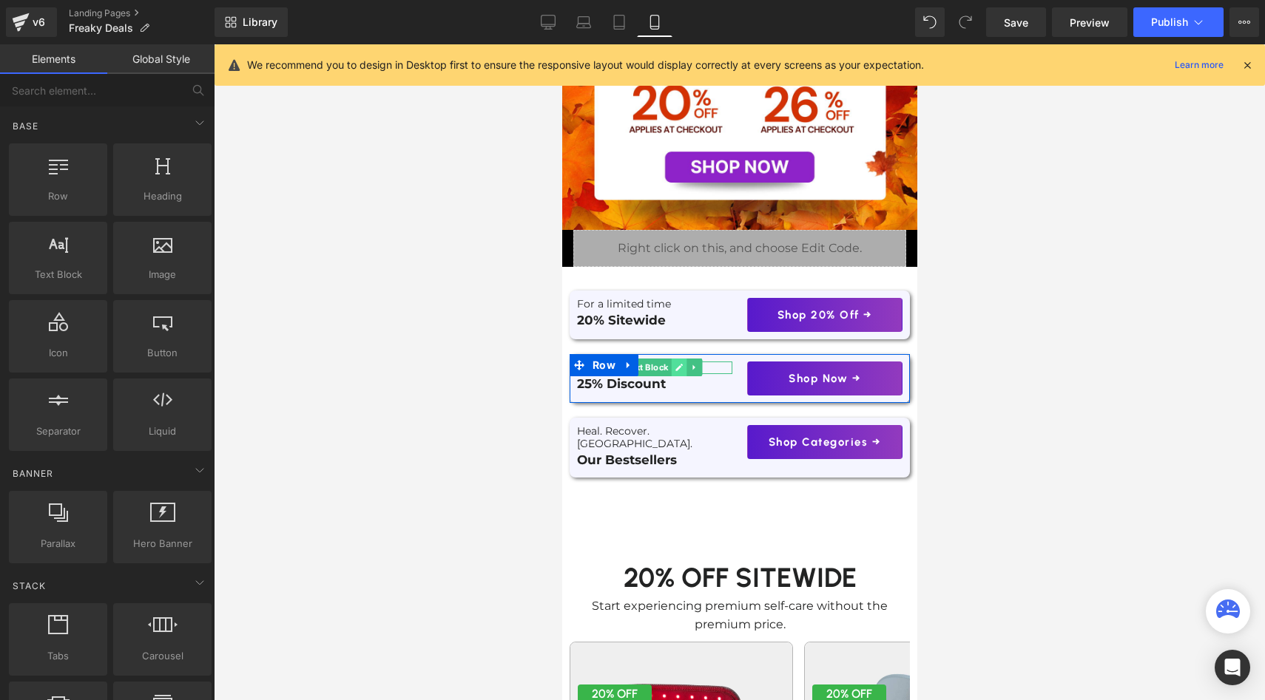
click at [685, 362] on link at bounding box center [679, 368] width 16 height 18
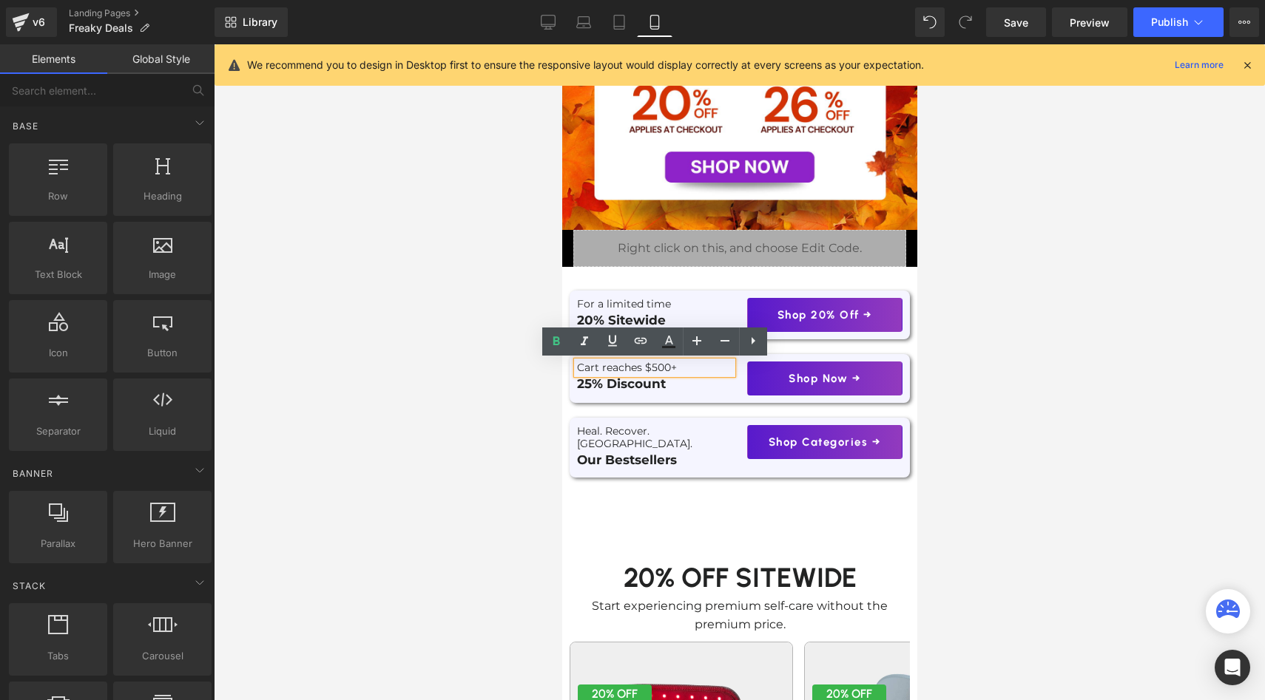
click at [665, 362] on p "Cart reaches $500+" at bounding box center [653, 368] width 155 height 13
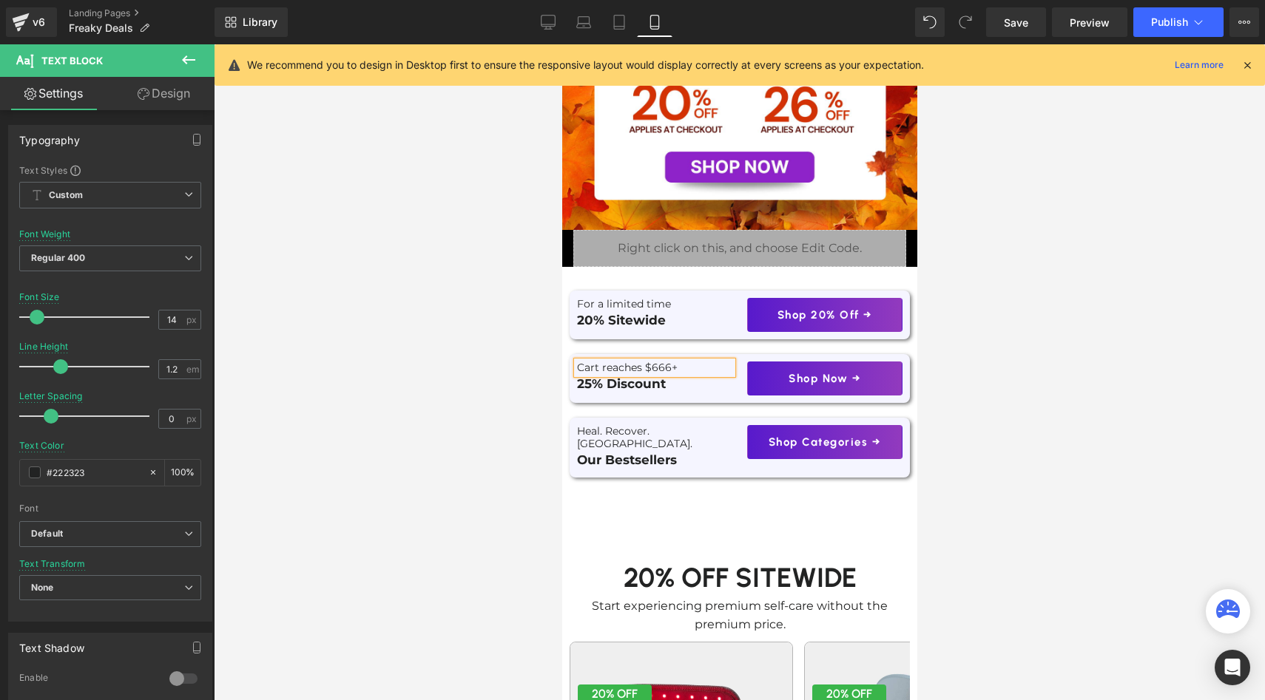
click at [435, 506] on div at bounding box center [739, 372] width 1051 height 656
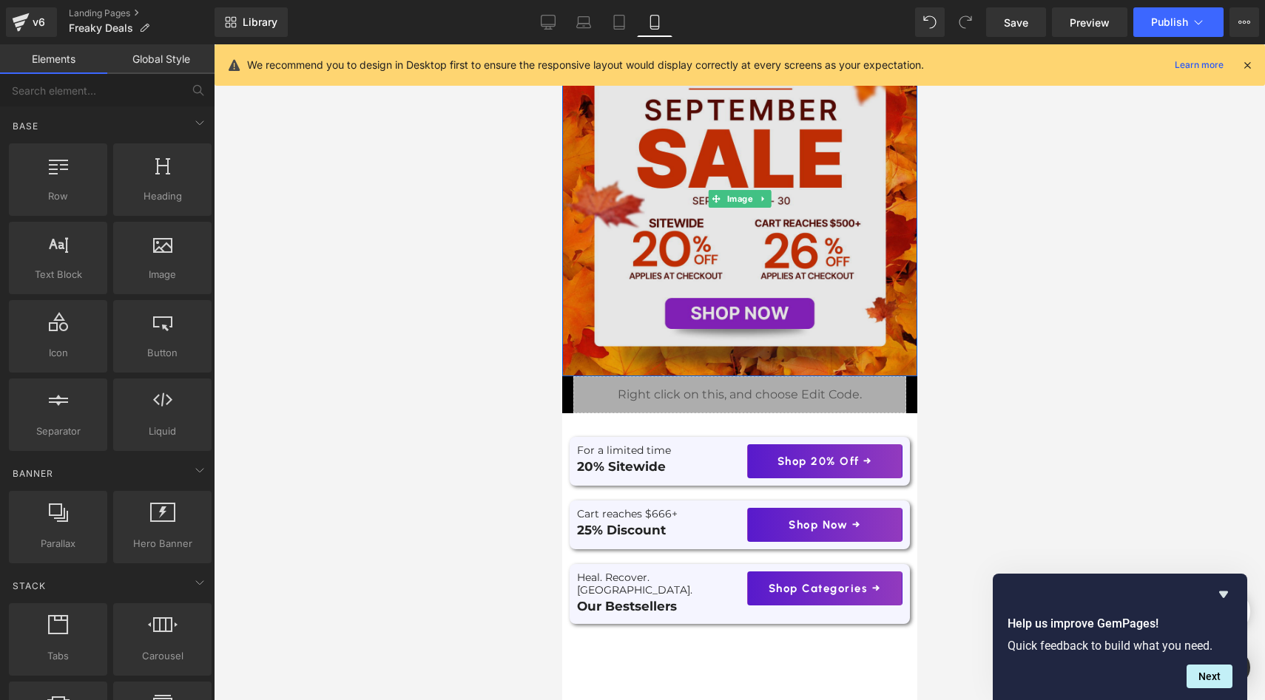
scroll to position [0, 0]
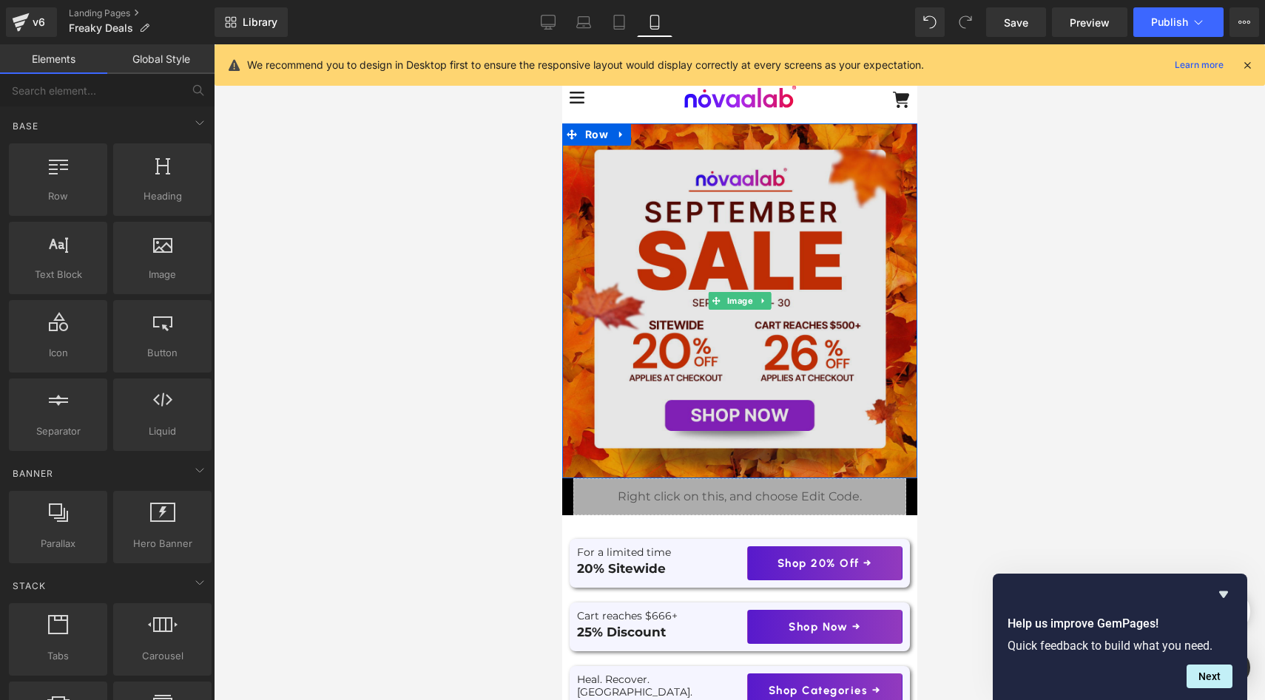
click at [707, 218] on img at bounding box center [738, 301] width 355 height 355
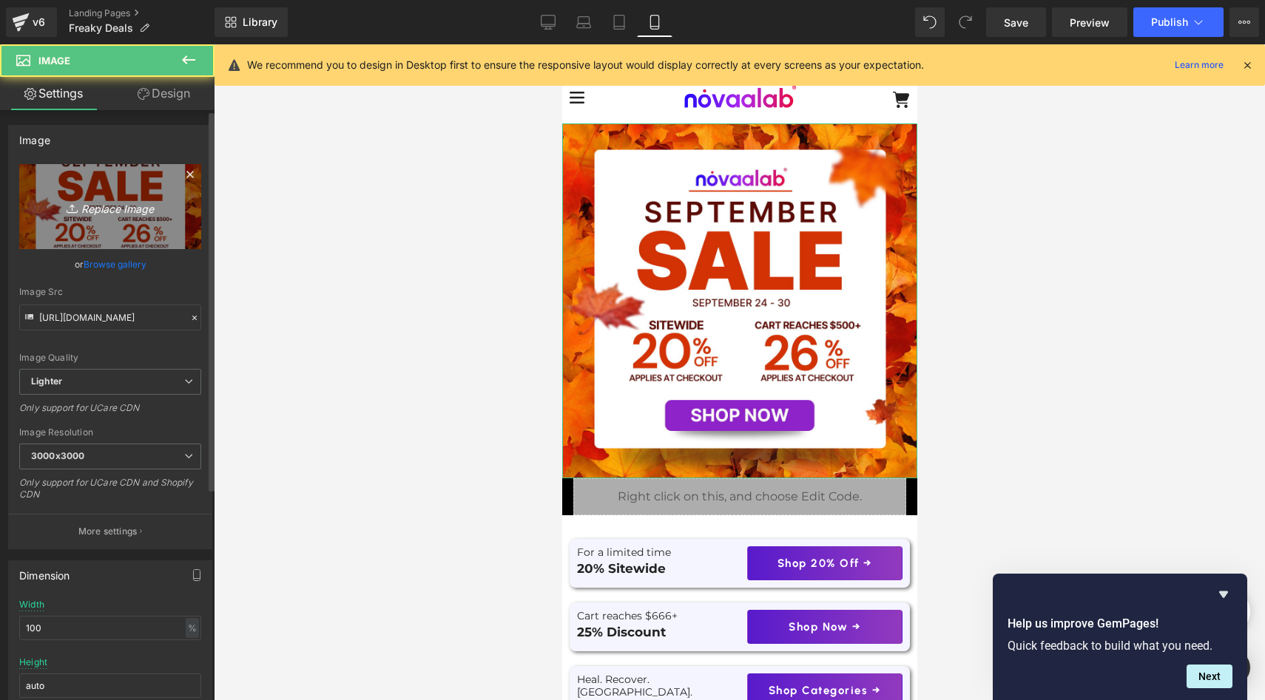
click at [91, 214] on icon "Replace Image" at bounding box center [110, 206] width 118 height 18
type input "C:\fakepath\Novaa Freaky Deals (2).webp"
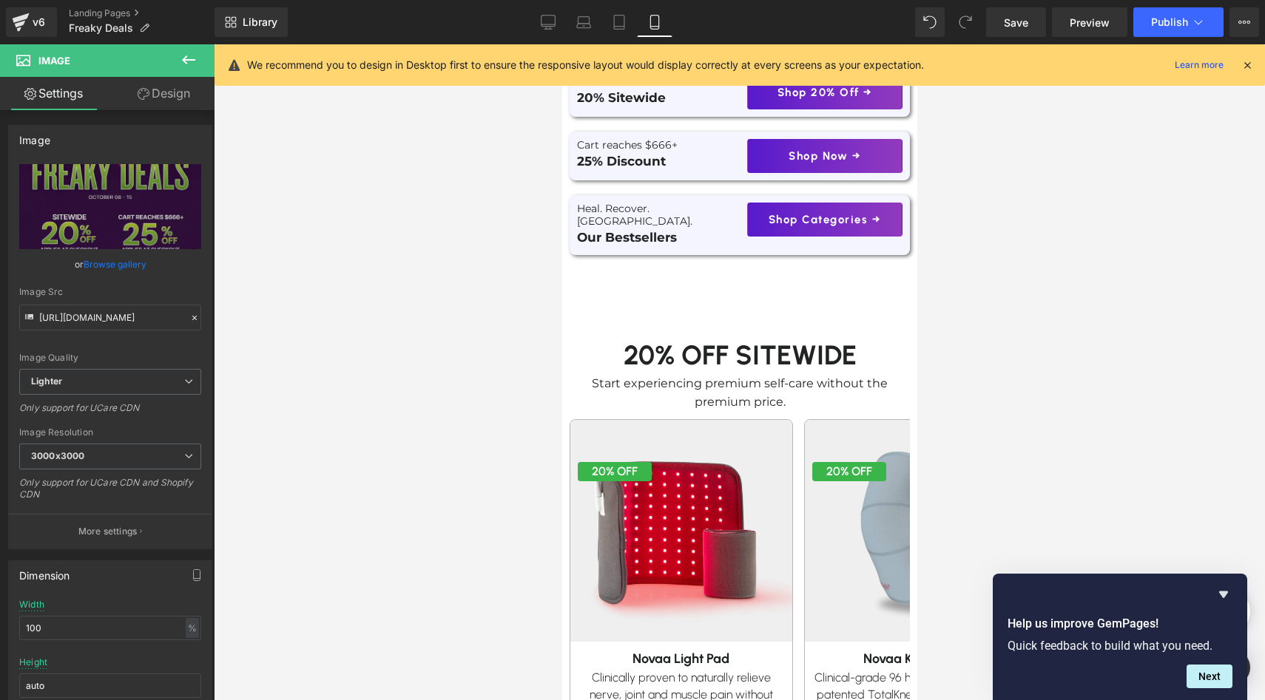
scroll to position [382, 0]
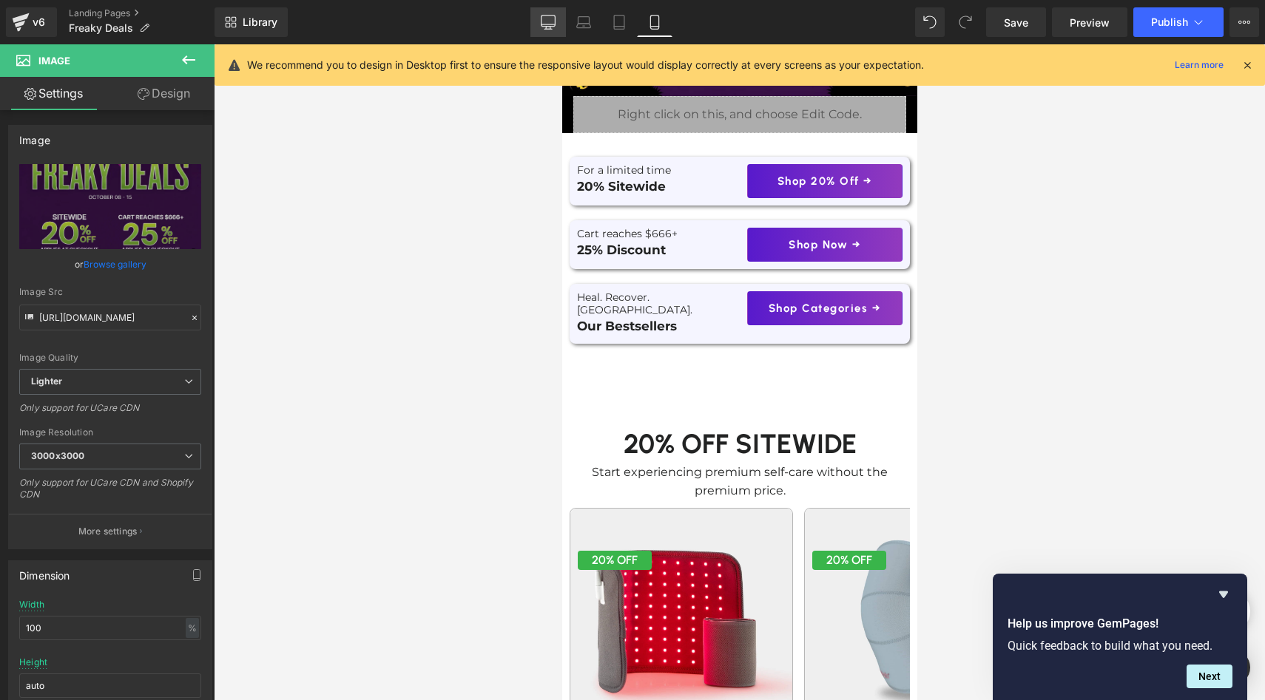
click at [545, 24] on icon at bounding box center [548, 22] width 15 height 15
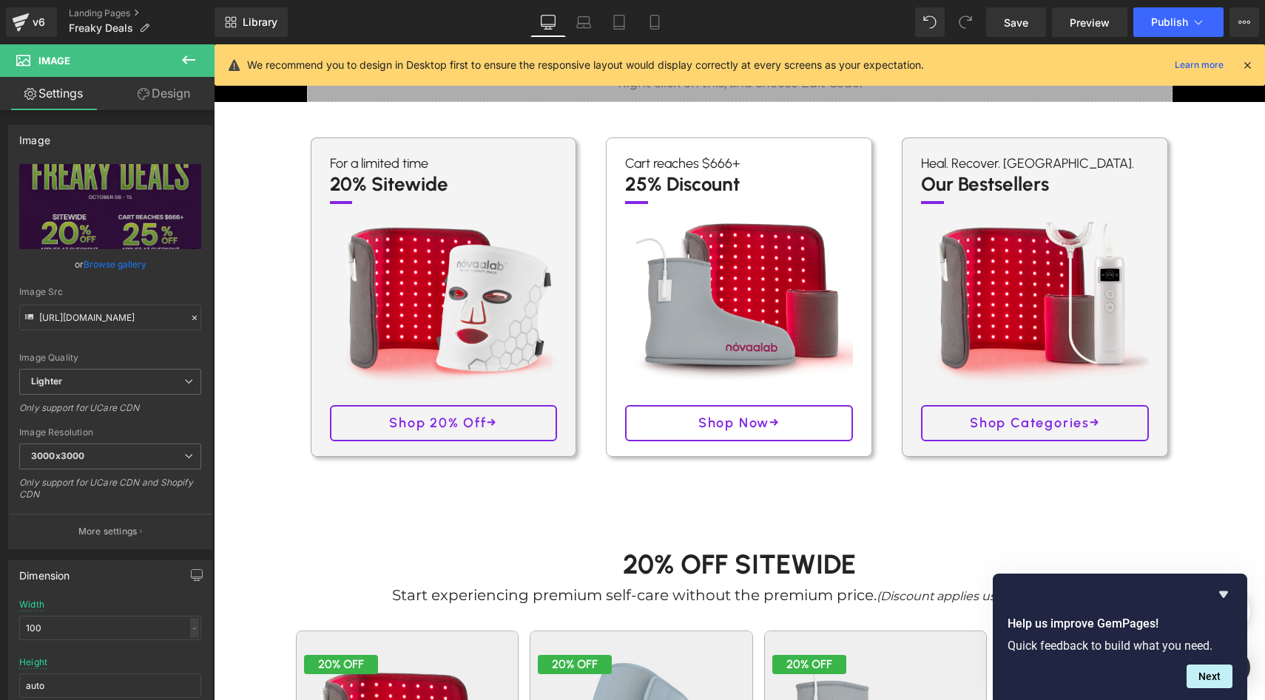
scroll to position [0, 0]
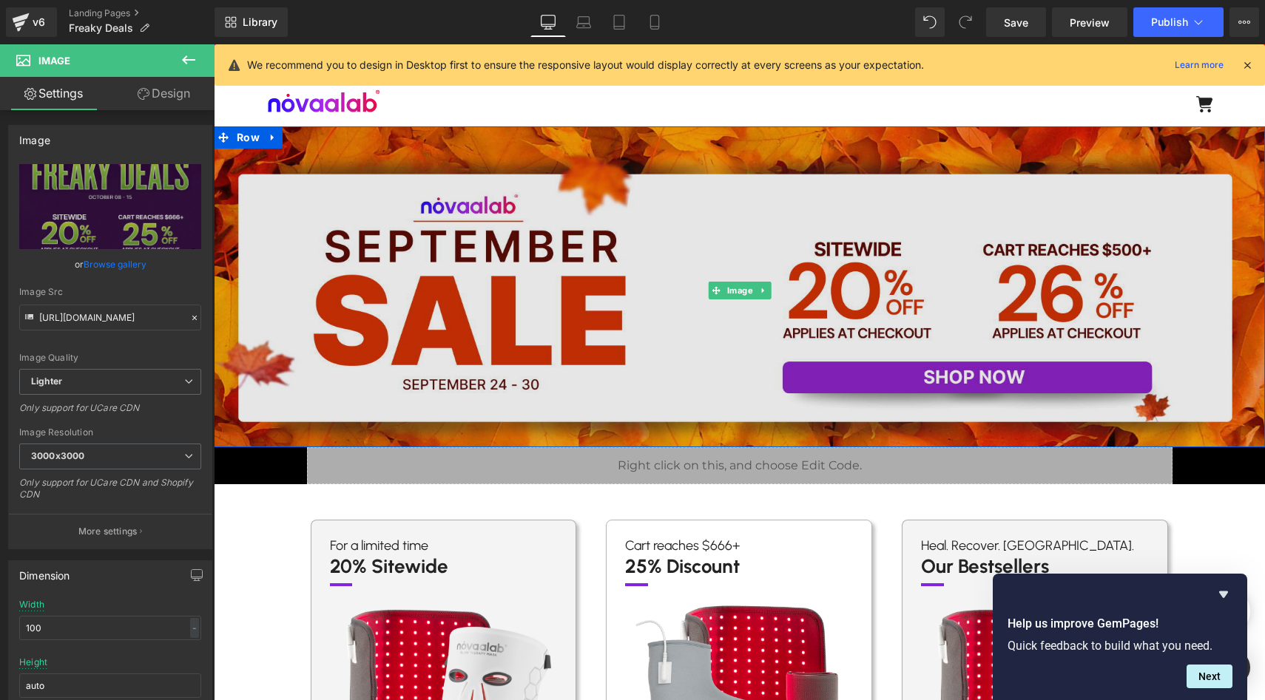
click at [630, 232] on img at bounding box center [739, 290] width 1051 height 328
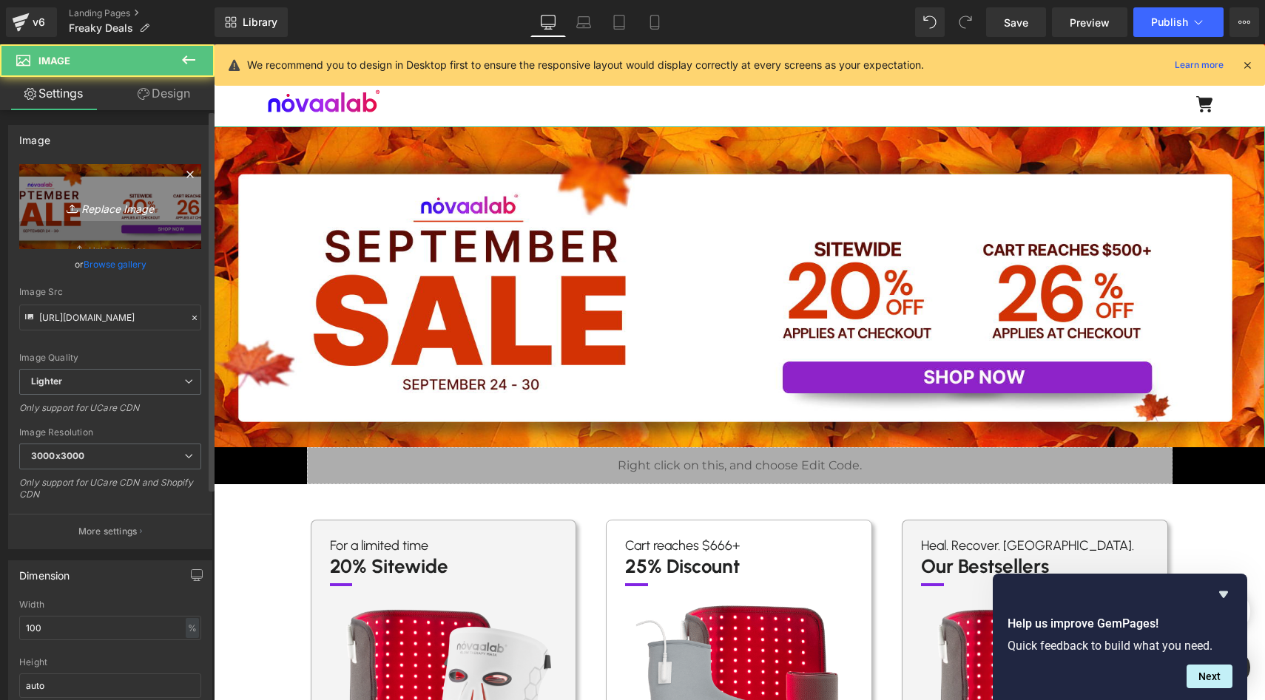
click at [124, 206] on icon "Replace Image" at bounding box center [110, 206] width 118 height 18
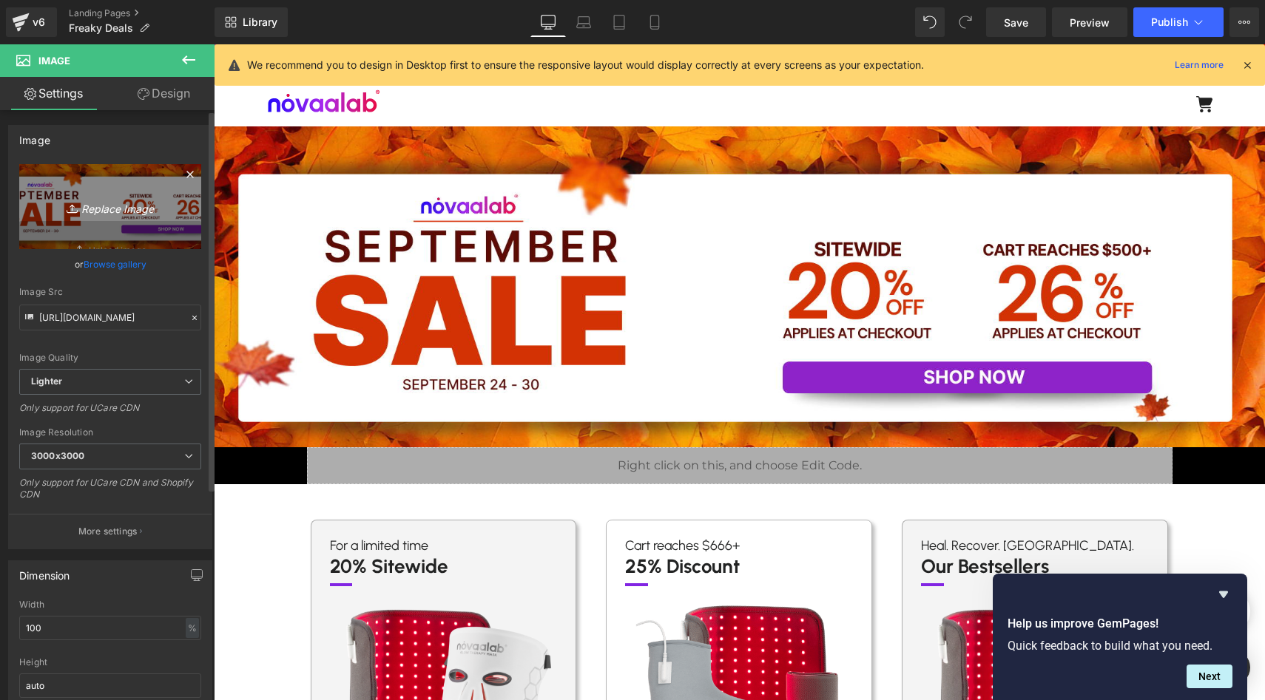
type input "C:\fakepath\1920 x 620.webp"
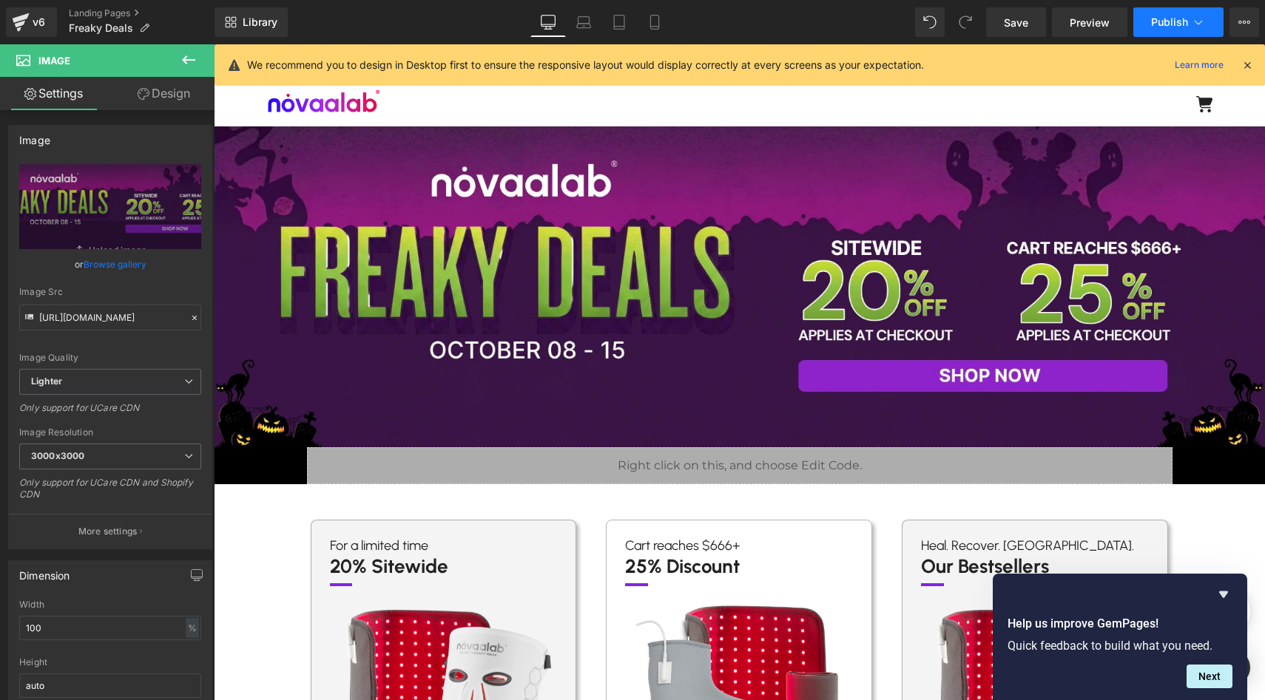
click at [1175, 30] on button "Publish" at bounding box center [1178, 22] width 90 height 30
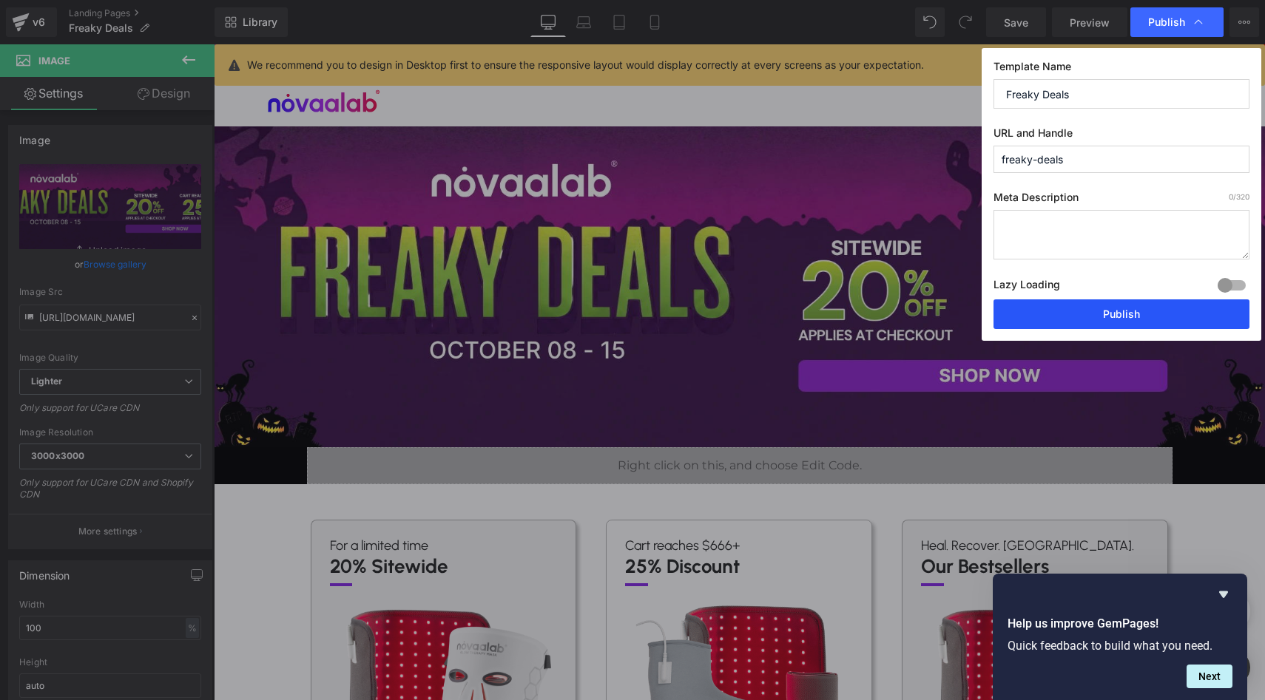
click at [1085, 314] on button "Publish" at bounding box center [1121, 315] width 256 height 30
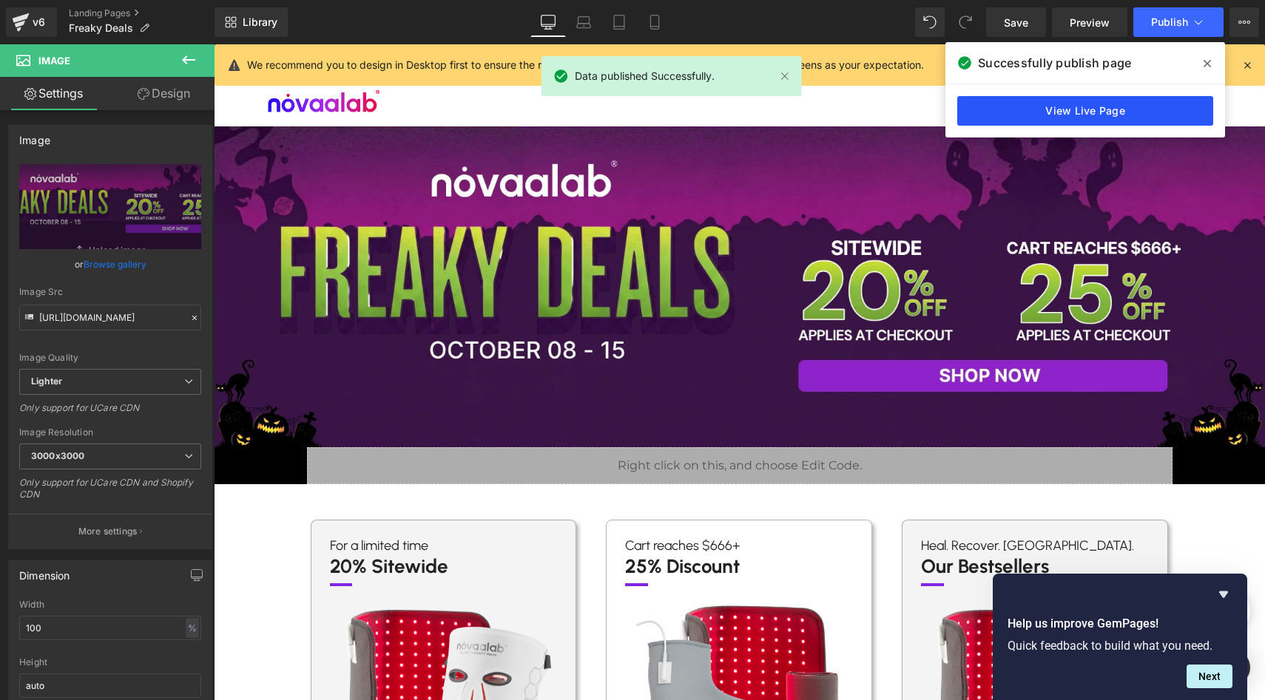
click at [1136, 120] on link "View Live Page" at bounding box center [1085, 111] width 256 height 30
